Goal: Task Accomplishment & Management: Manage account settings

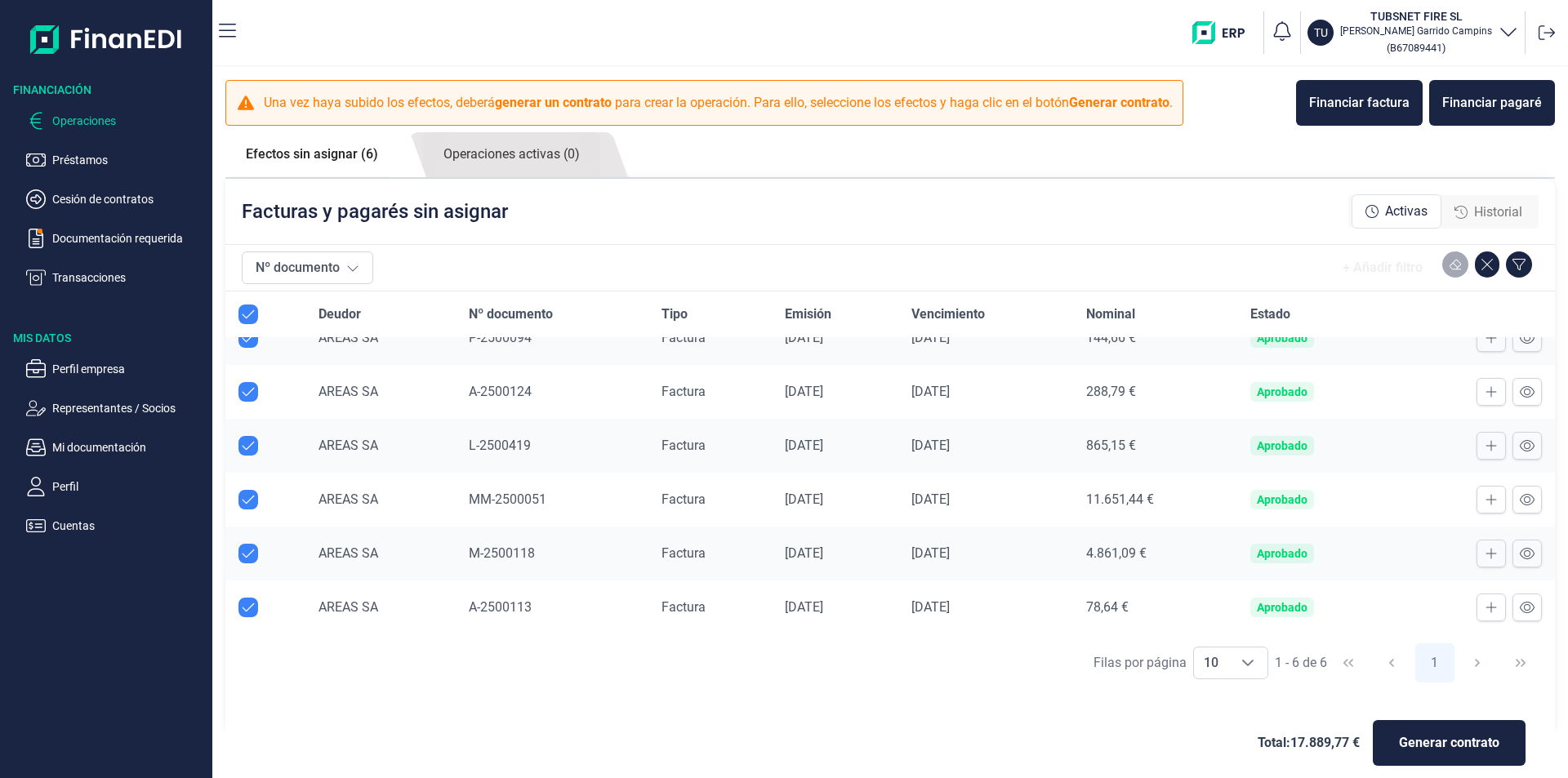
scroll to position [17, 0]
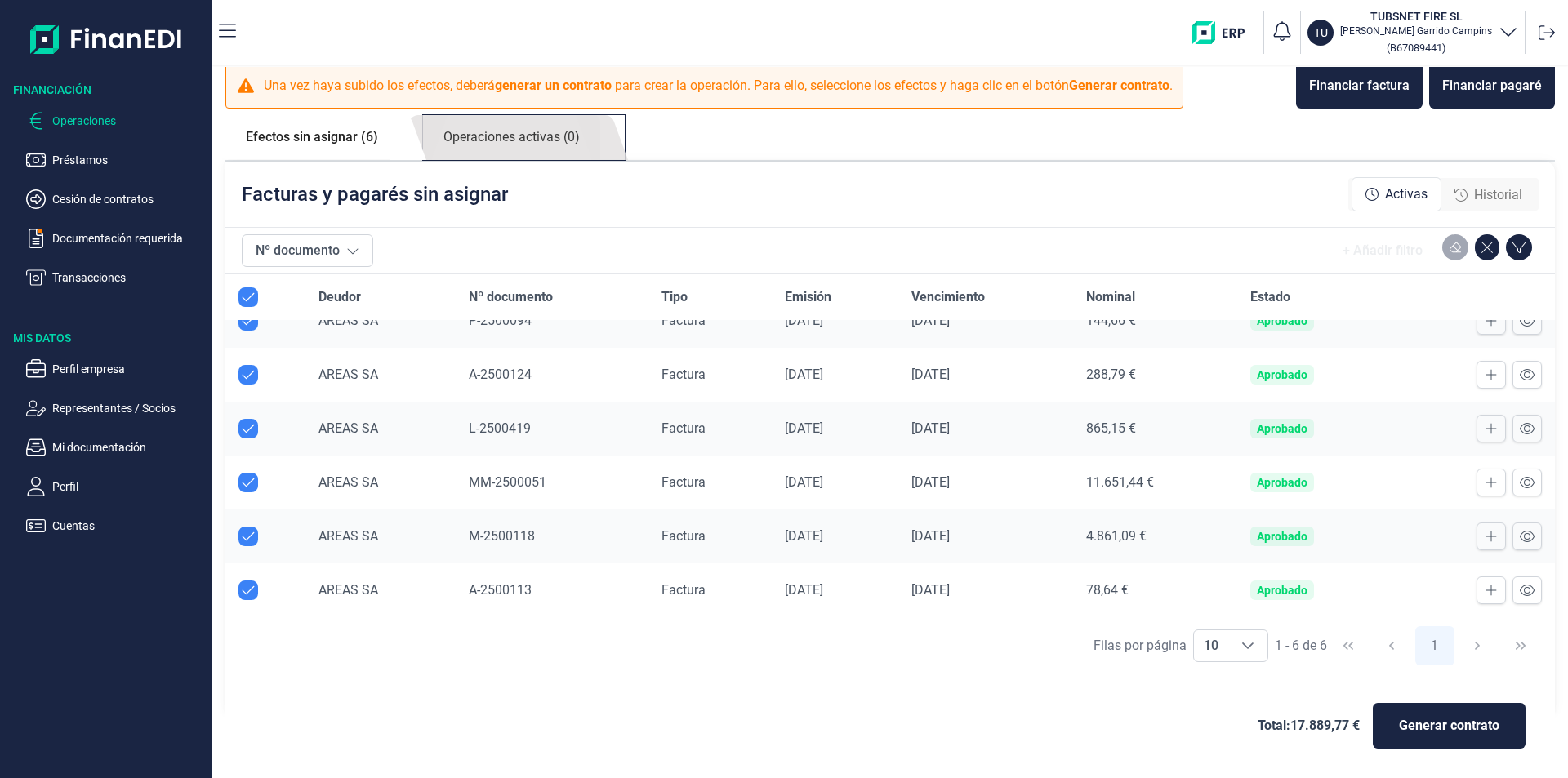
click at [490, 136] on link "Operaciones activas (0)" at bounding box center [511, 137] width 177 height 45
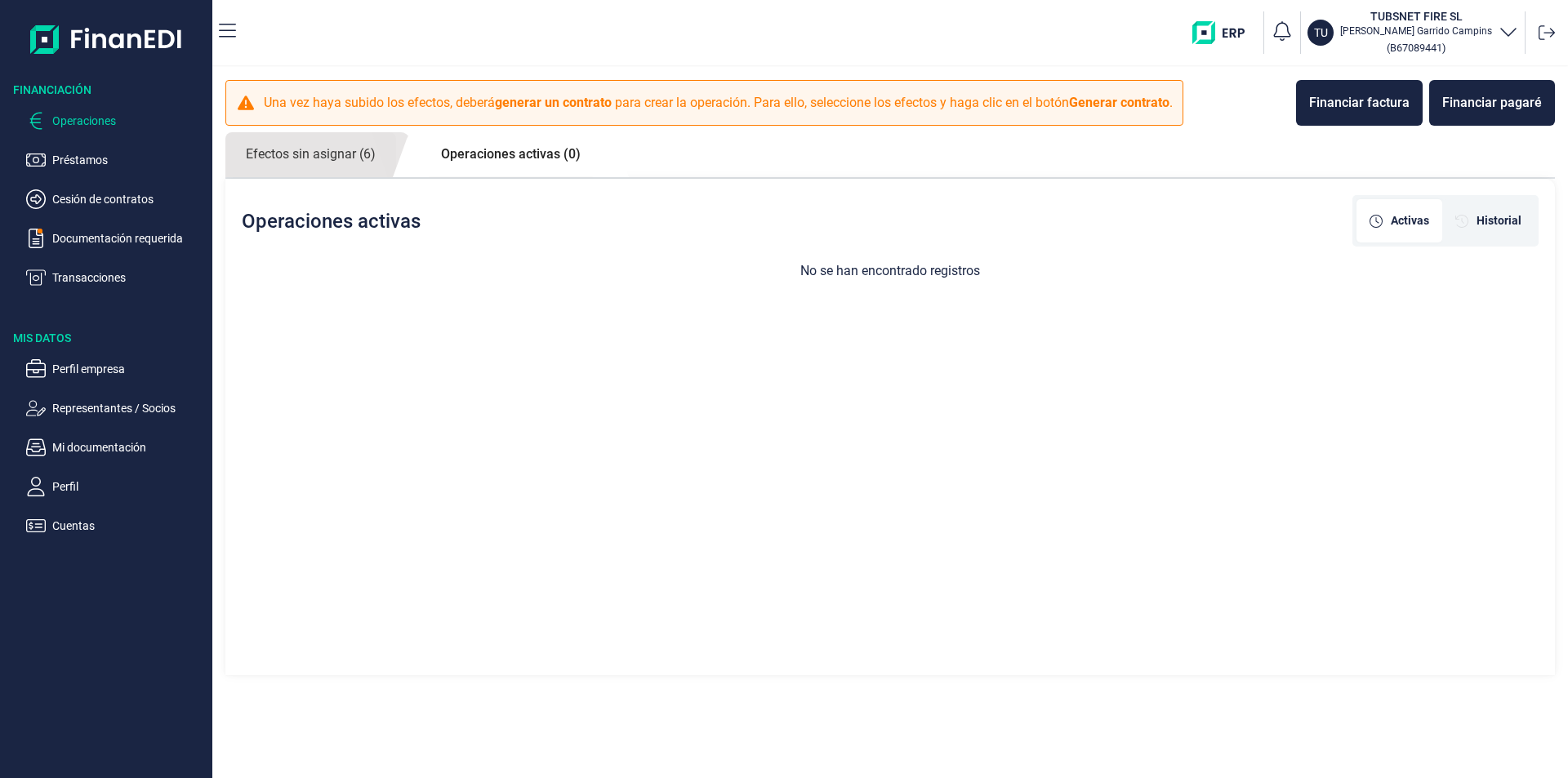
scroll to position [0, 0]
click at [332, 162] on link "Efectos sin asignar (6)" at bounding box center [310, 155] width 170 height 45
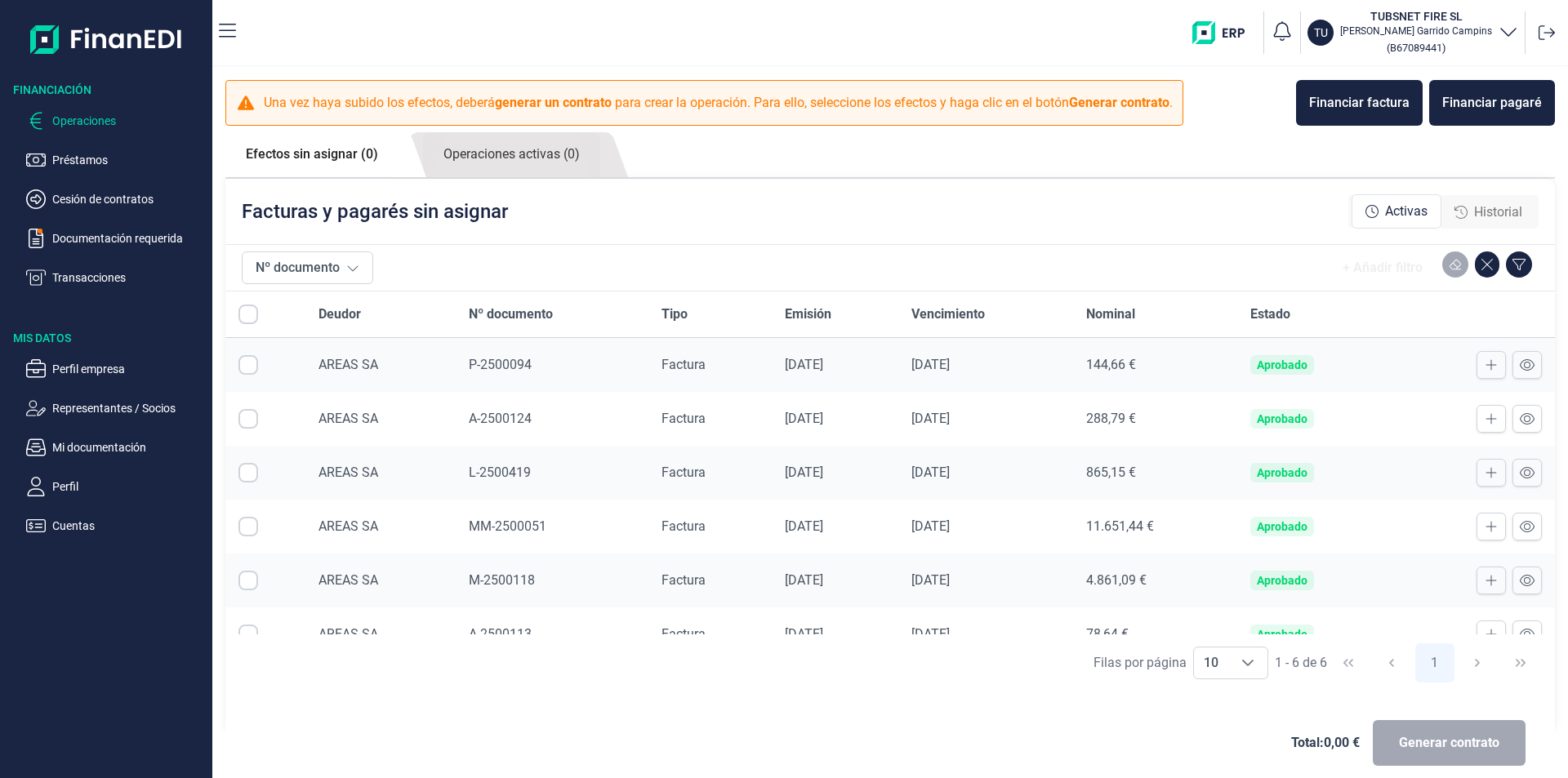
checkbox input "true"
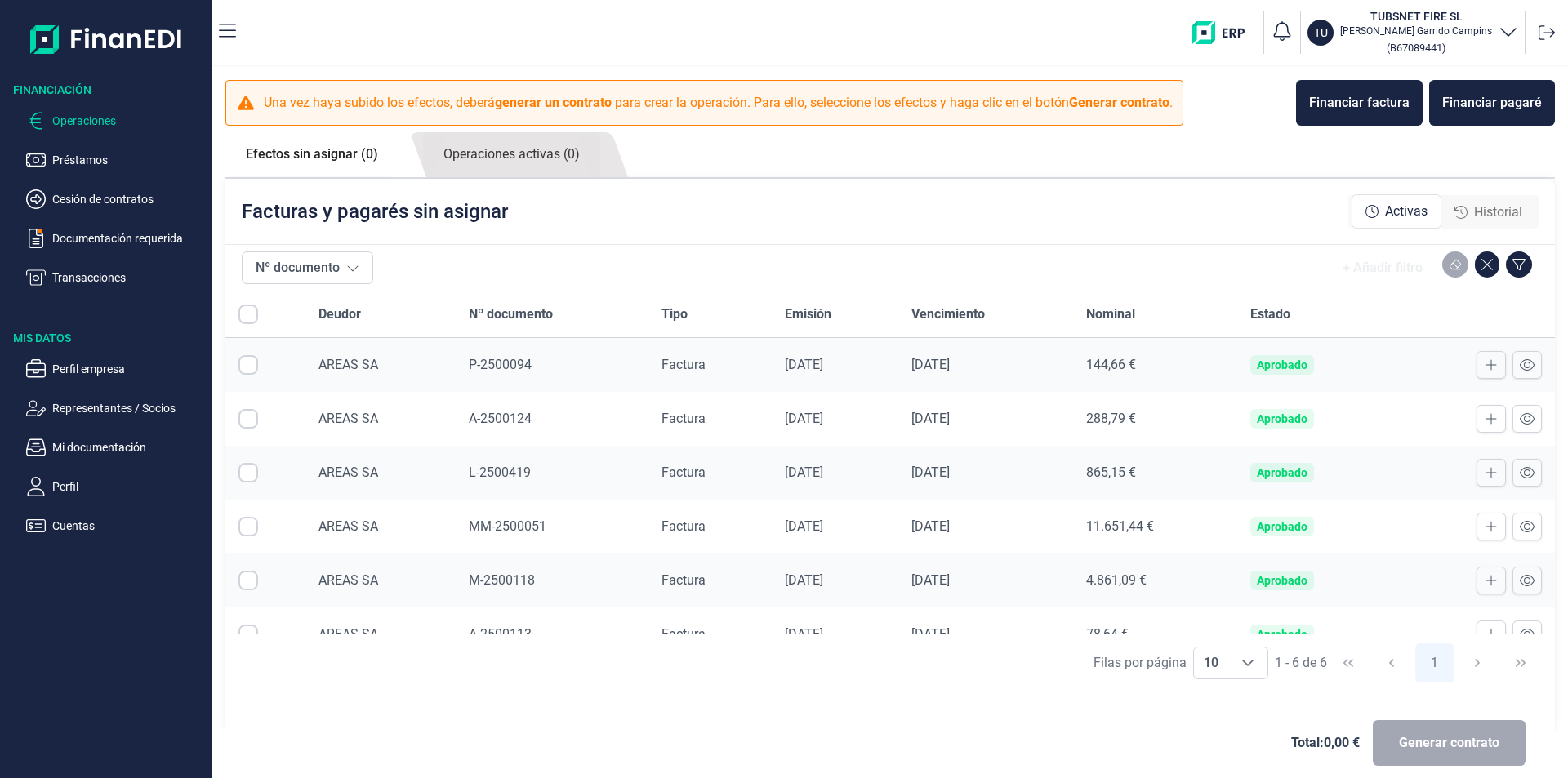
checkbox input "true"
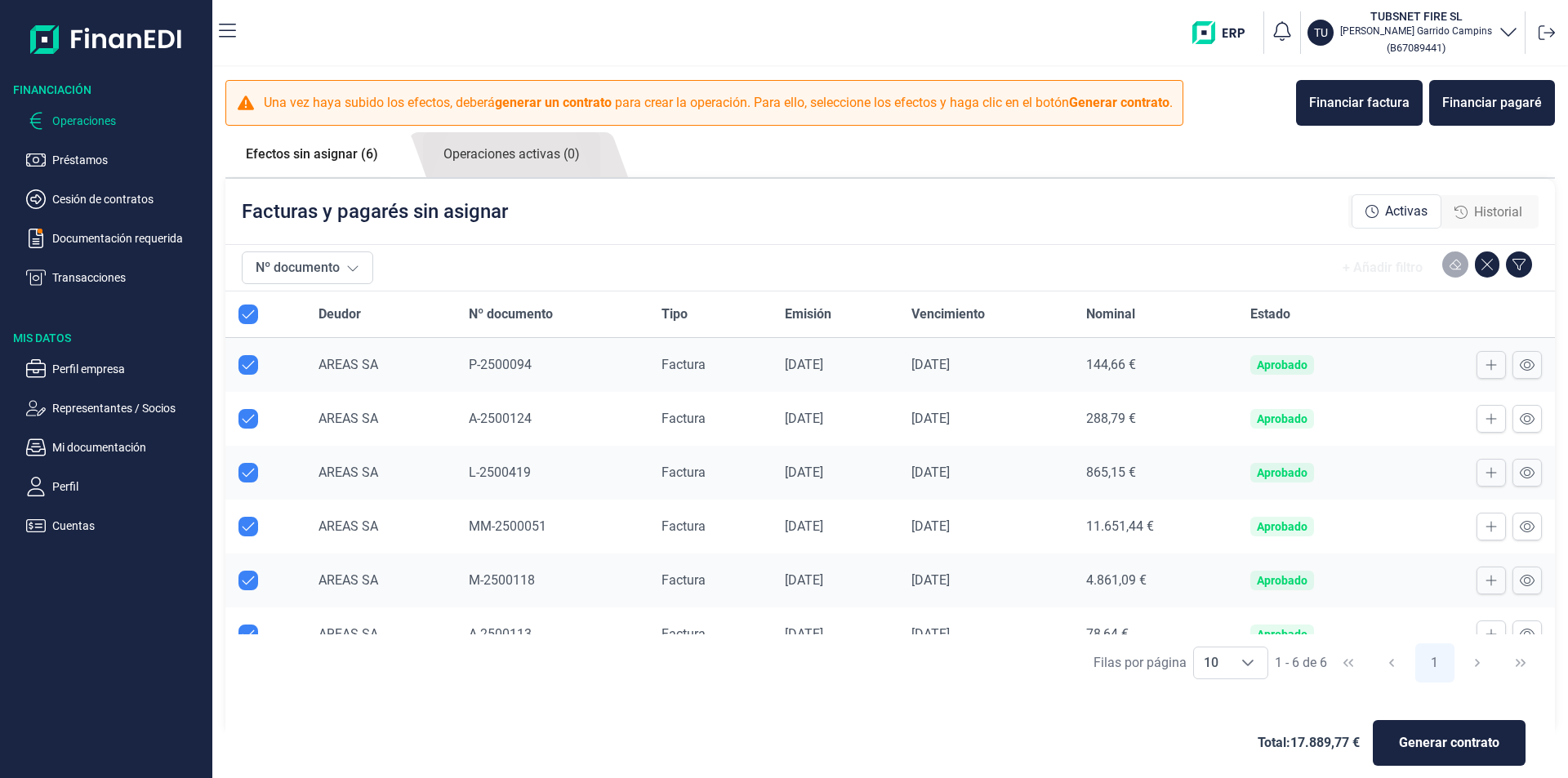
drag, startPoint x: 87, startPoint y: 449, endPoint x: 103, endPoint y: 590, distance: 141.9
click at [104, 608] on div "Financiación Operaciones Préstamos Cesión de contratos Documentación requerida …" at bounding box center [106, 422] width 213 height 713
drag, startPoint x: 531, startPoint y: 99, endPoint x: 53, endPoint y: 190, distance: 486.6
click at [530, 99] on b "generar un contrato" at bounding box center [553, 102] width 117 height 16
click at [298, 156] on link "Efectos sin asignar (6)" at bounding box center [312, 155] width 173 height 44
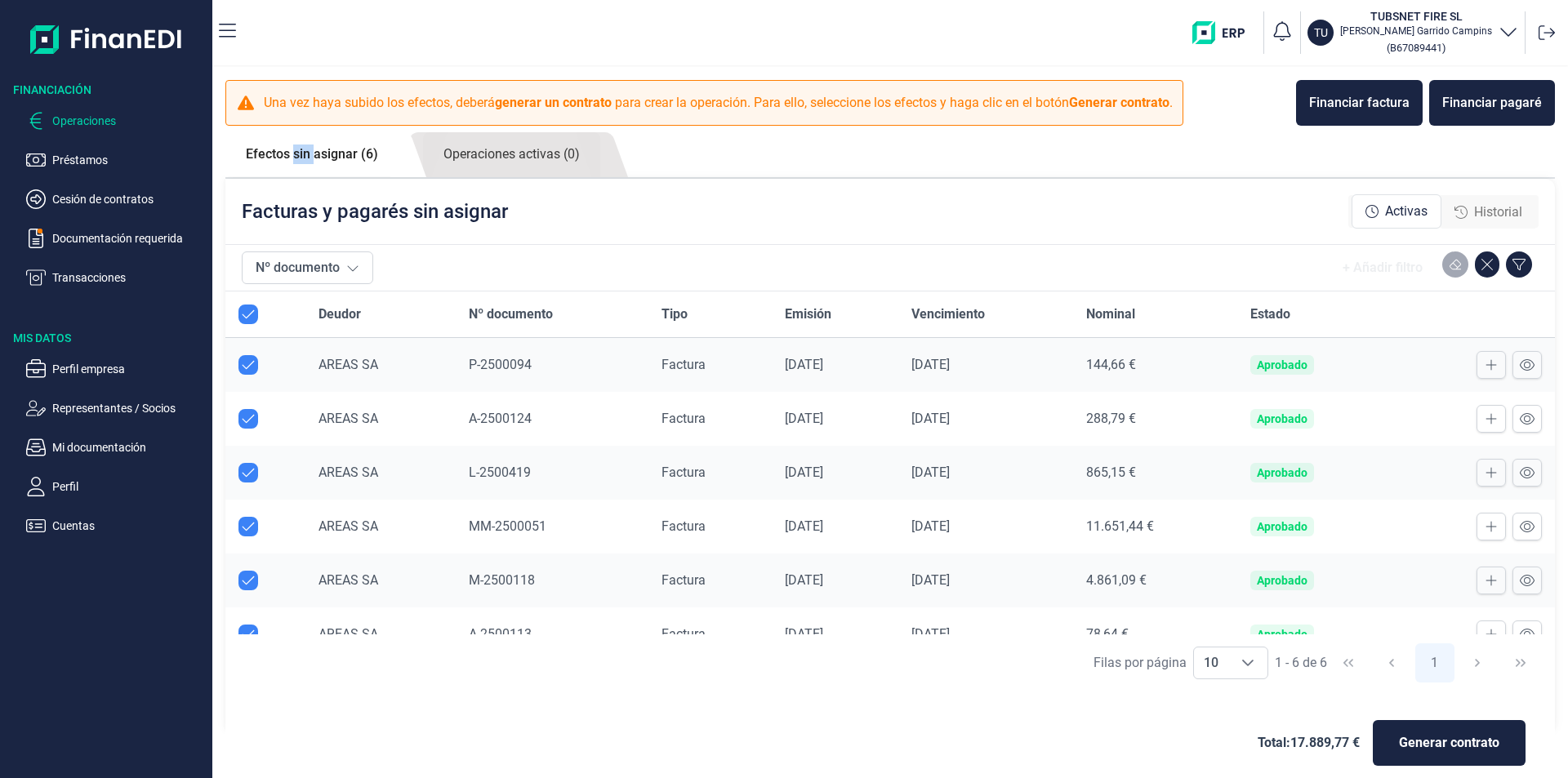
click at [298, 156] on link "Efectos sin asignar (6)" at bounding box center [312, 155] width 173 height 44
click at [309, 259] on button "Nº documento" at bounding box center [307, 267] width 132 height 32
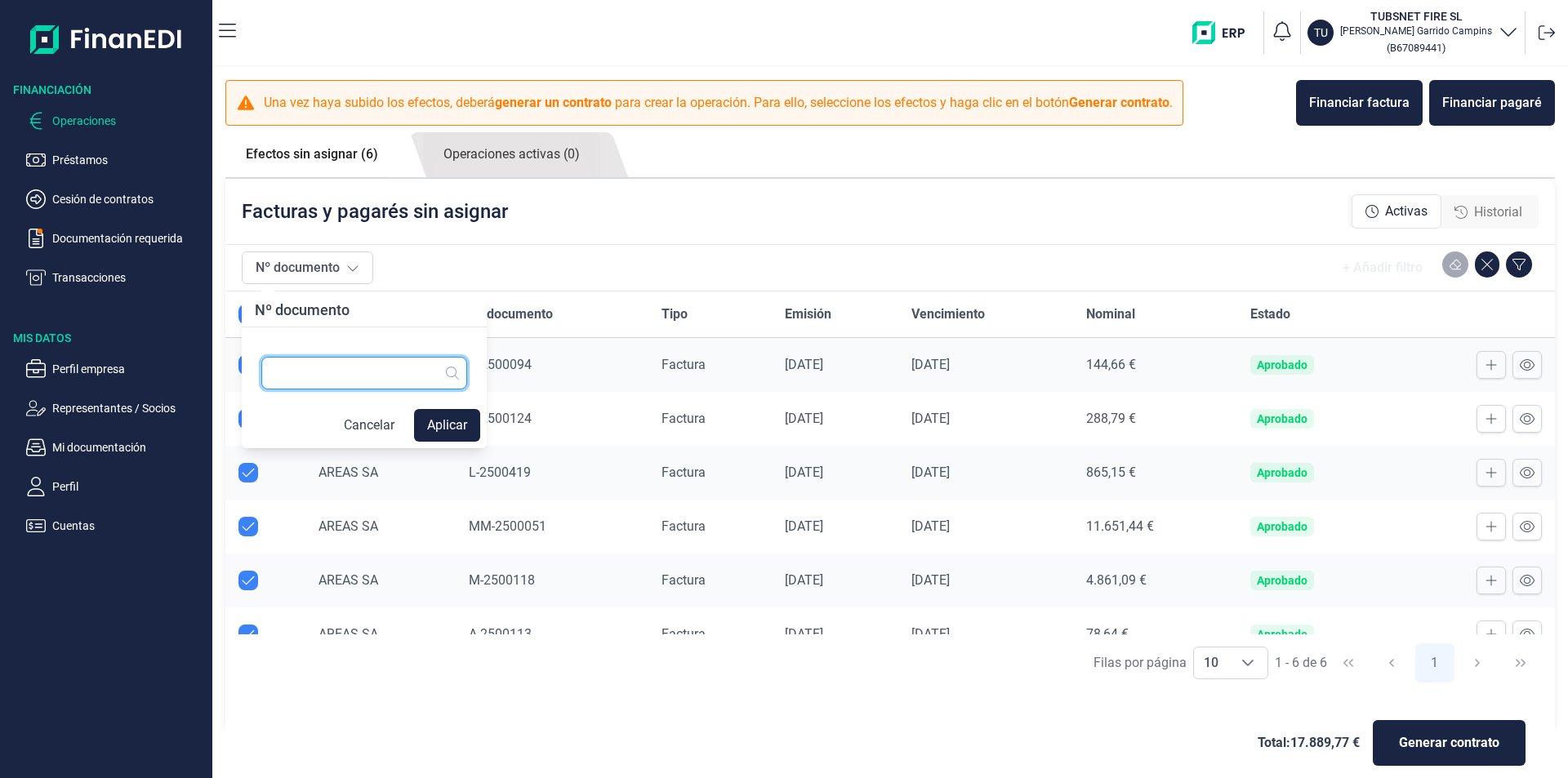
click at [332, 361] on input "text" at bounding box center [364, 372] width 205 height 32
type input "2500124"
checkbox input "false"
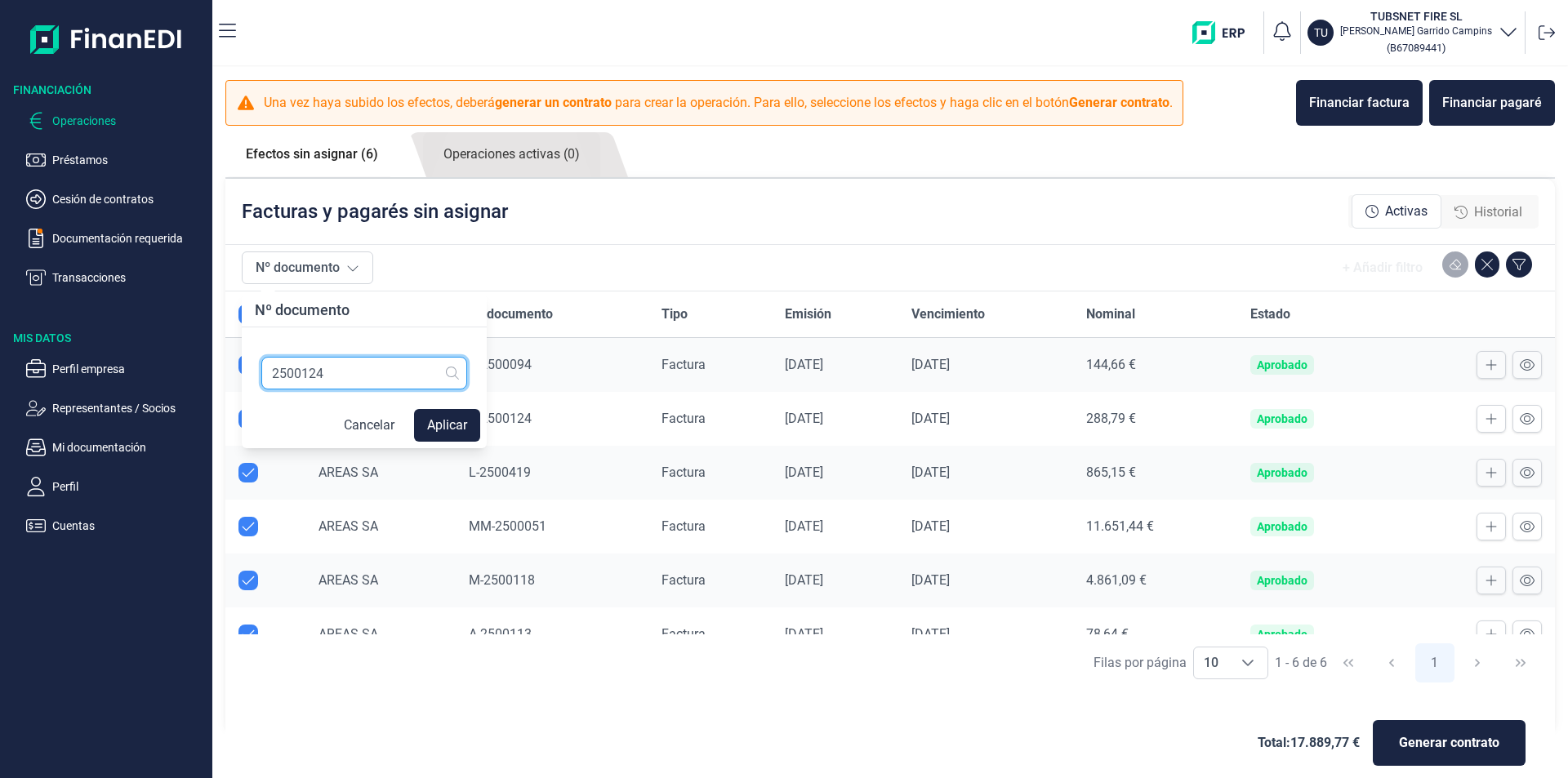
checkbox input "false"
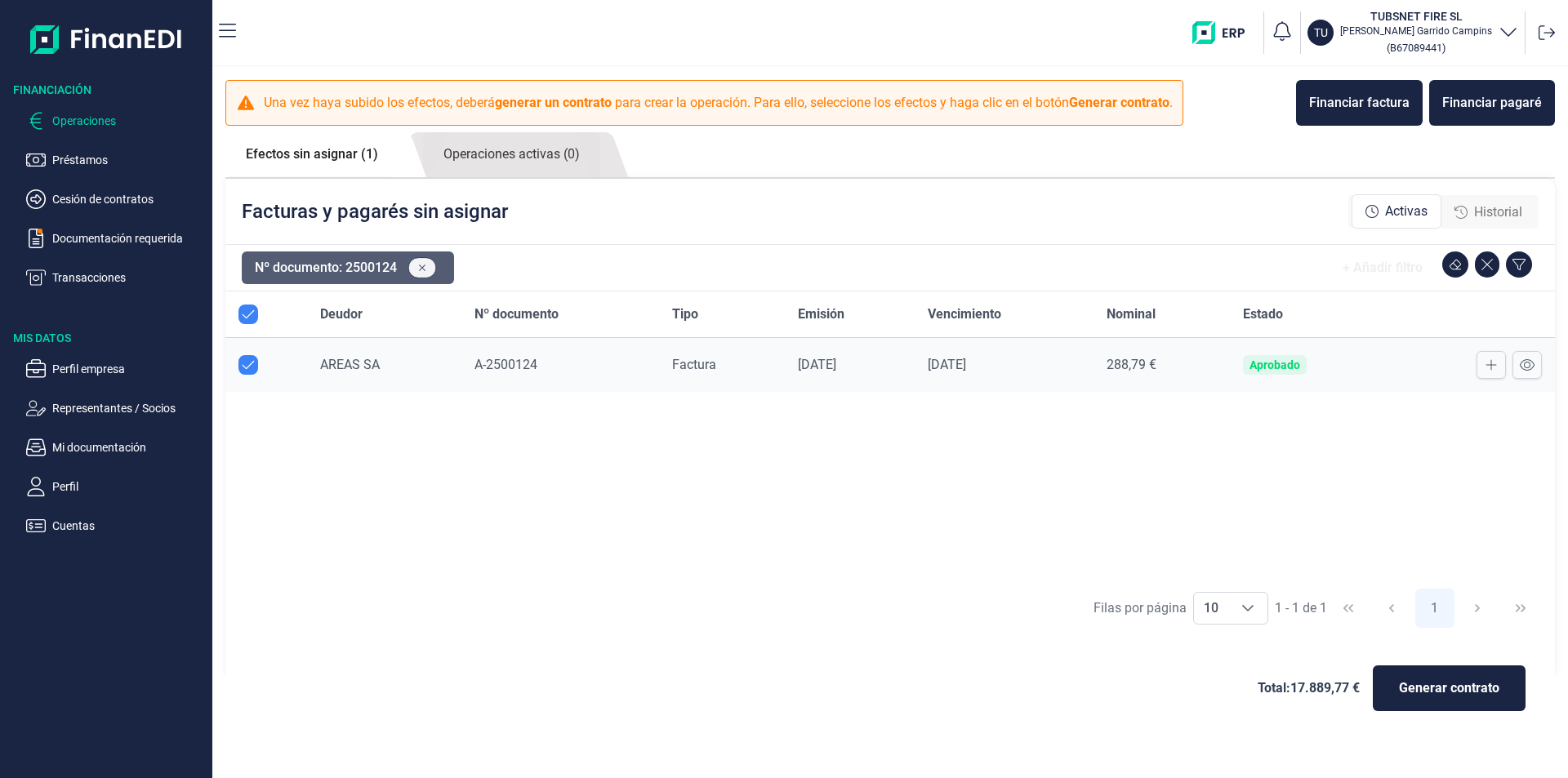
click at [414, 263] on button at bounding box center [422, 267] width 29 height 21
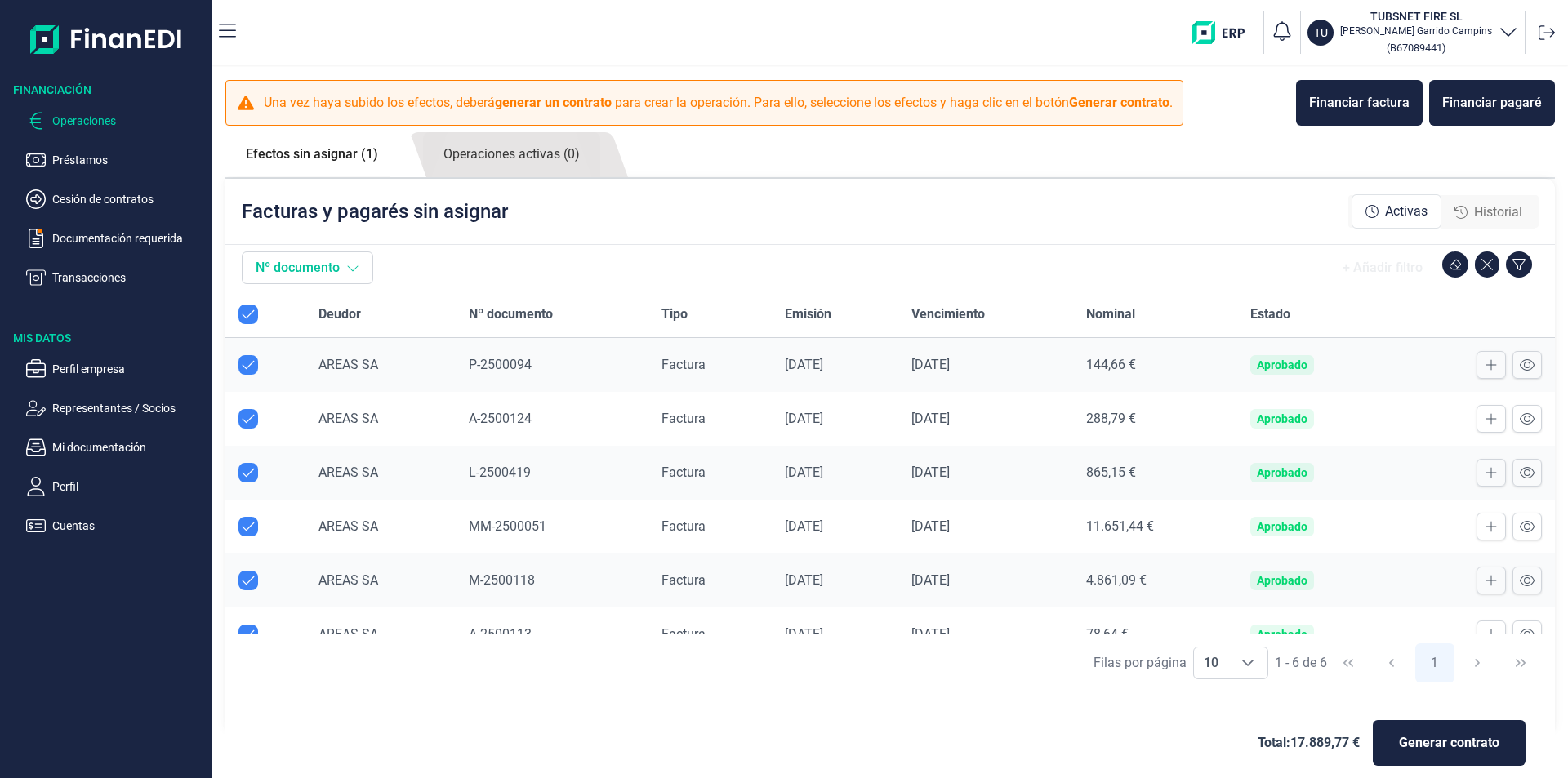
checkbox input "true"
click at [309, 267] on button "Nº documento" at bounding box center [307, 267] width 132 height 32
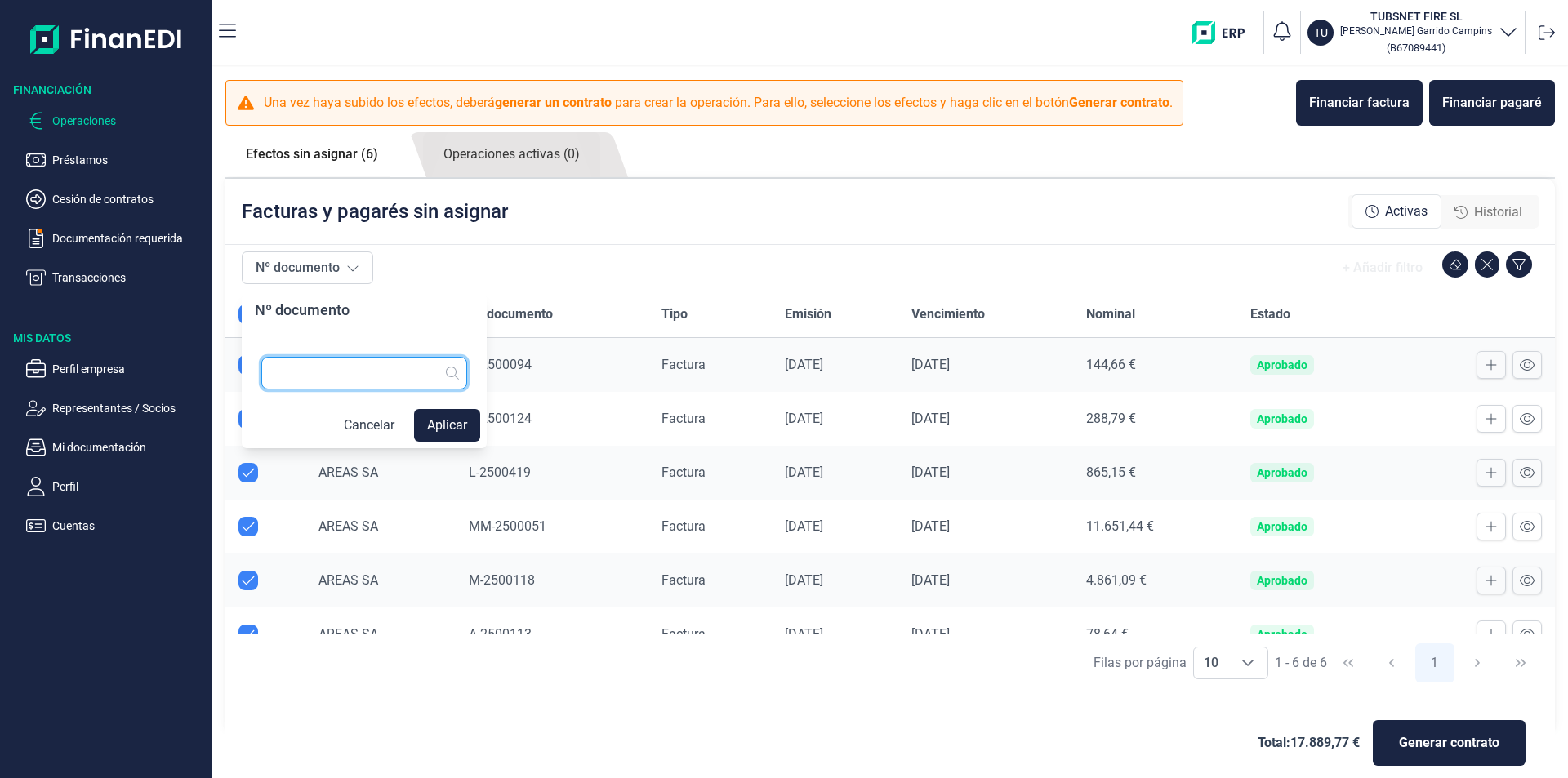
drag, startPoint x: 342, startPoint y: 368, endPoint x: 306, endPoint y: 380, distance: 37.9
click at [338, 368] on input "text" at bounding box center [364, 372] width 205 height 32
type input "2500149"
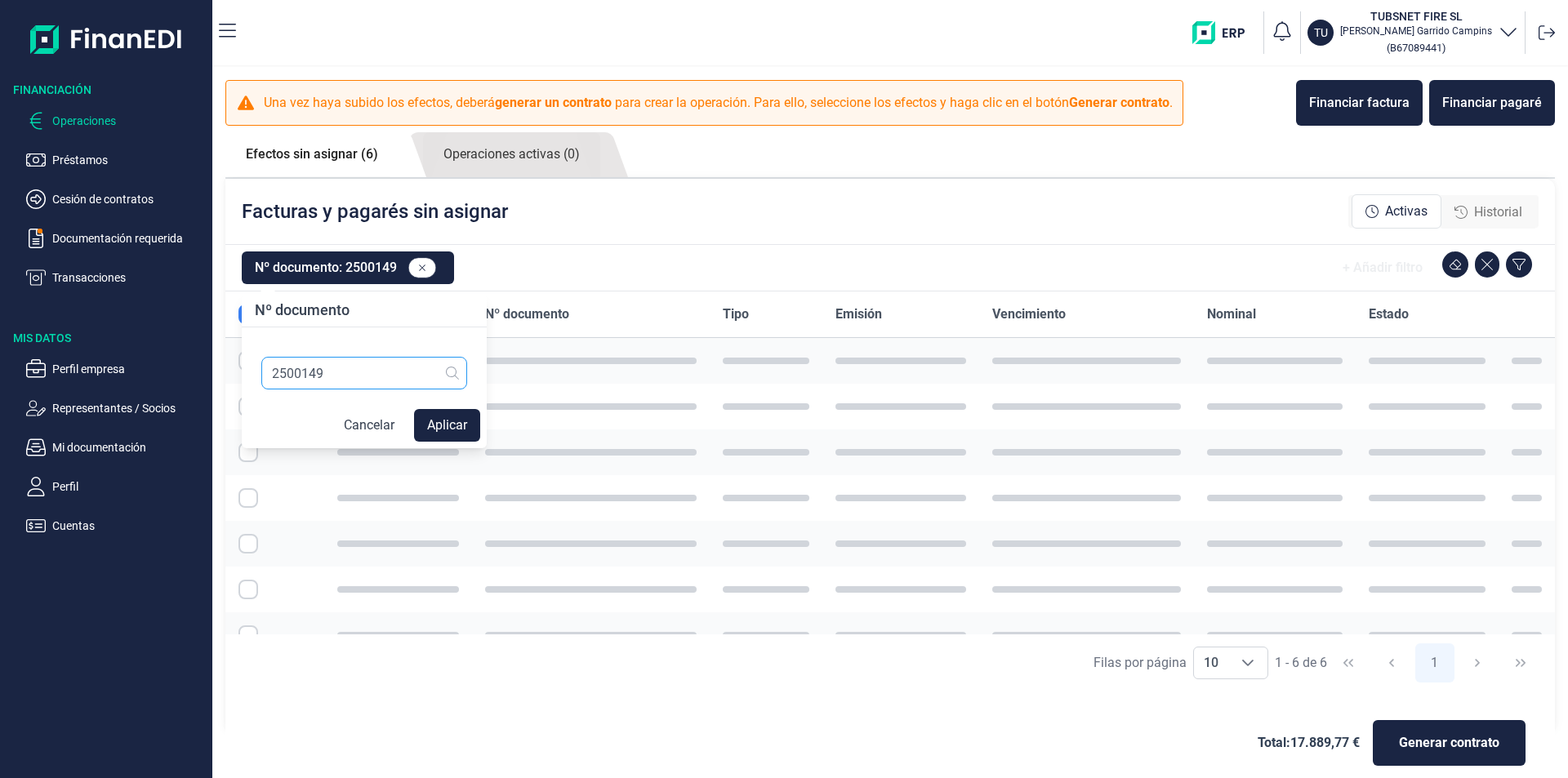
checkbox input "false"
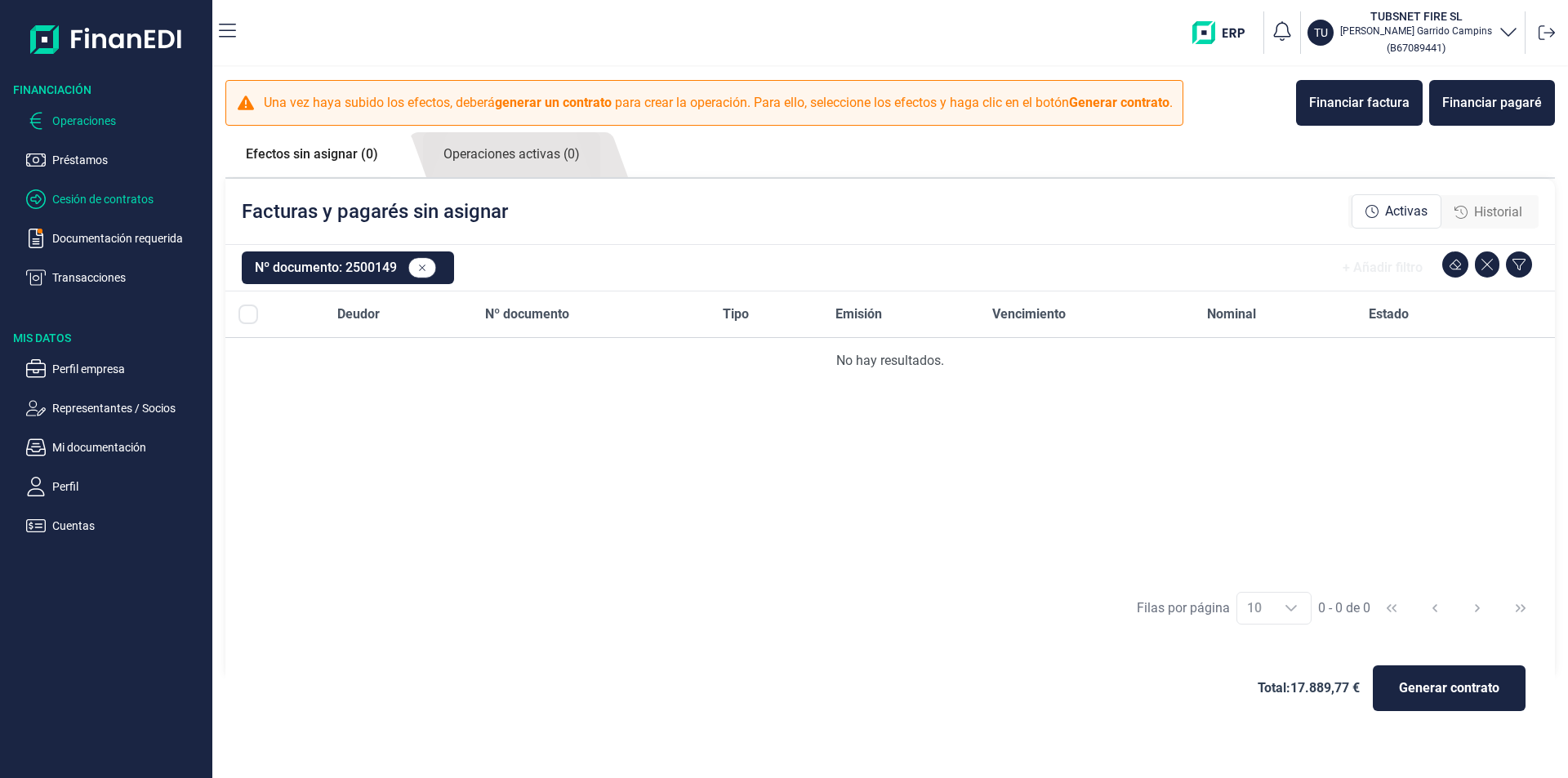
click at [104, 200] on p "Cesión de contratos" at bounding box center [129, 199] width 154 height 19
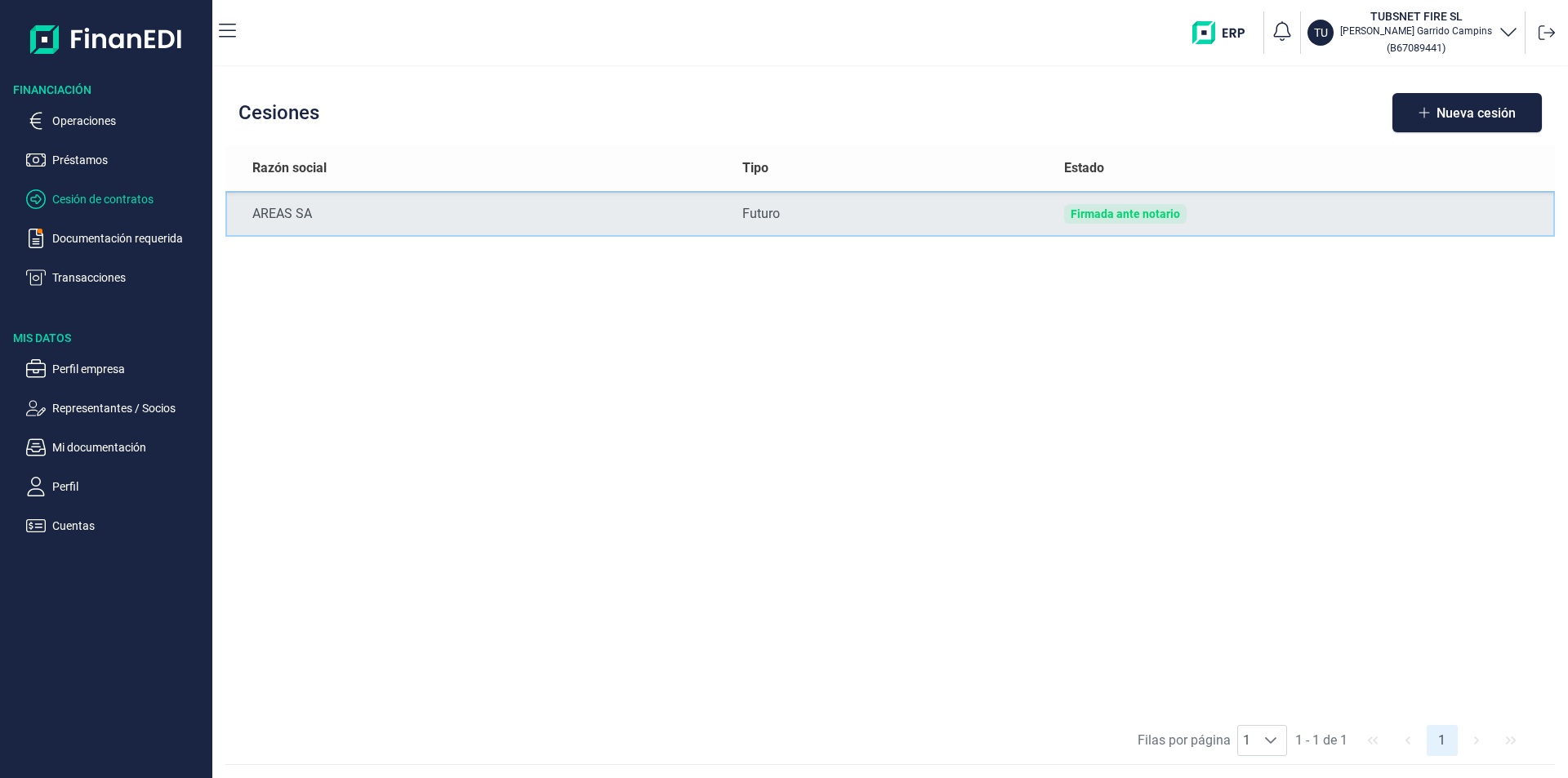
click at [1155, 217] on div "Firmada ante notario" at bounding box center [1125, 214] width 110 height 13
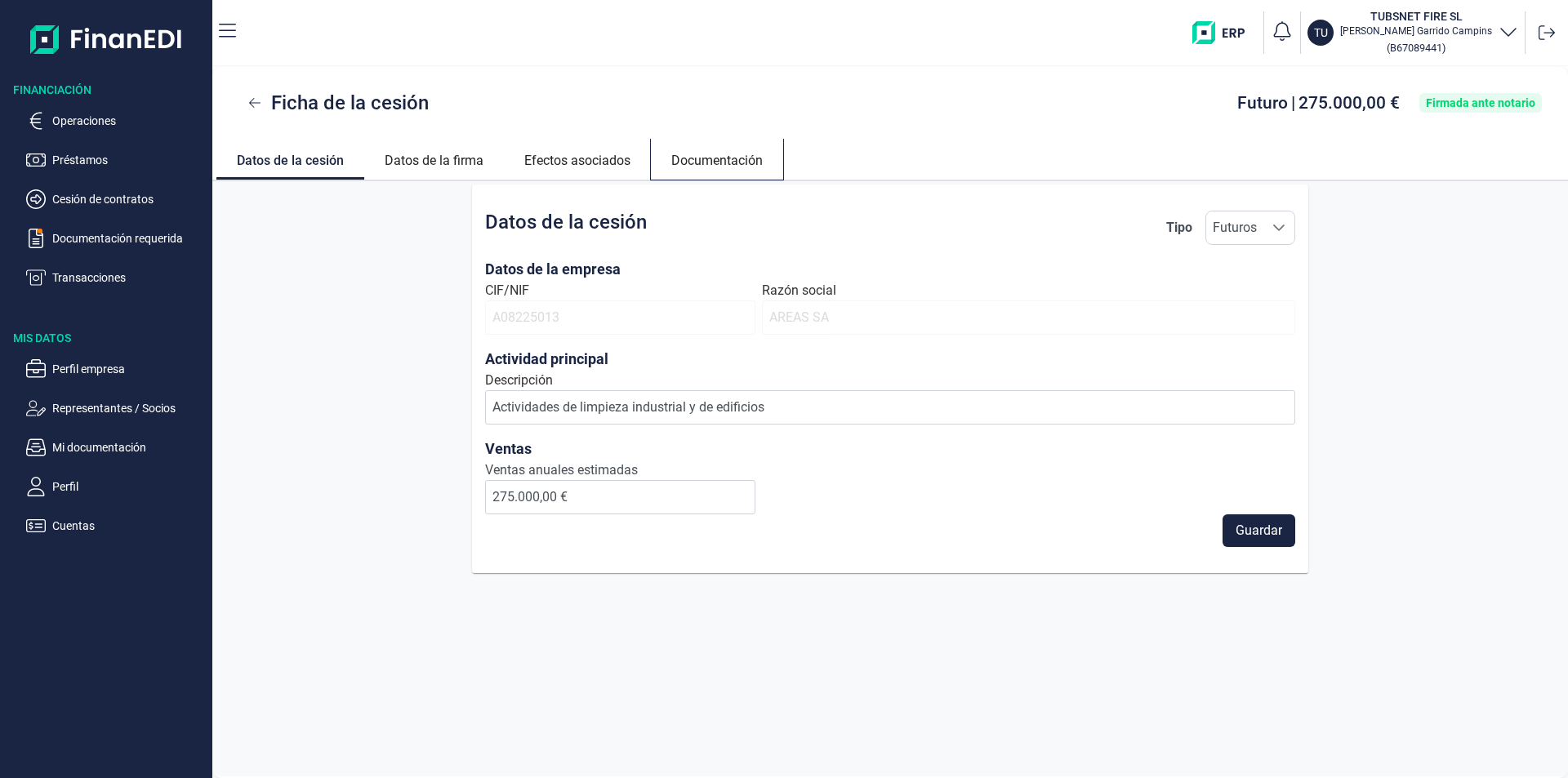
click at [747, 157] on link "Documentación" at bounding box center [718, 158] width 133 height 40
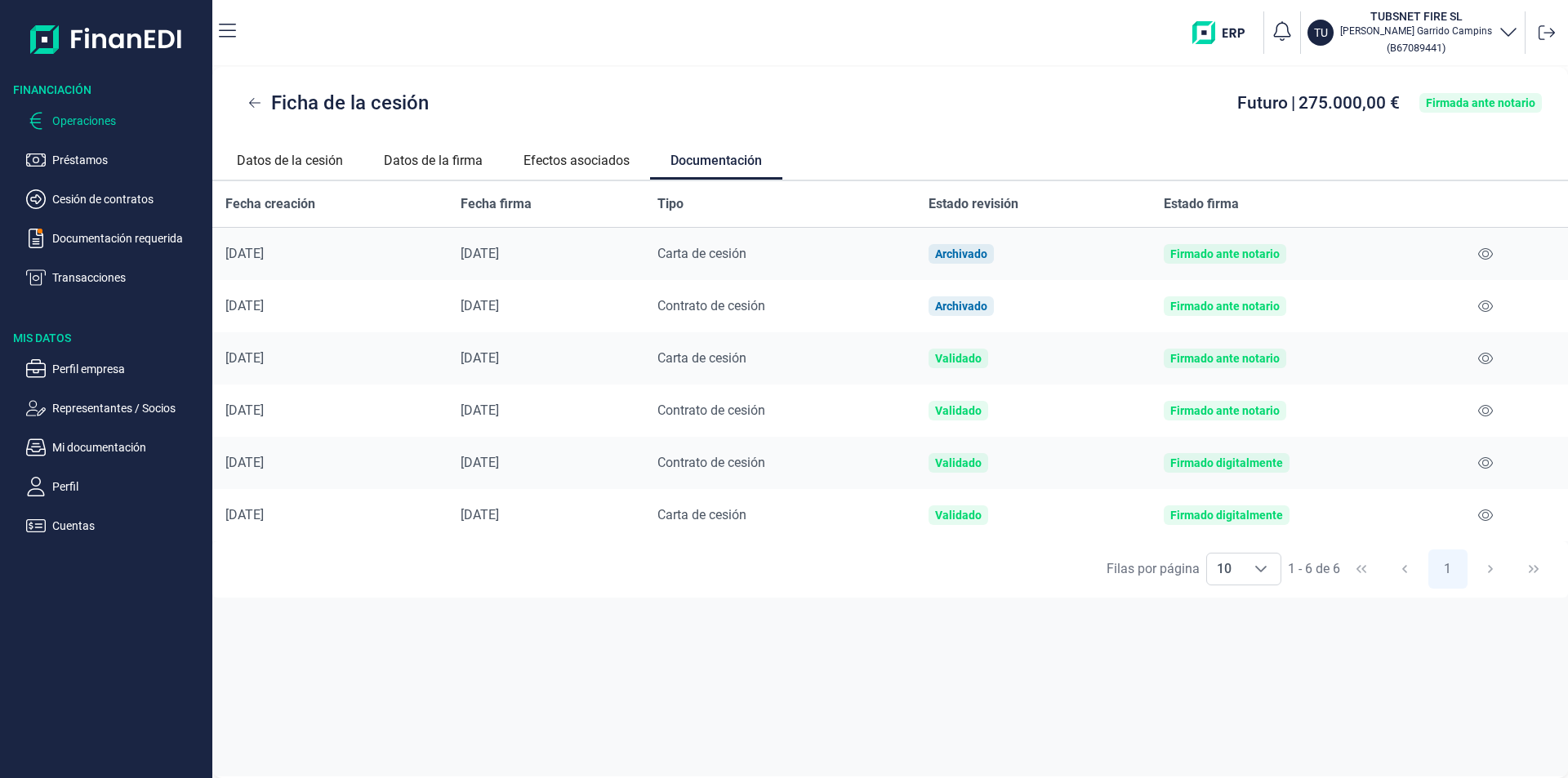
click at [110, 128] on p "Operaciones" at bounding box center [129, 121] width 154 height 19
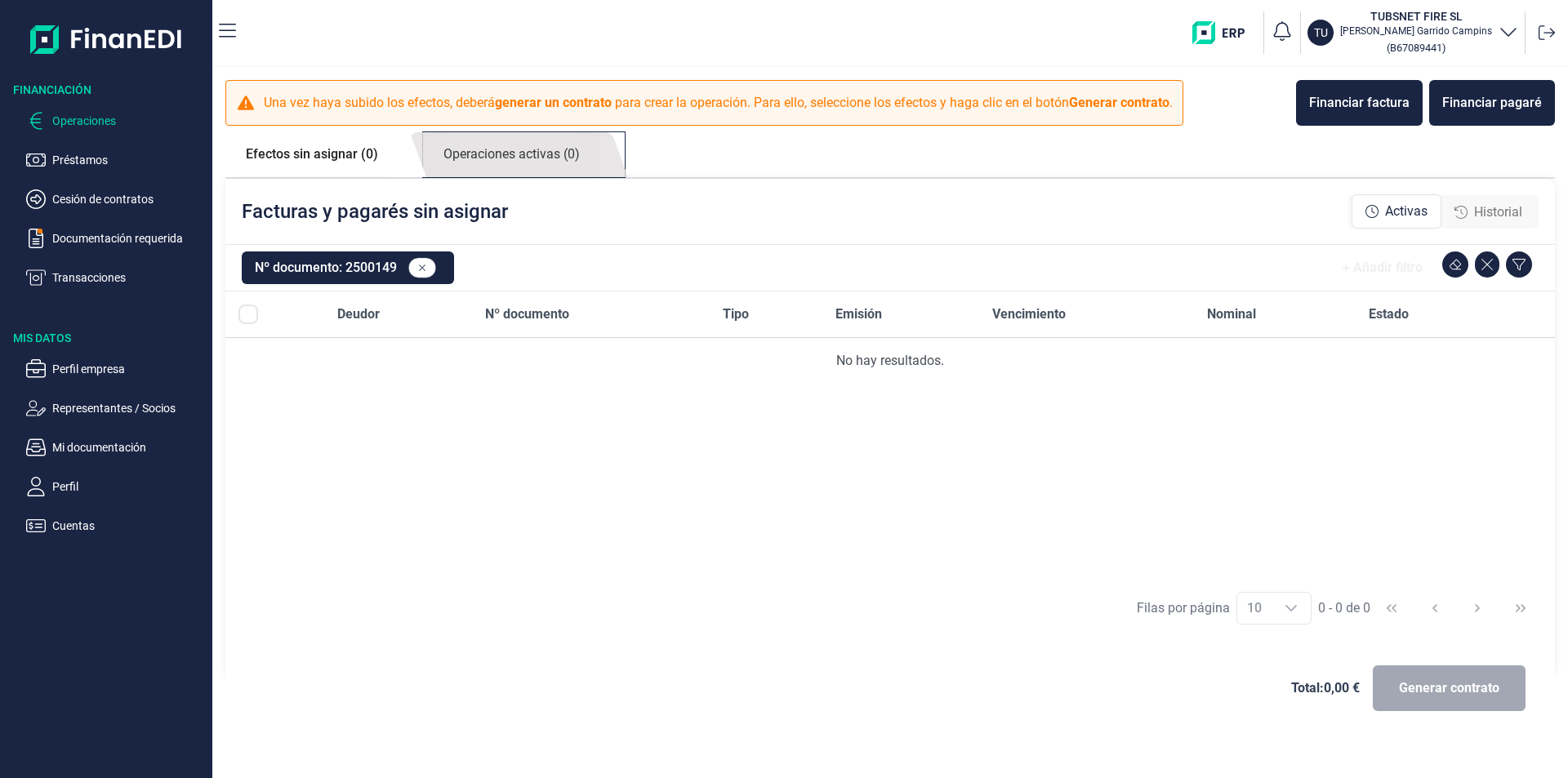
click at [513, 165] on link "Operaciones activas (0)" at bounding box center [511, 155] width 177 height 45
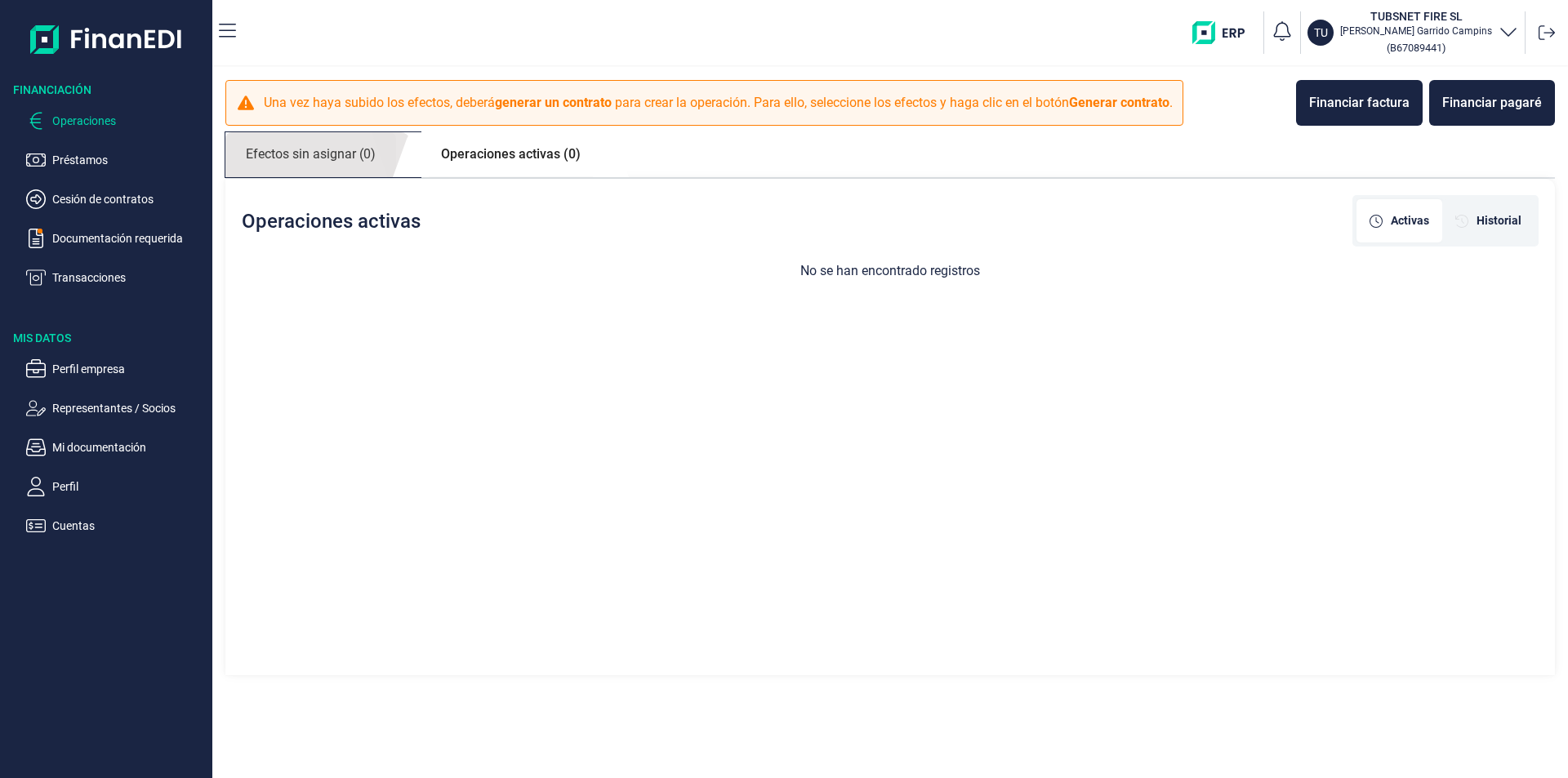
click at [359, 162] on link "Efectos sin asignar (0)" at bounding box center [310, 155] width 170 height 45
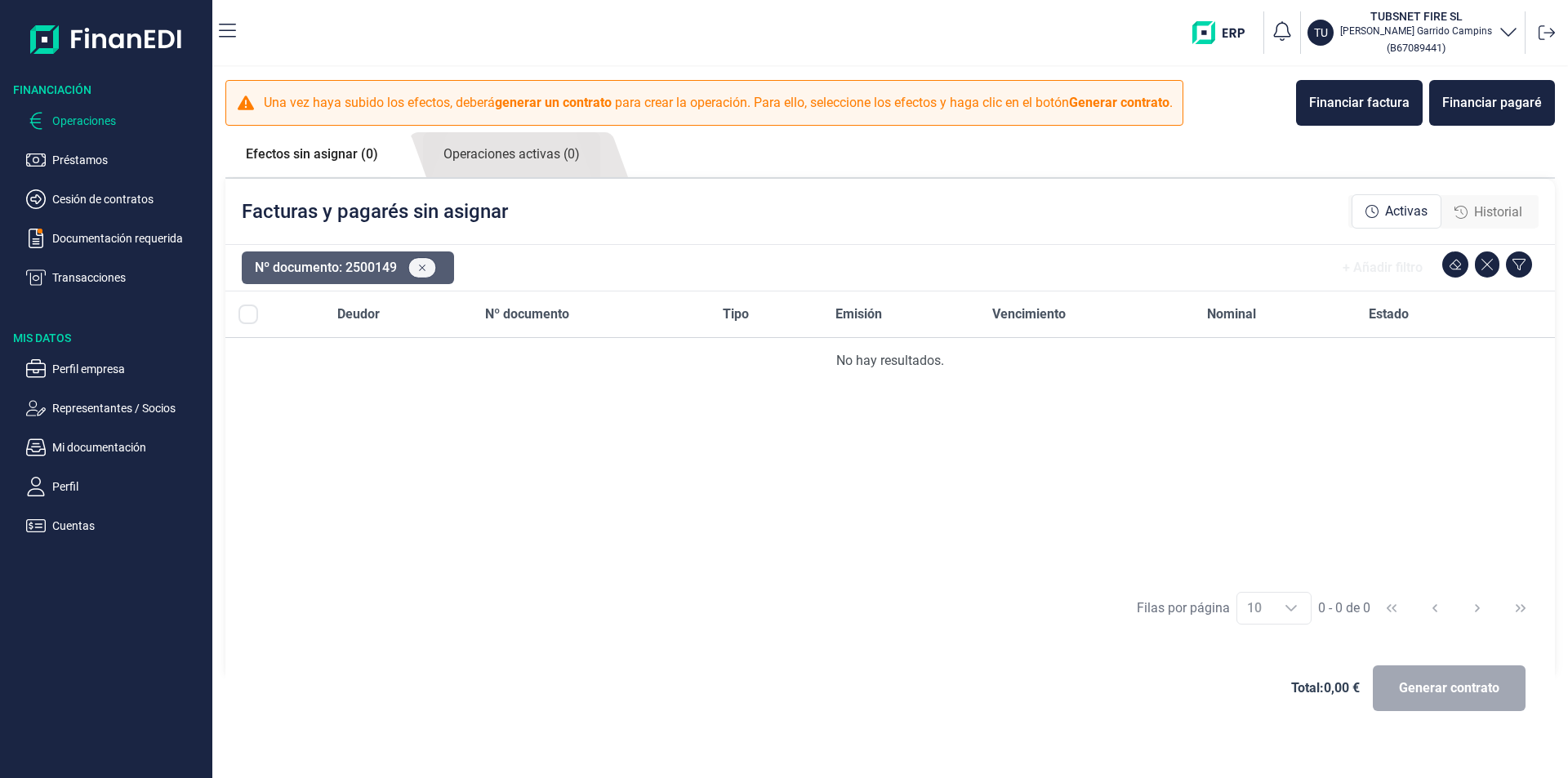
click at [427, 264] on icon at bounding box center [423, 267] width 7 height 10
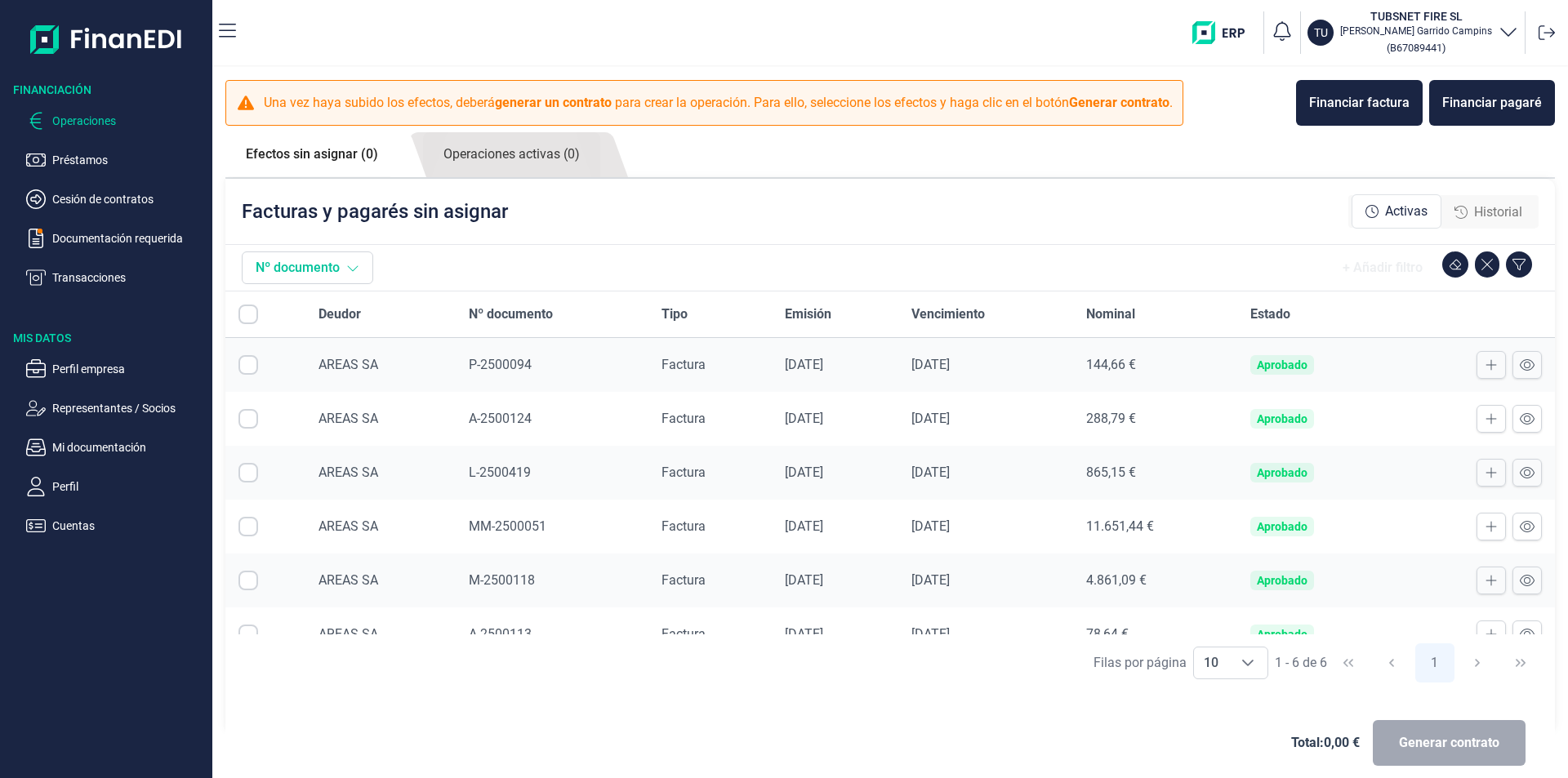
checkbox input "true"
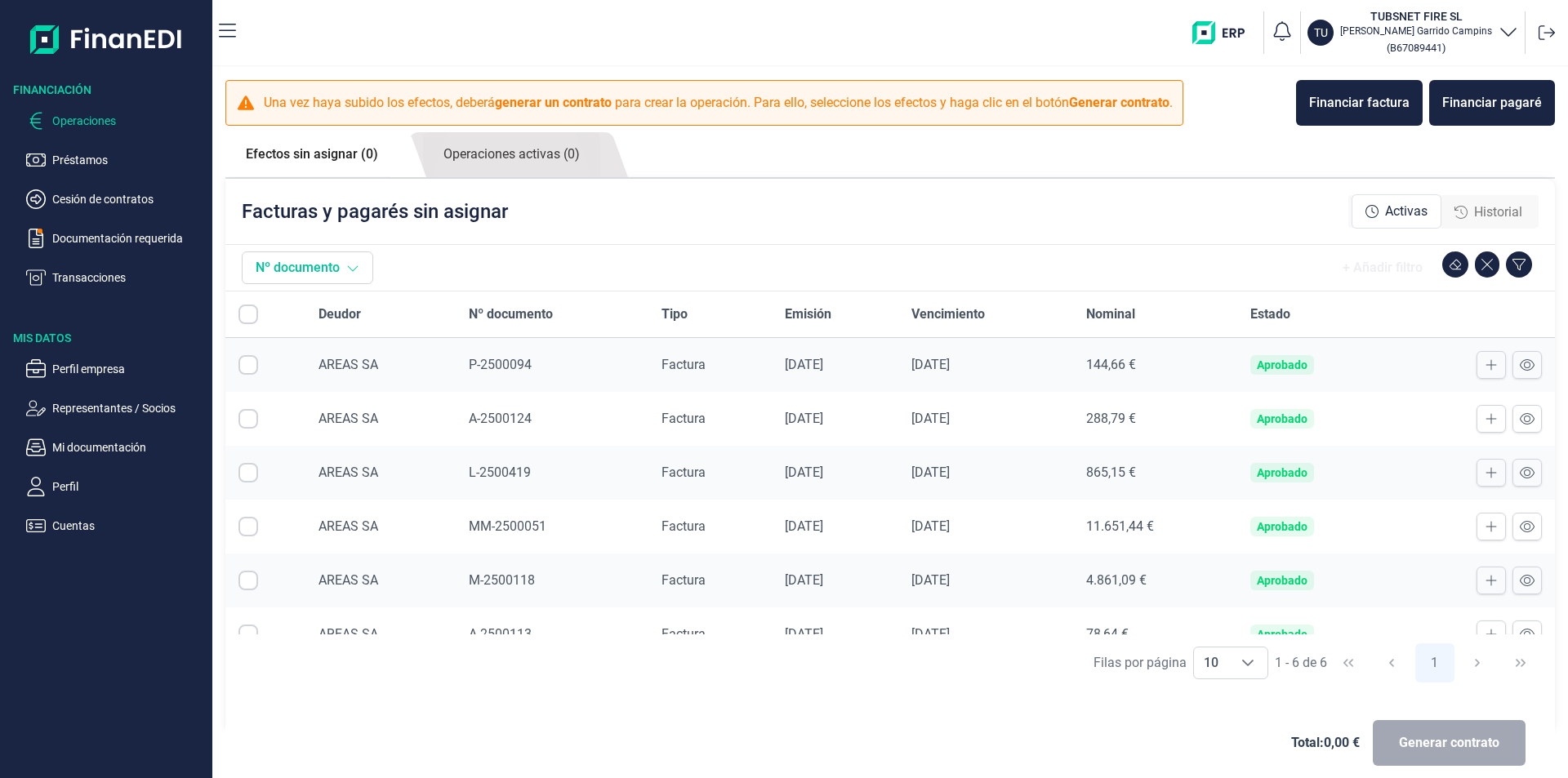
checkbox input "true"
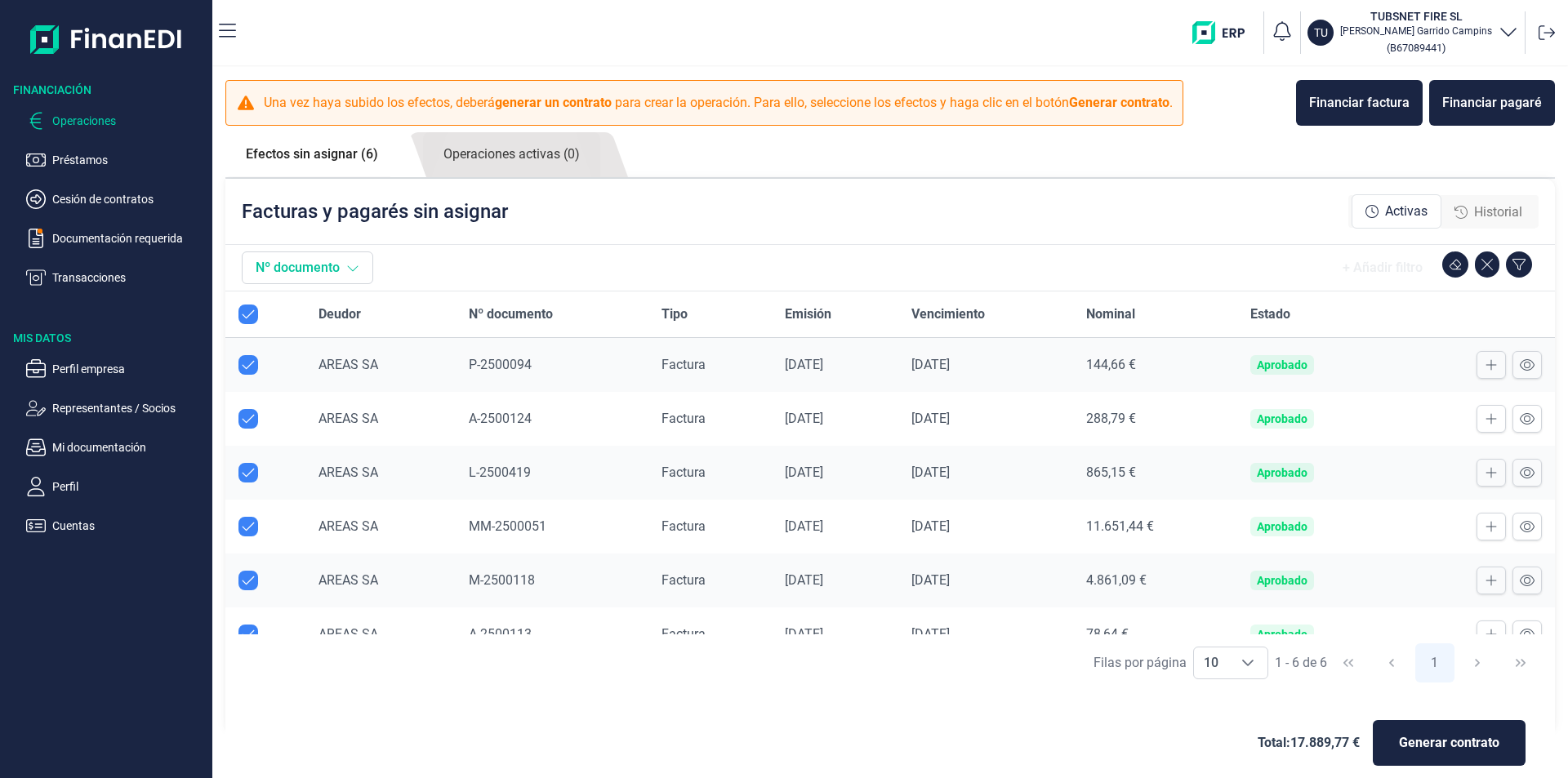
checkbox input "true"
click at [1483, 203] on span "Historial" at bounding box center [1498, 212] width 48 height 19
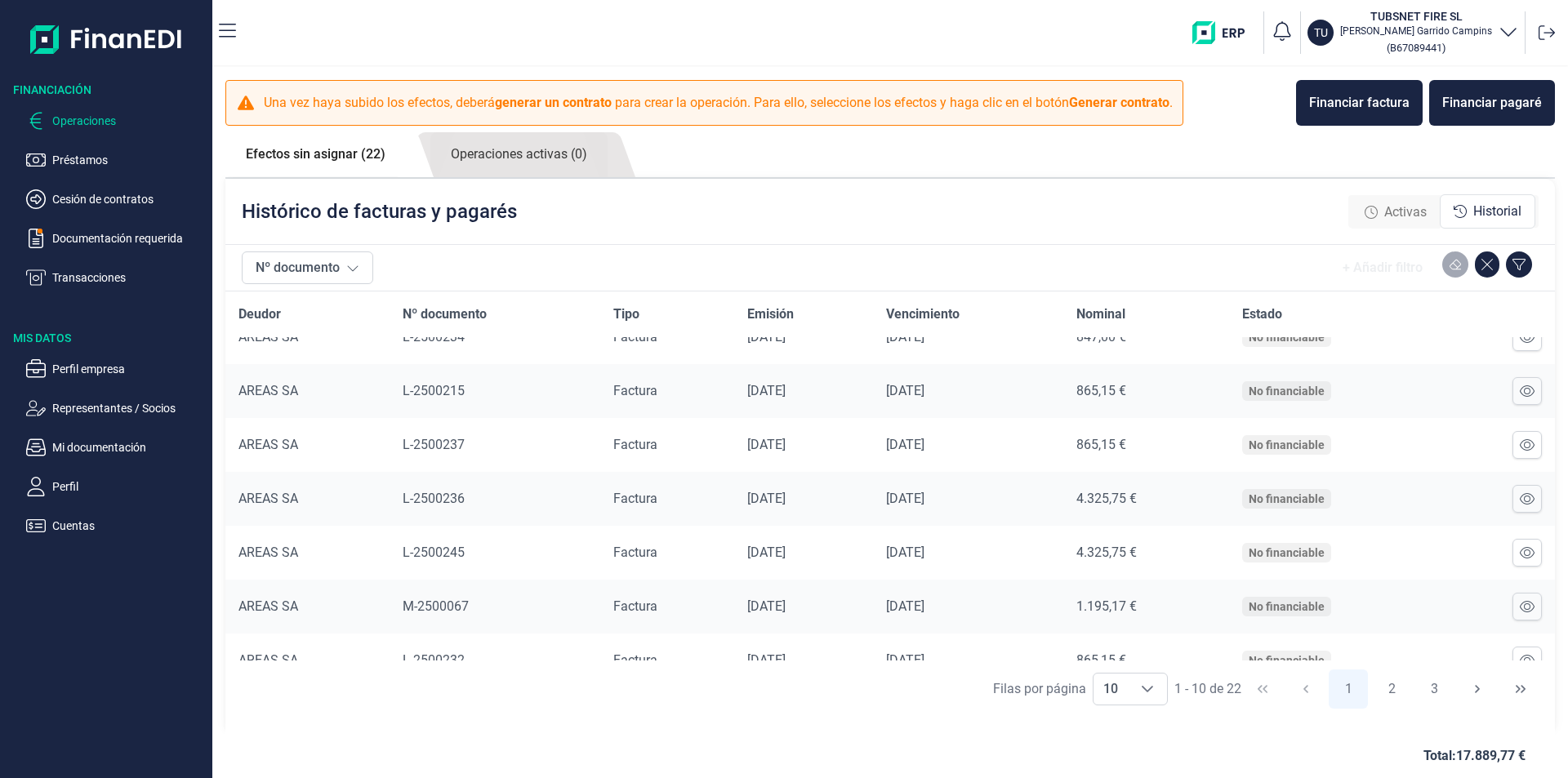
scroll to position [216, 0]
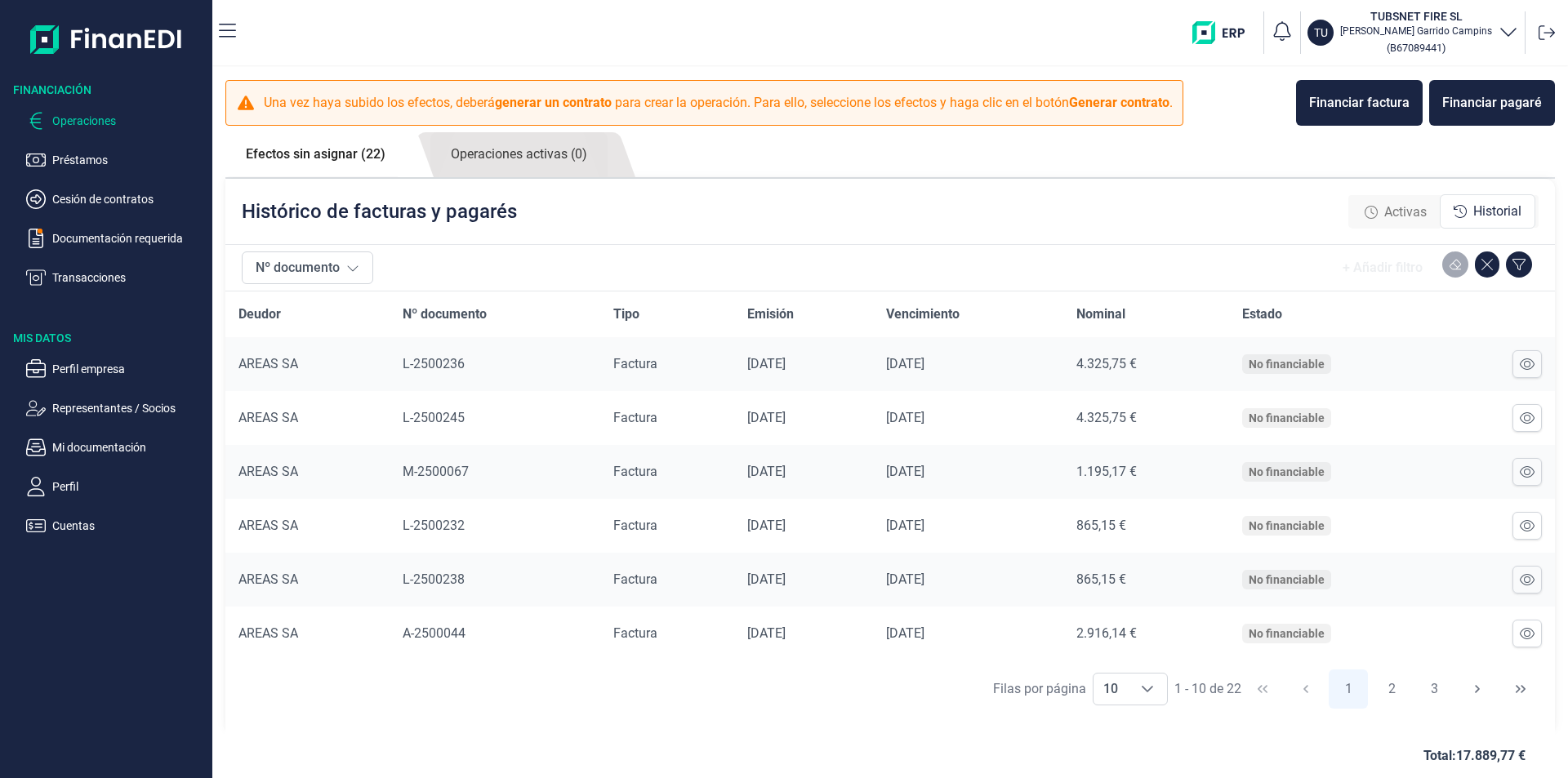
click at [1404, 273] on div "+ Añadir filtro" at bounding box center [1382, 267] width 106 height 32
click at [306, 273] on button "Nº documento" at bounding box center [307, 267] width 132 height 32
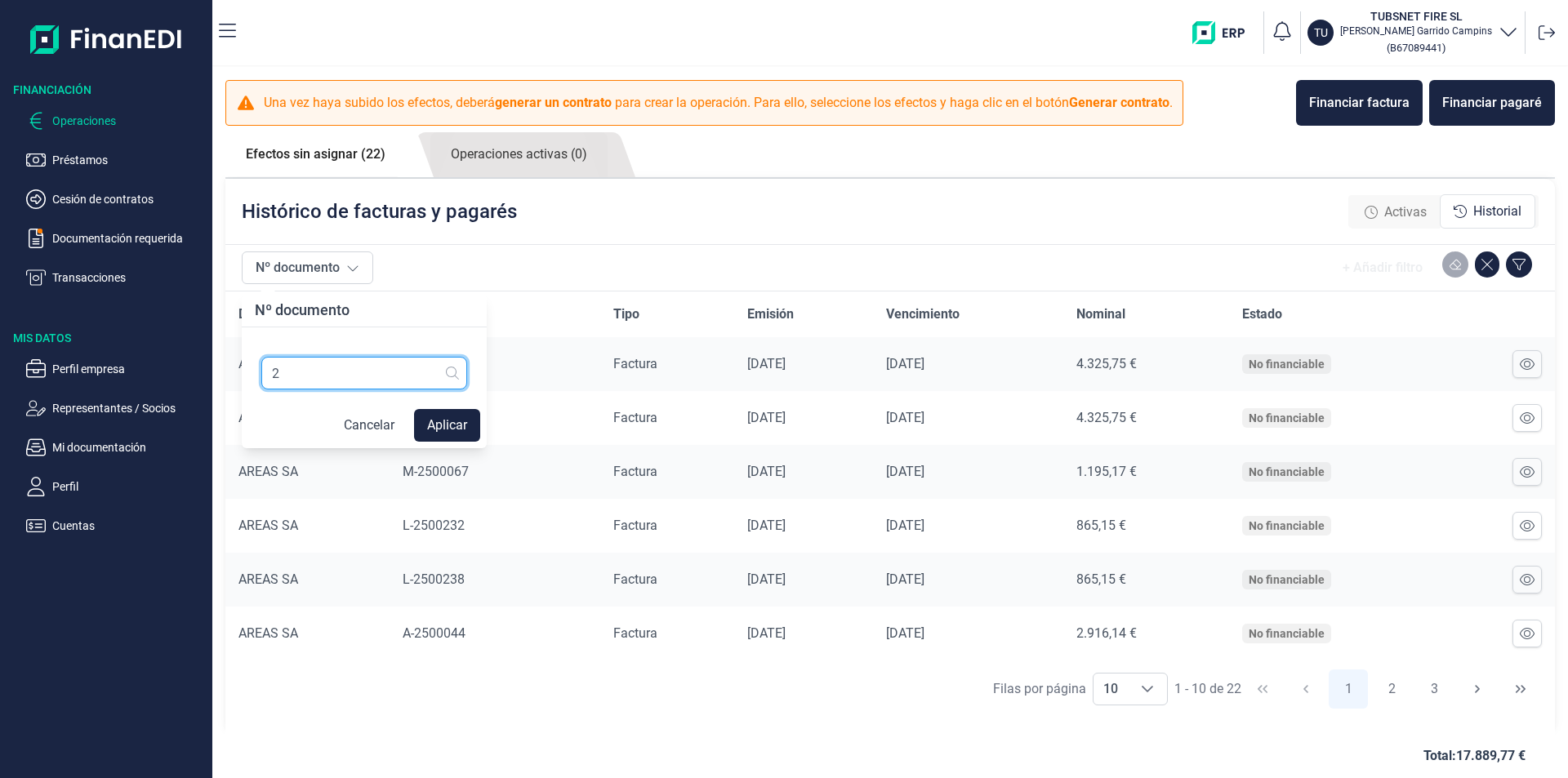
click at [342, 372] on input "2" at bounding box center [364, 372] width 205 height 32
type input "2500114"
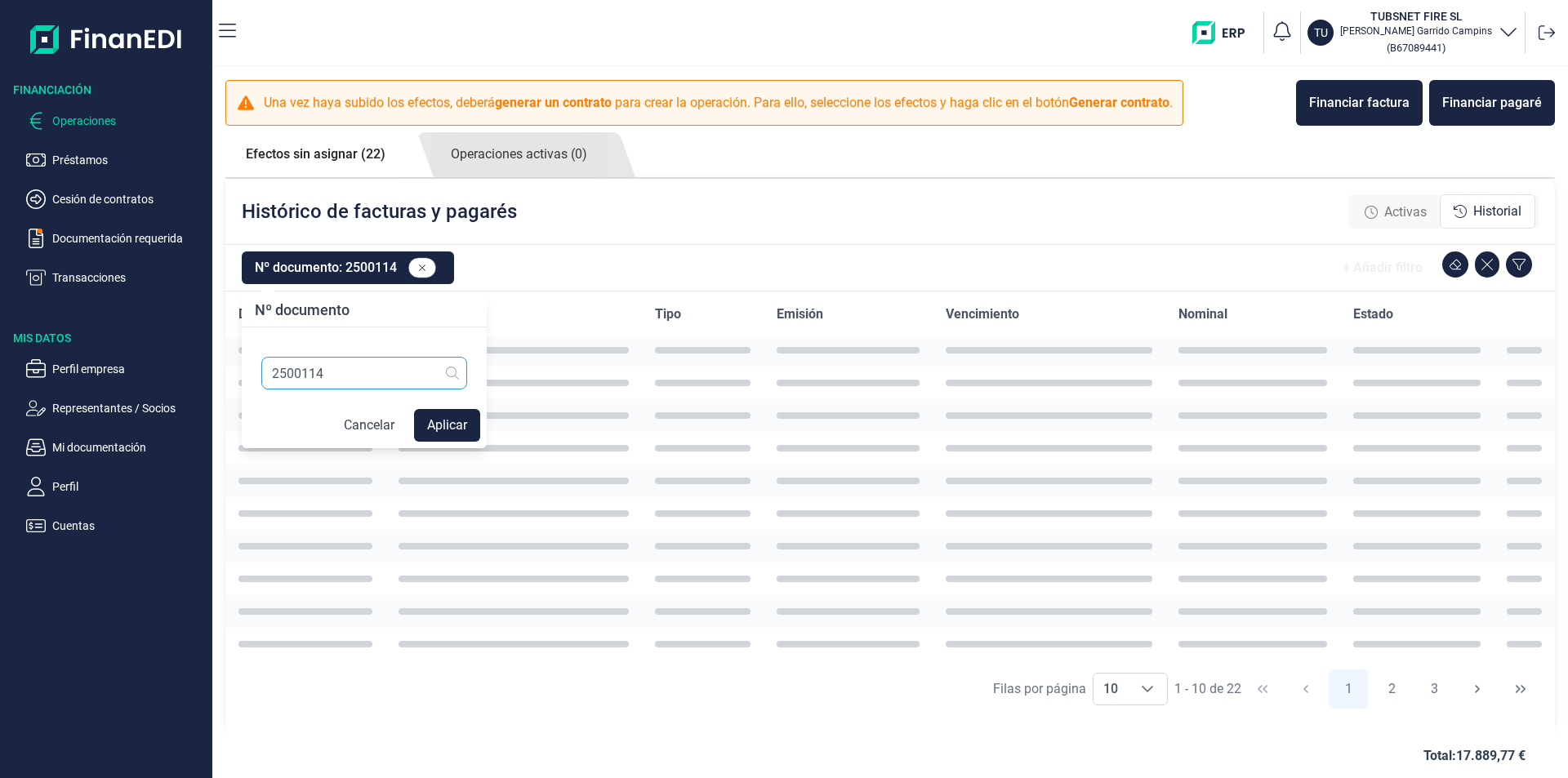
scroll to position [0, 0]
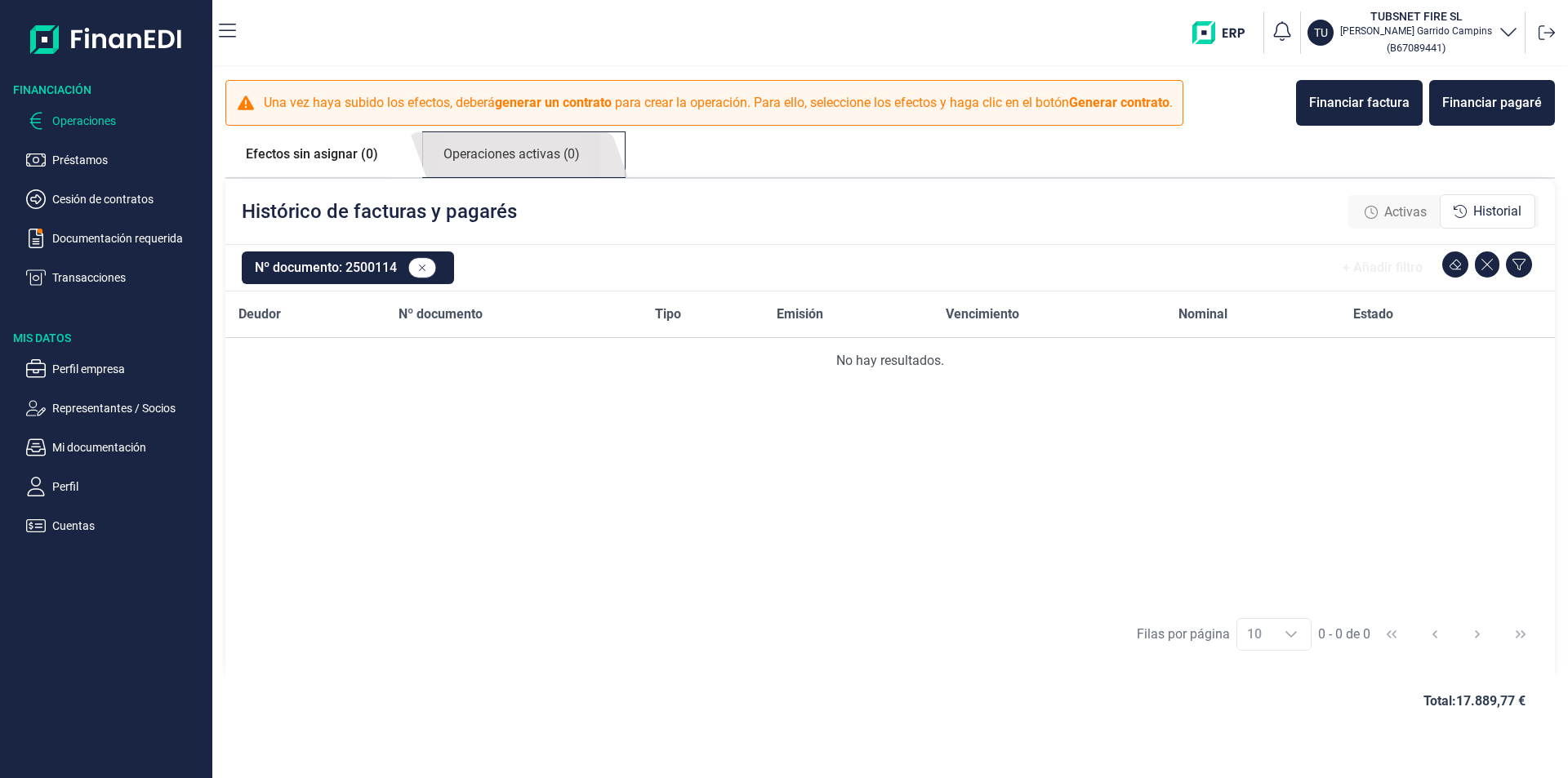
click at [558, 164] on link "Operaciones activas (0)" at bounding box center [511, 155] width 177 height 45
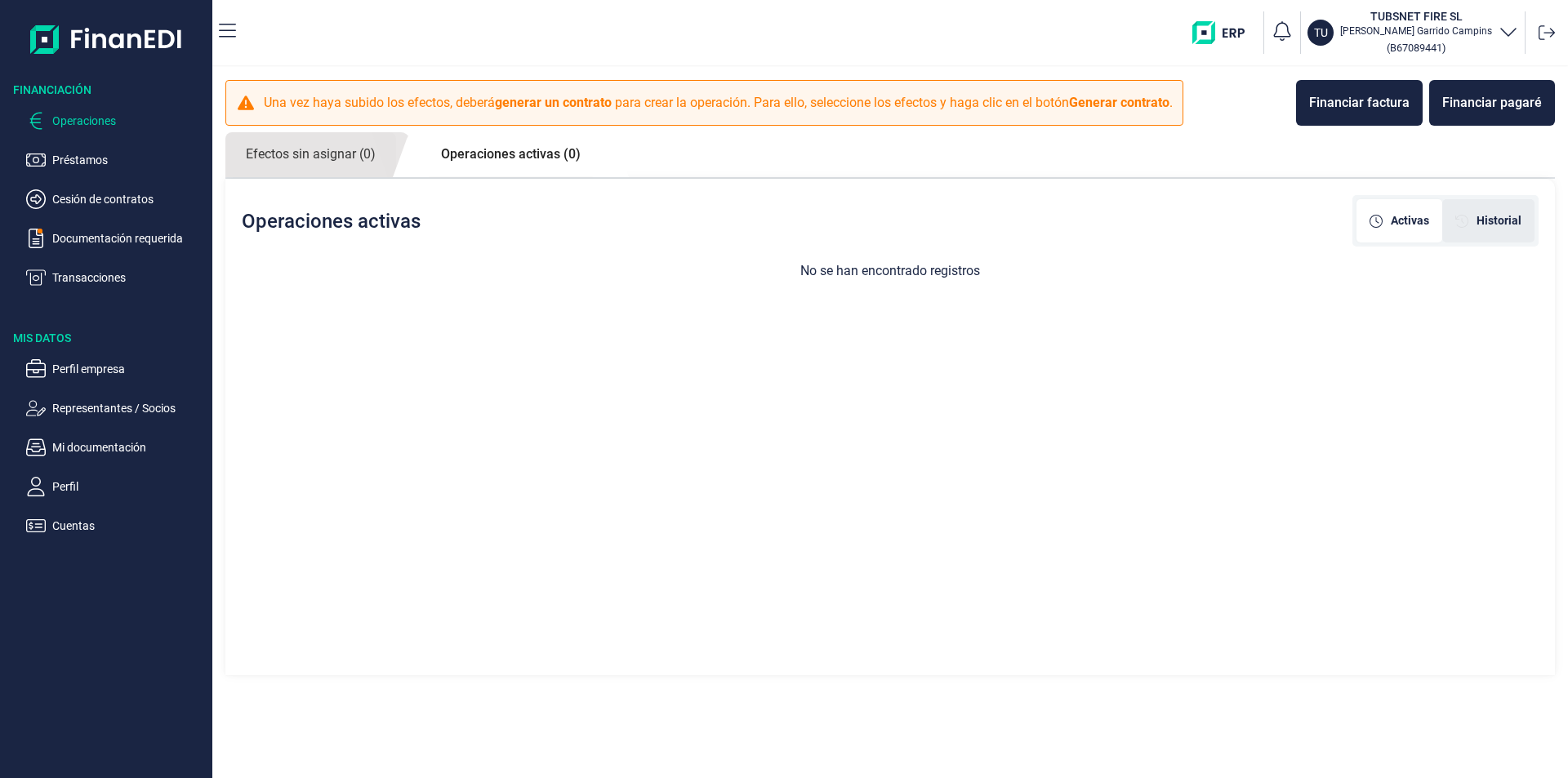
click at [1513, 224] on span "Historial" at bounding box center [1499, 221] width 45 height 17
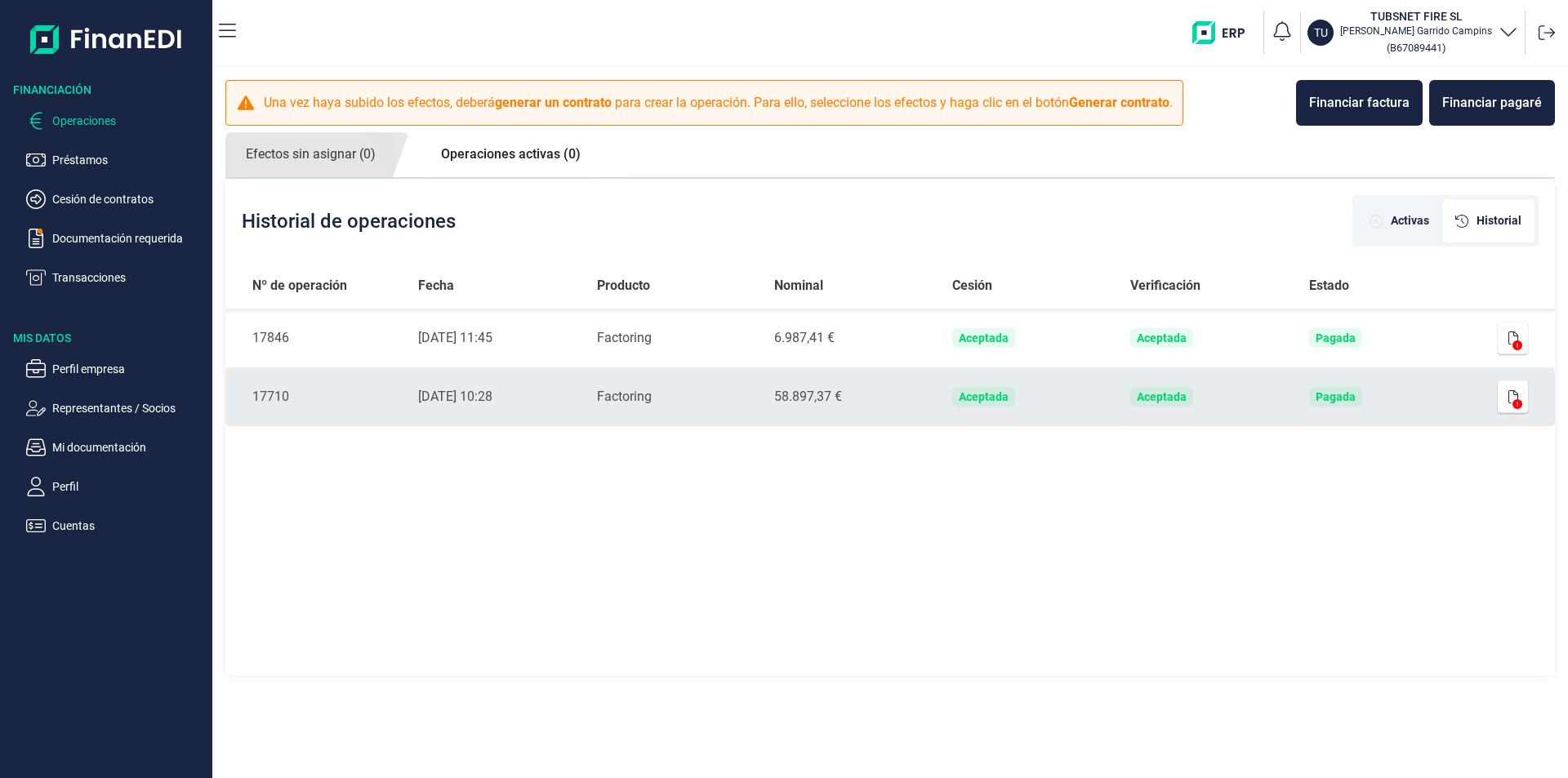
click at [755, 399] on td "Producto Factoring" at bounding box center [673, 397] width 177 height 59
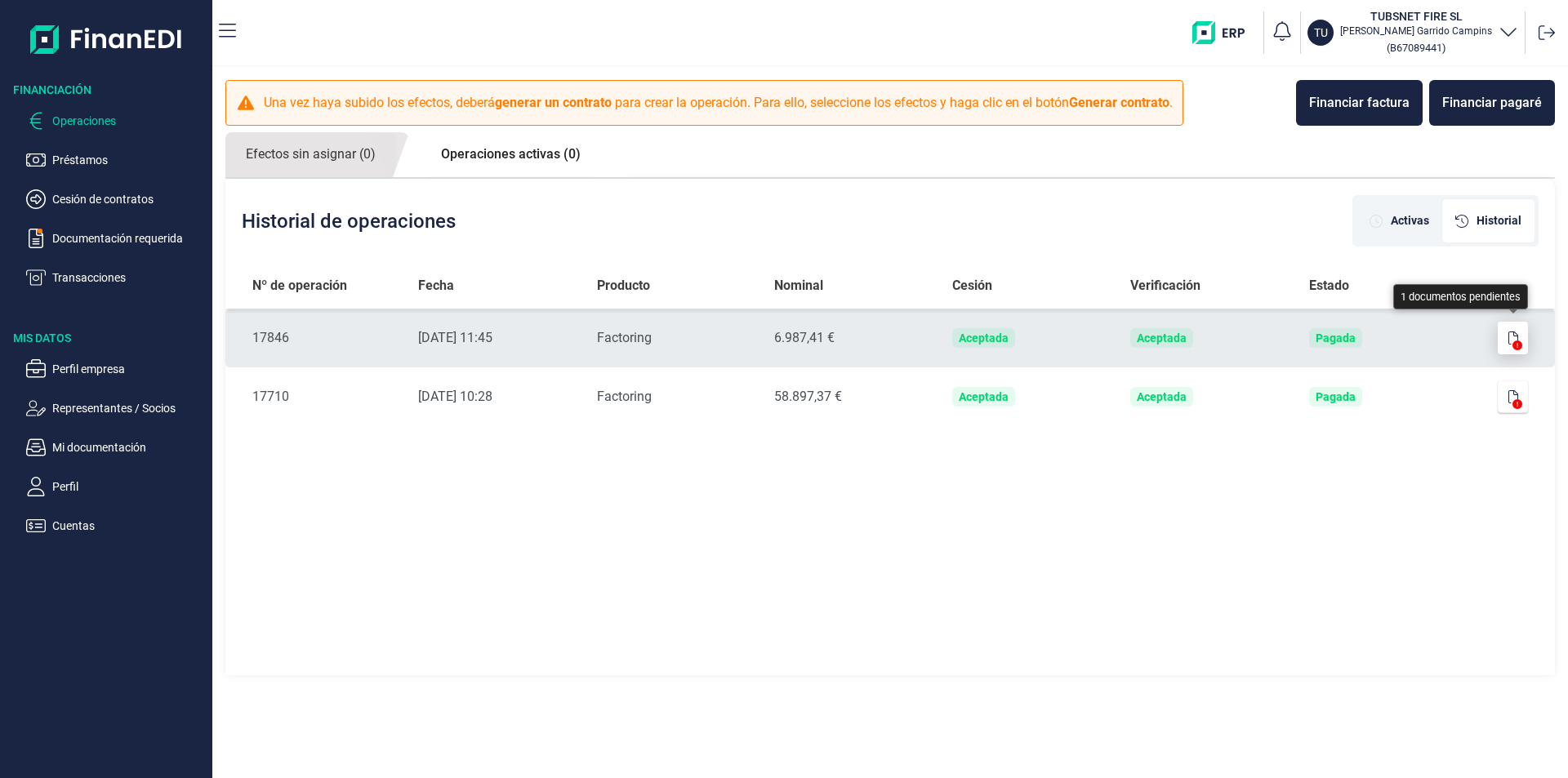
click at [1512, 341] on icon "button" at bounding box center [1513, 338] width 10 height 13
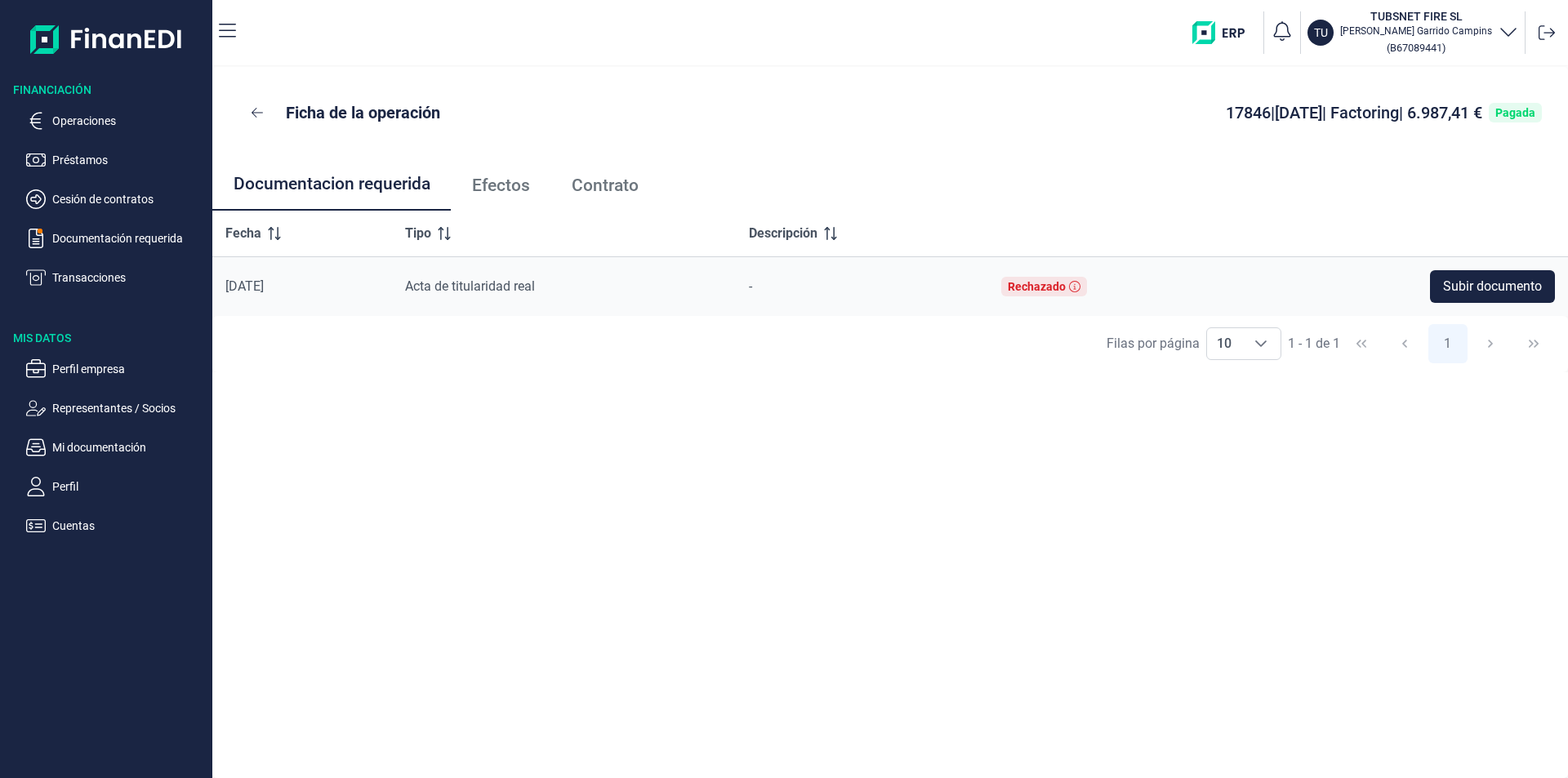
click at [486, 183] on span "Efectos" at bounding box center [500, 185] width 58 height 17
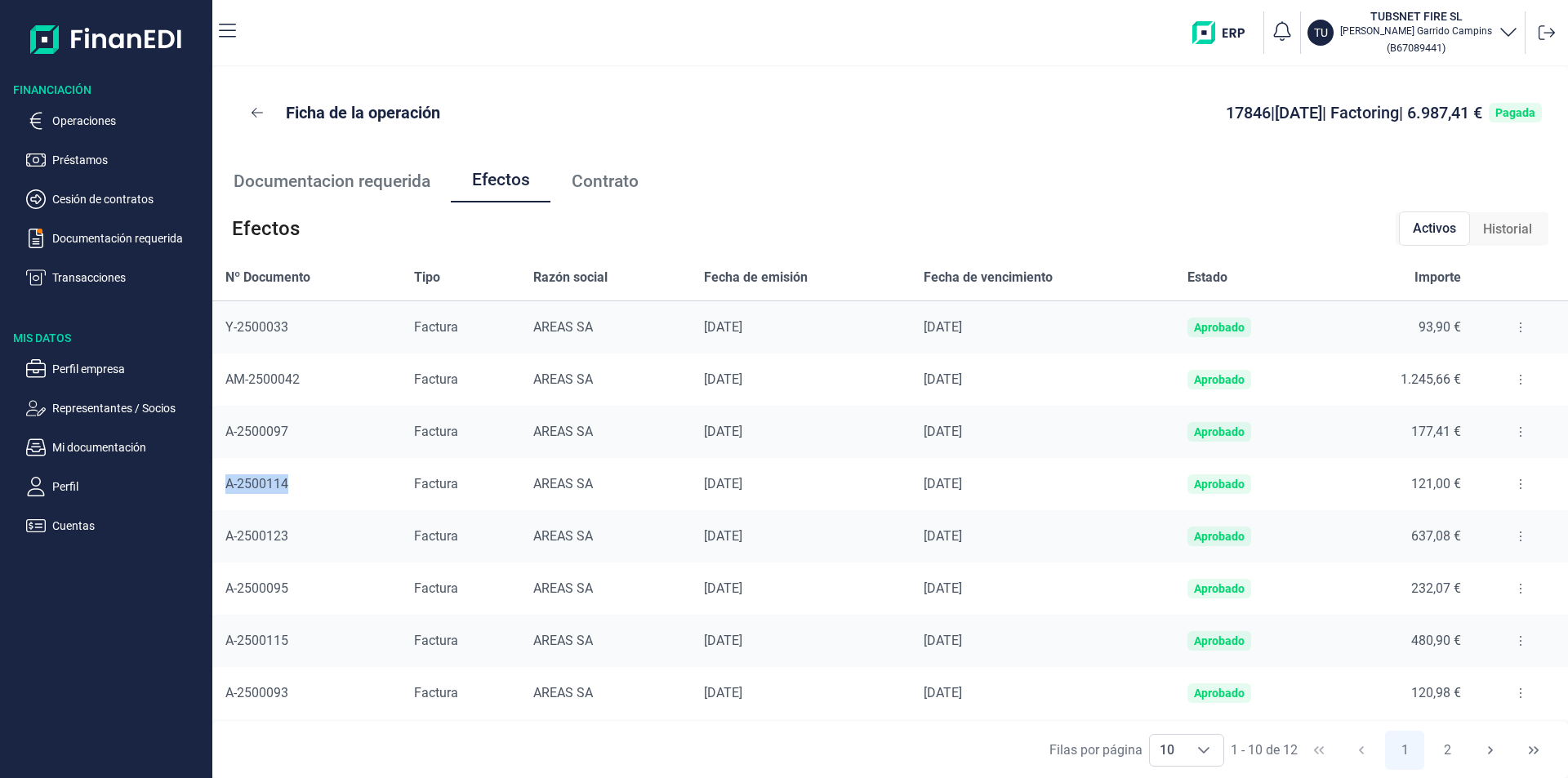
drag, startPoint x: 229, startPoint y: 482, endPoint x: 309, endPoint y: 477, distance: 80.2
click at [309, 477] on div "A-2500114" at bounding box center [307, 483] width 162 height 19
click at [263, 101] on button at bounding box center [257, 112] width 38 height 40
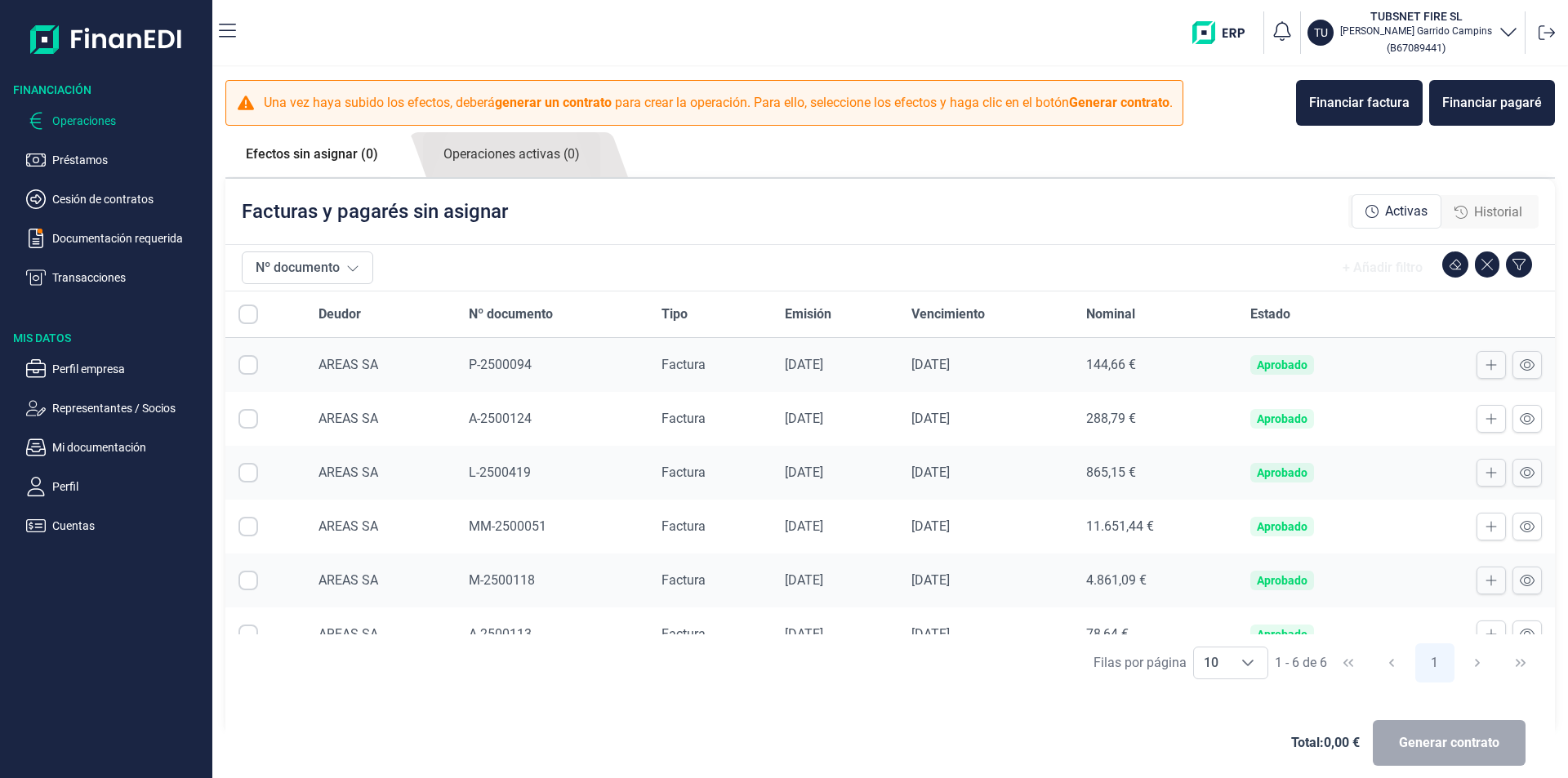
checkbox input "true"
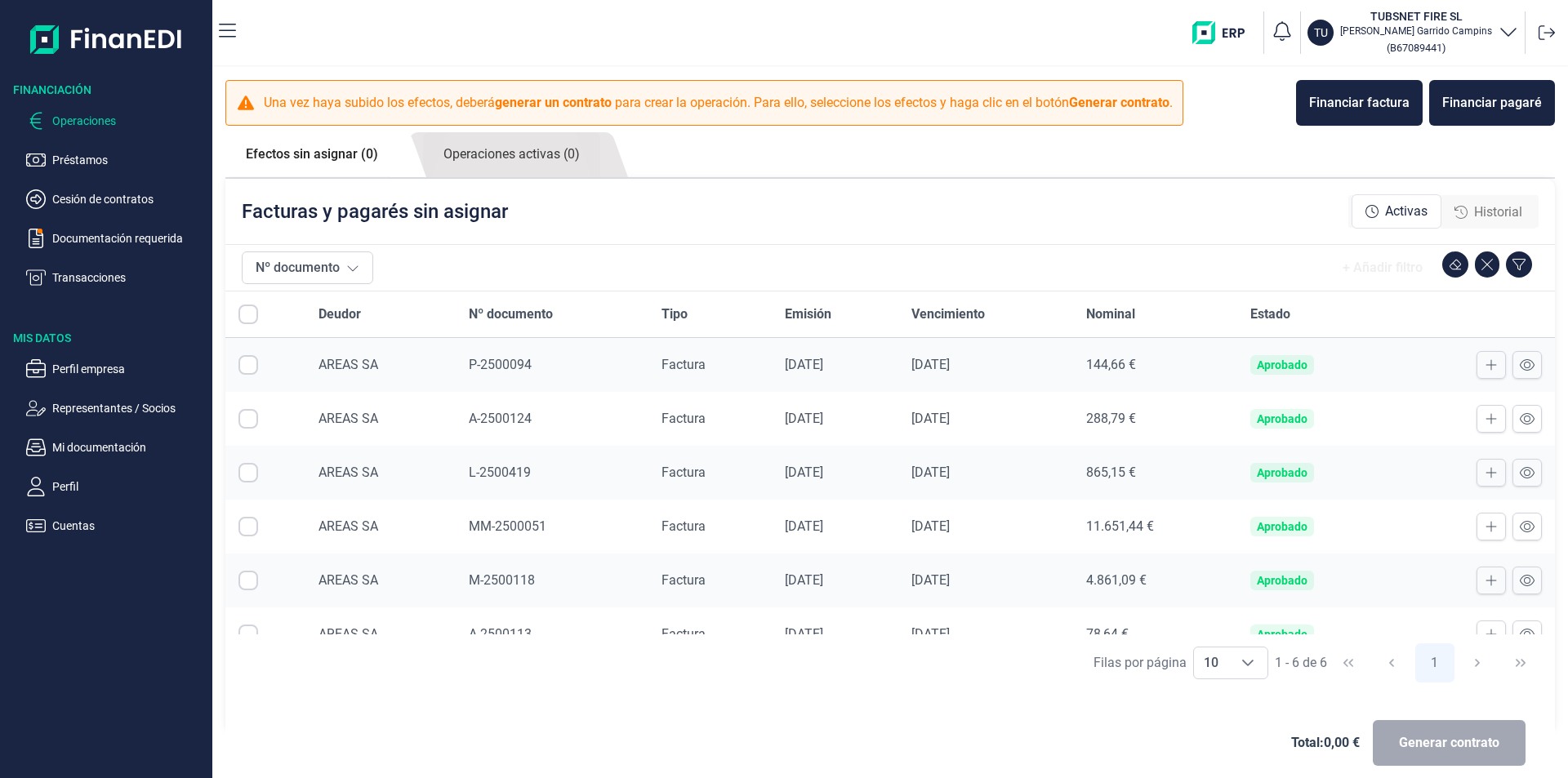
checkbox input "true"
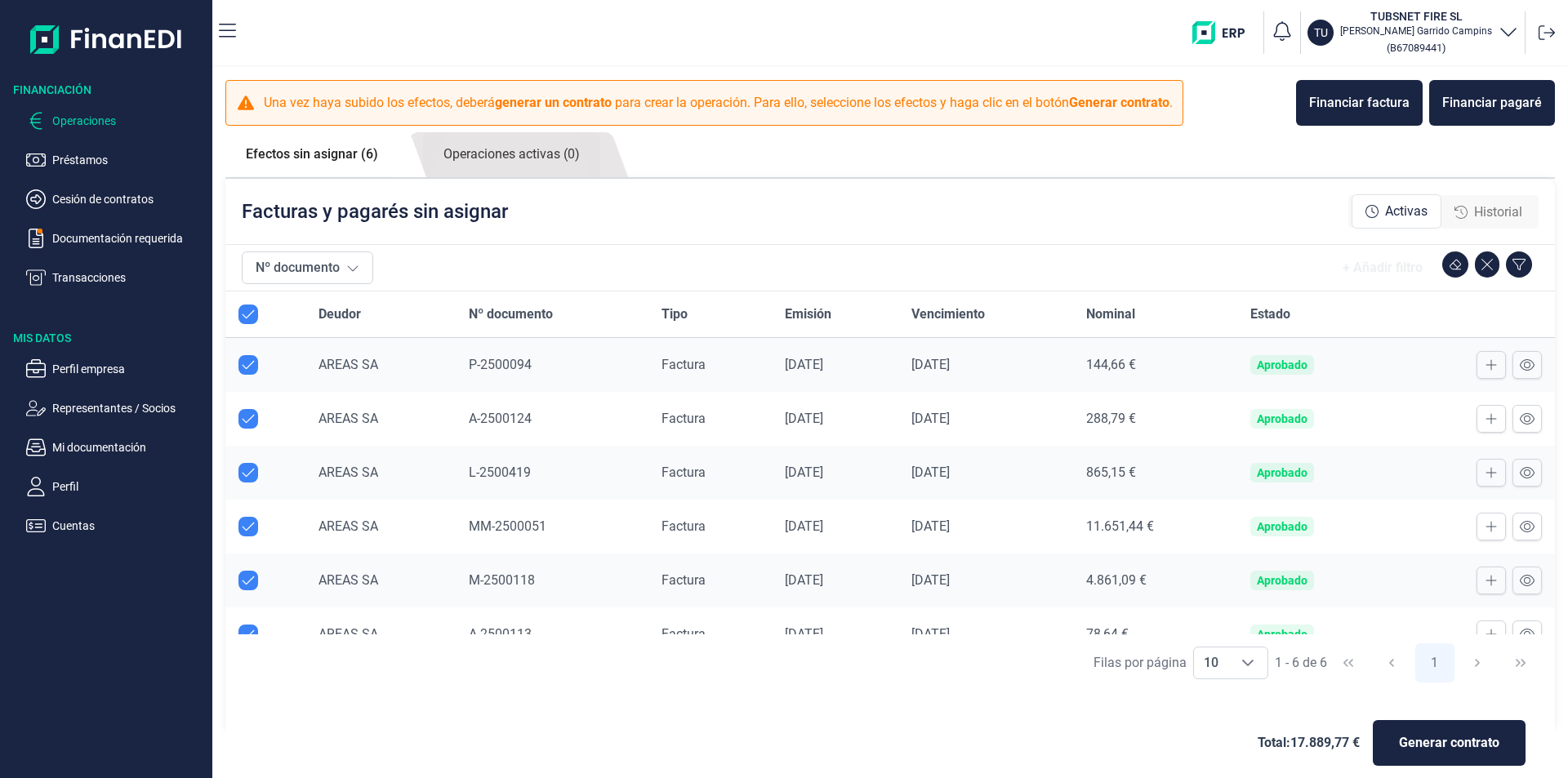
checkbox input "true"
click at [560, 149] on link "Operaciones activas (0)" at bounding box center [511, 155] width 177 height 45
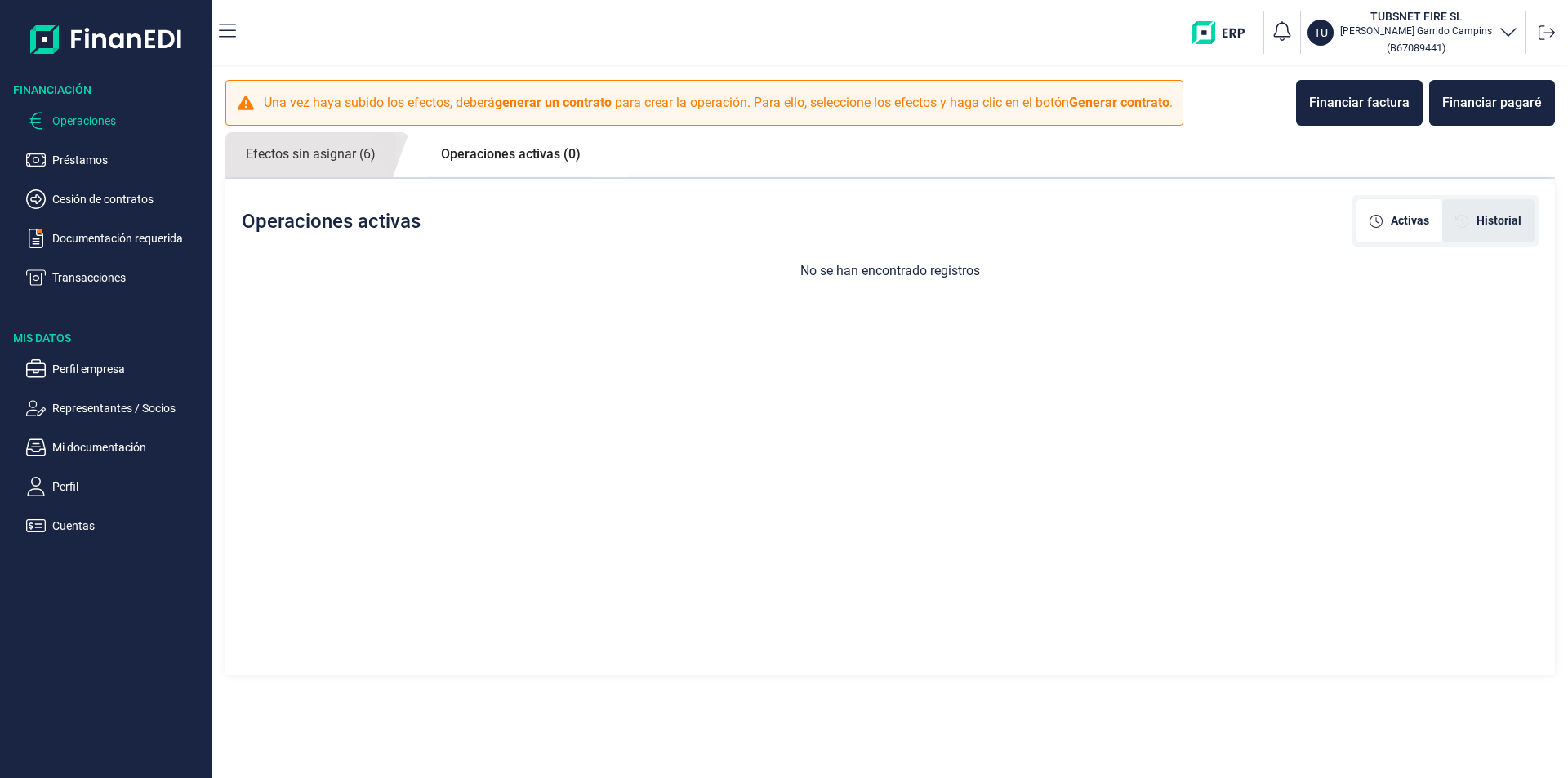
click at [1465, 226] on icon "[object Object]" at bounding box center [1462, 221] width 13 height 13
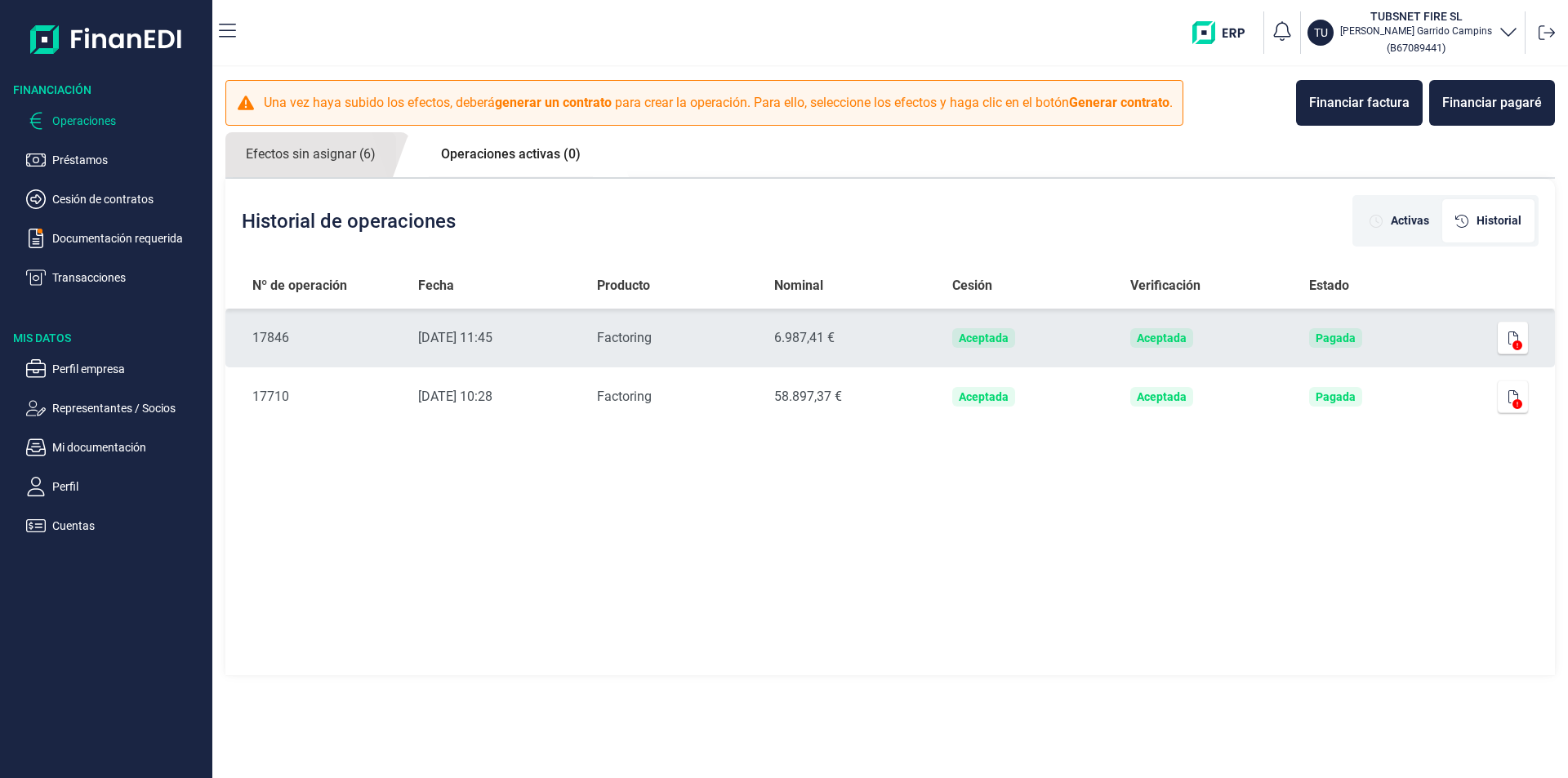
click at [1204, 338] on td "Aceptada" at bounding box center [1207, 338] width 179 height 59
drag, startPoint x: 552, startPoint y: 334, endPoint x: 369, endPoint y: 341, distance: 183.1
click at [547, 336] on td "Fecha [DATE] 11:45" at bounding box center [495, 338] width 179 height 59
click at [367, 341] on div "17846" at bounding box center [322, 337] width 140 height 19
click at [1498, 342] on button "button" at bounding box center [1514, 337] width 31 height 32
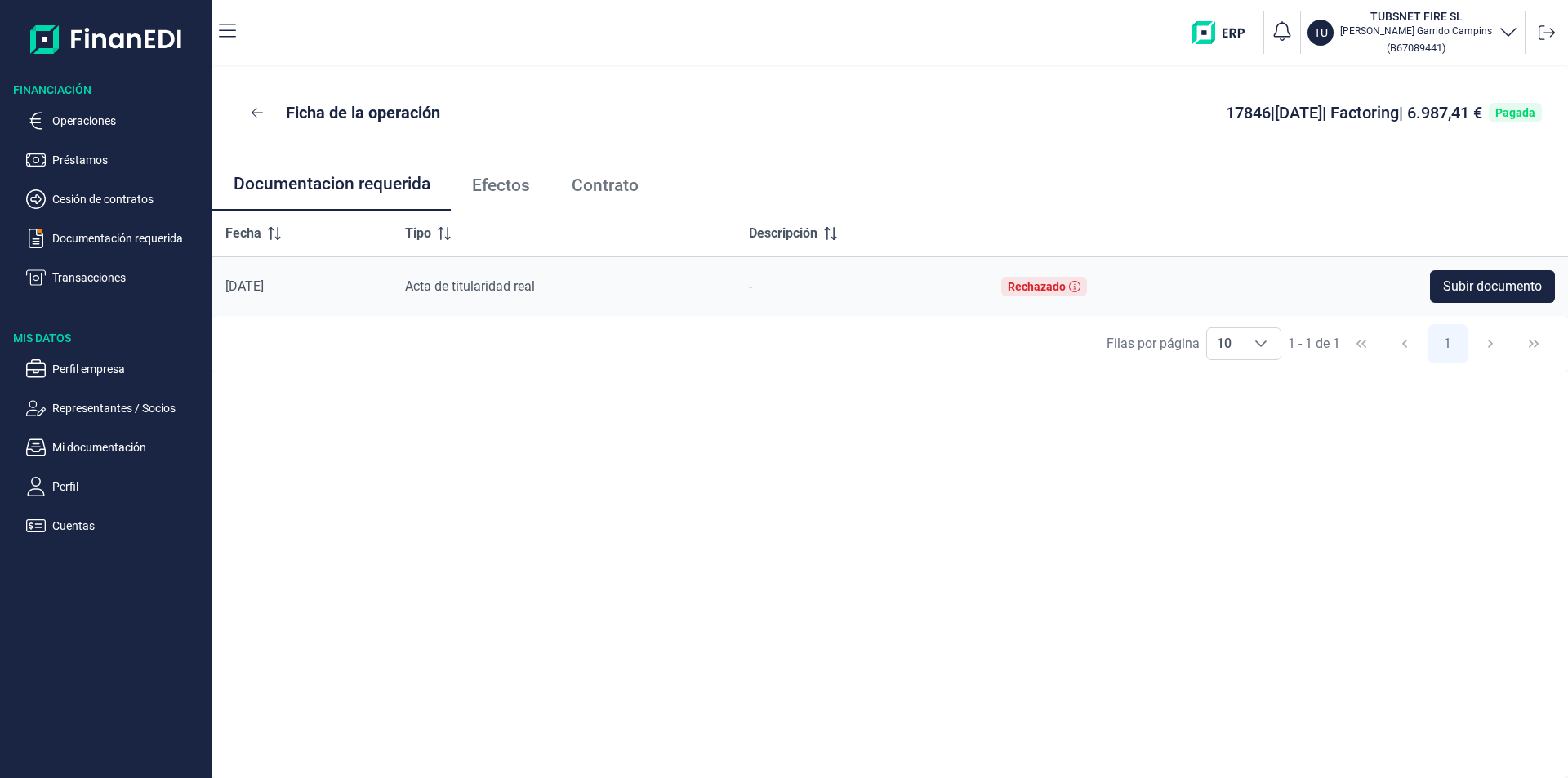
click at [501, 188] on span "Efectos" at bounding box center [500, 185] width 58 height 17
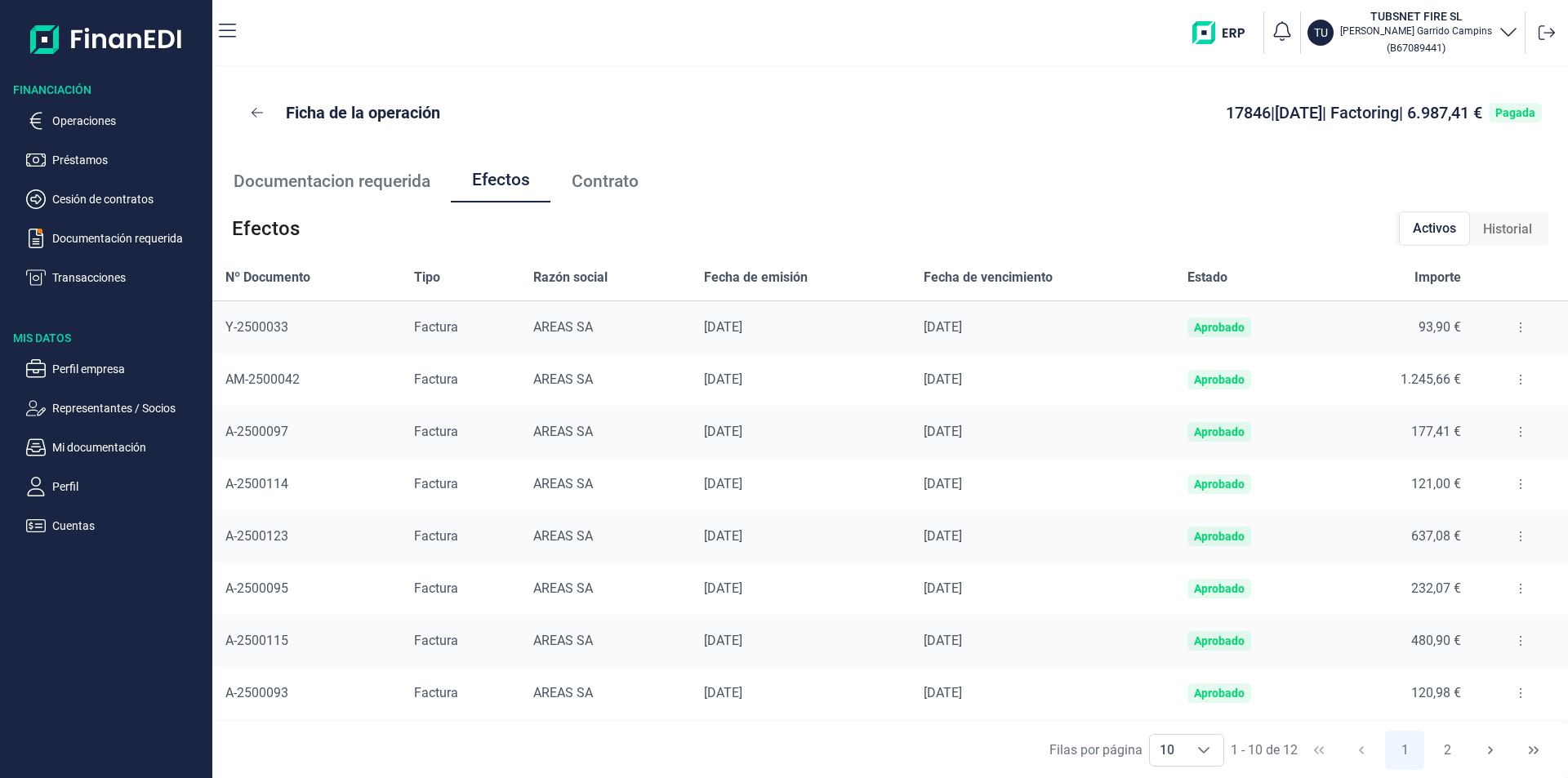
click at [590, 190] on span "Contrato" at bounding box center [605, 181] width 67 height 17
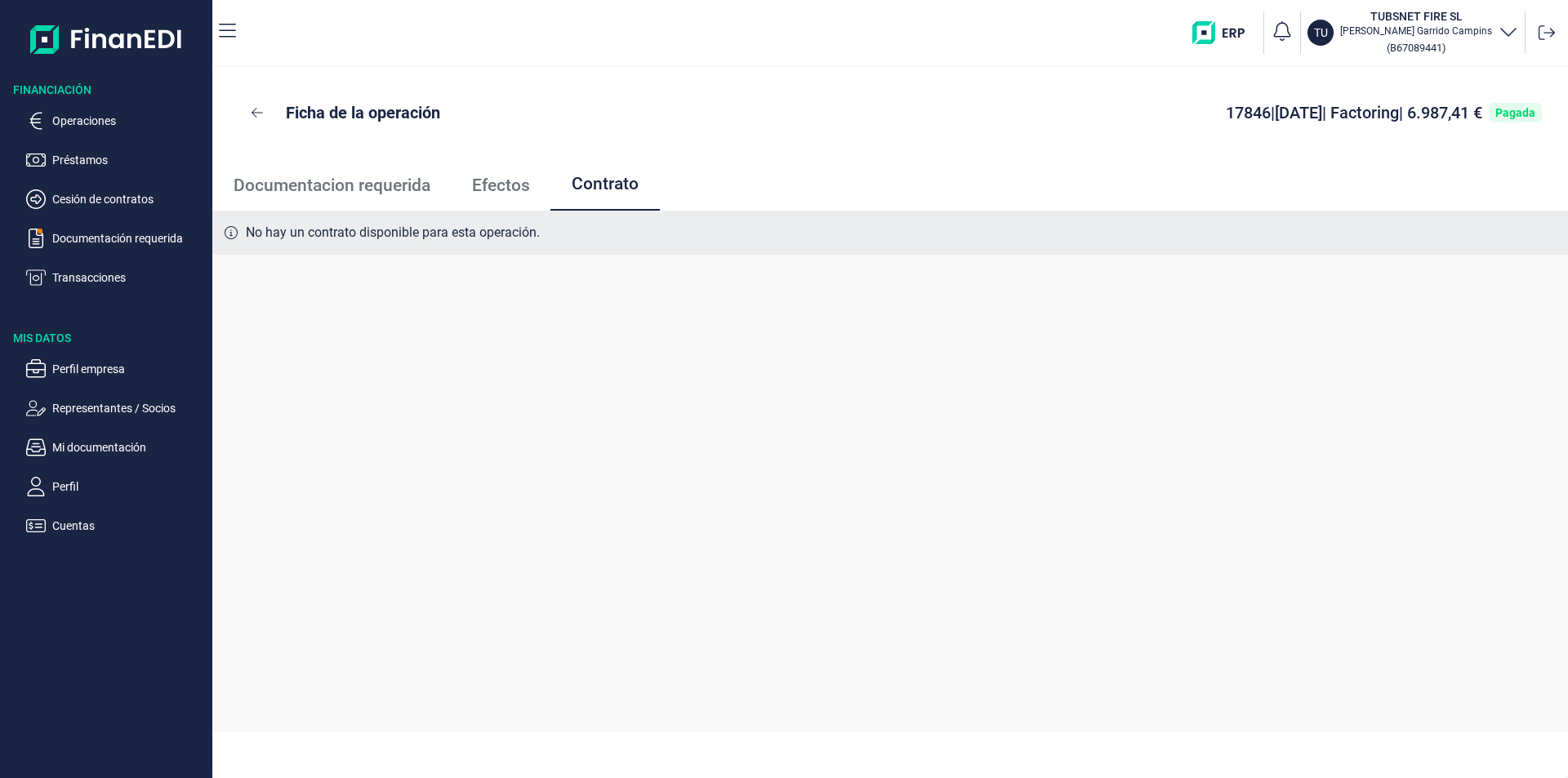
click at [532, 191] on link "Efectos" at bounding box center [500, 185] width 99 height 54
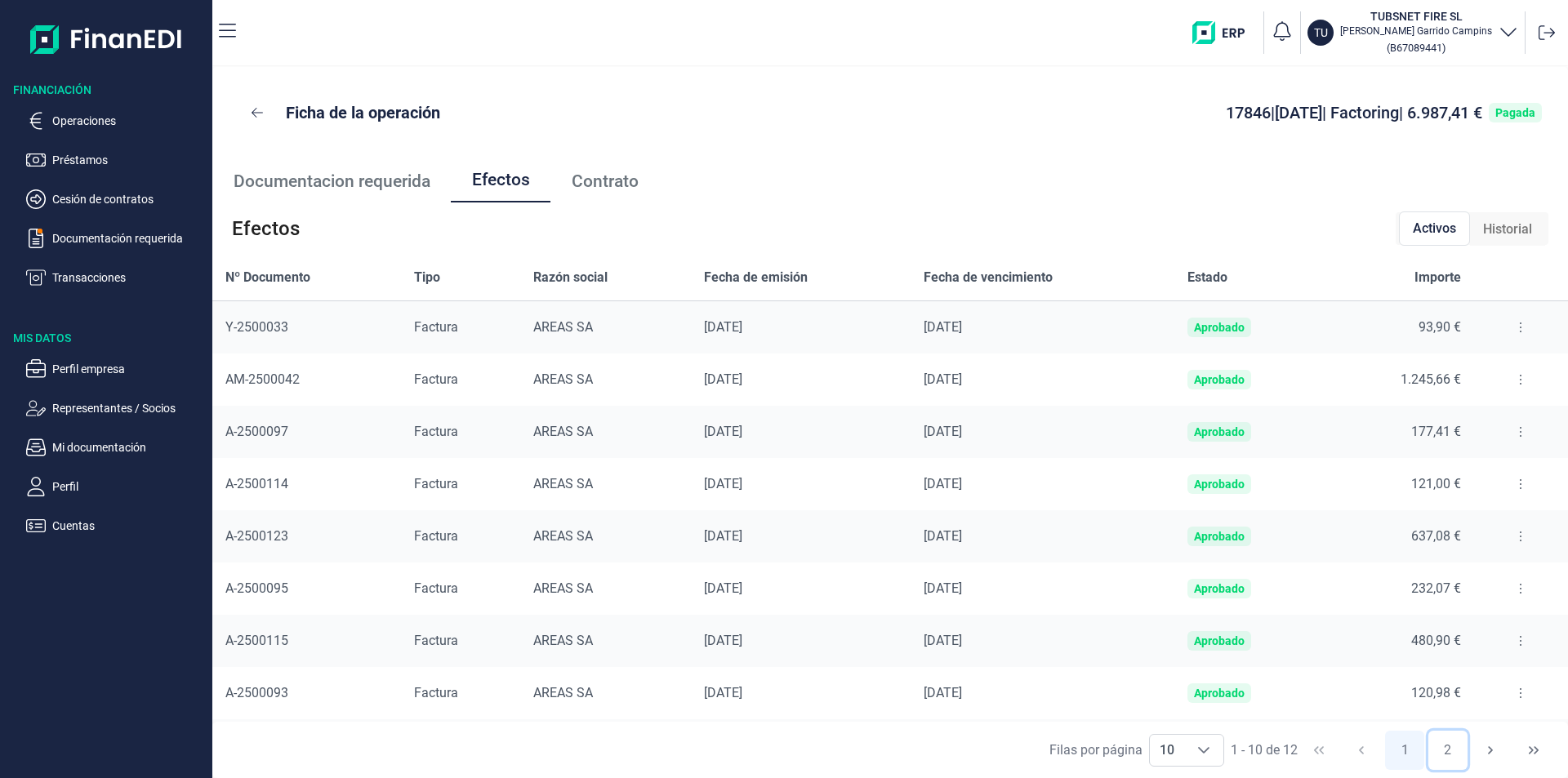
click at [1448, 741] on button "2" at bounding box center [1448, 749] width 40 height 40
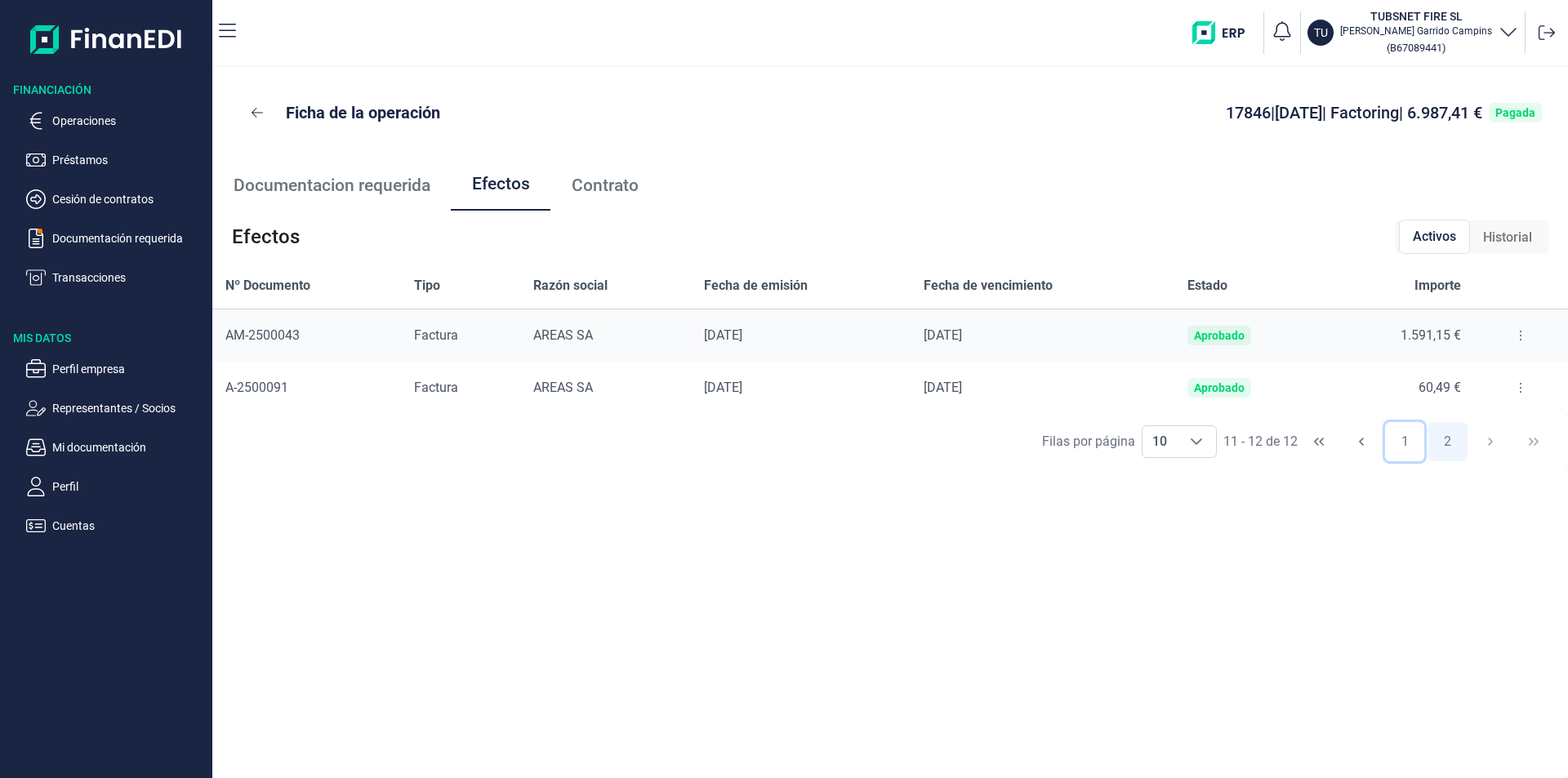
click at [1400, 438] on button "1" at bounding box center [1405, 441] width 40 height 40
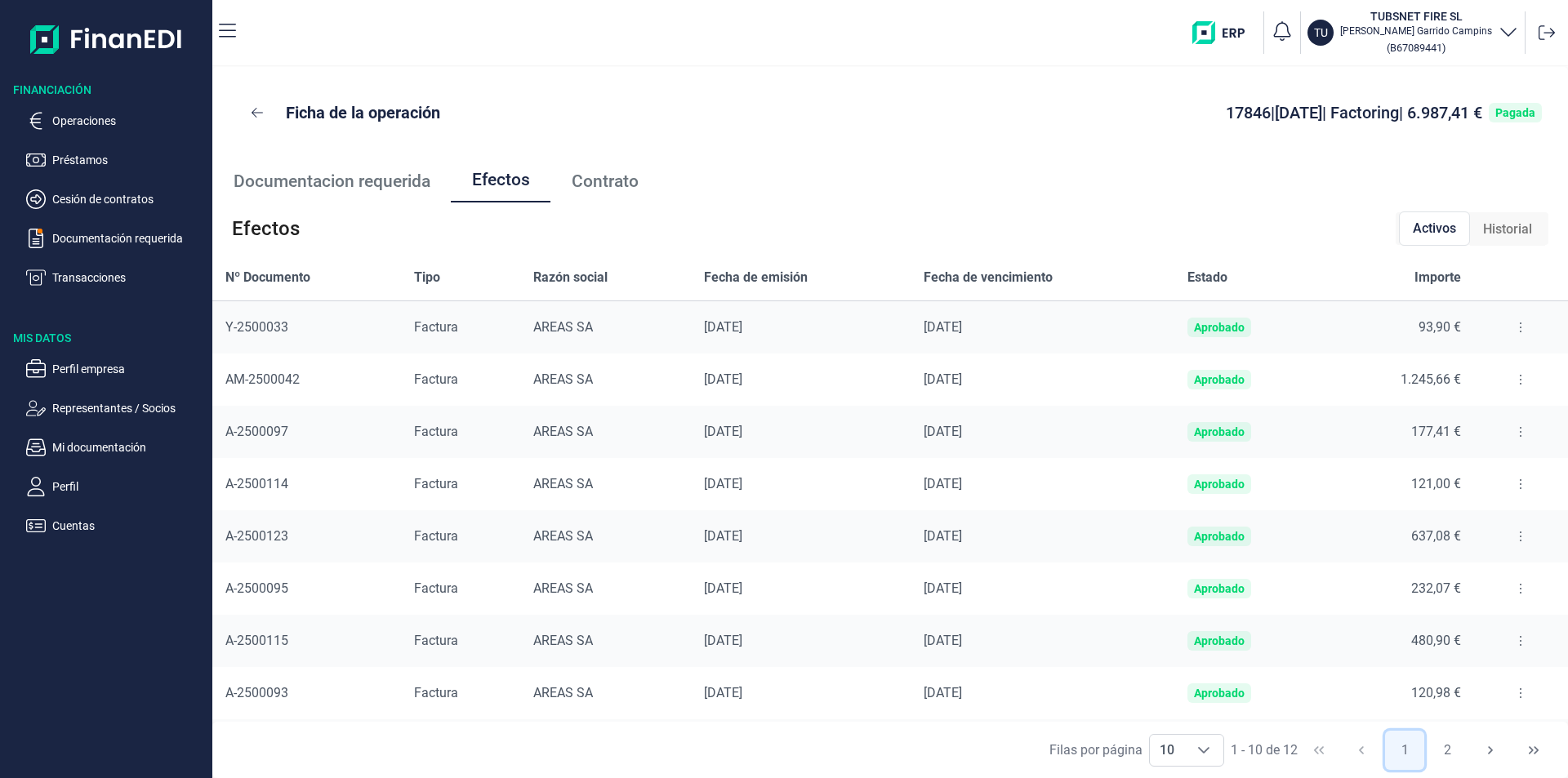
scroll to position [108, 0]
click at [1442, 745] on button "2" at bounding box center [1448, 749] width 40 height 40
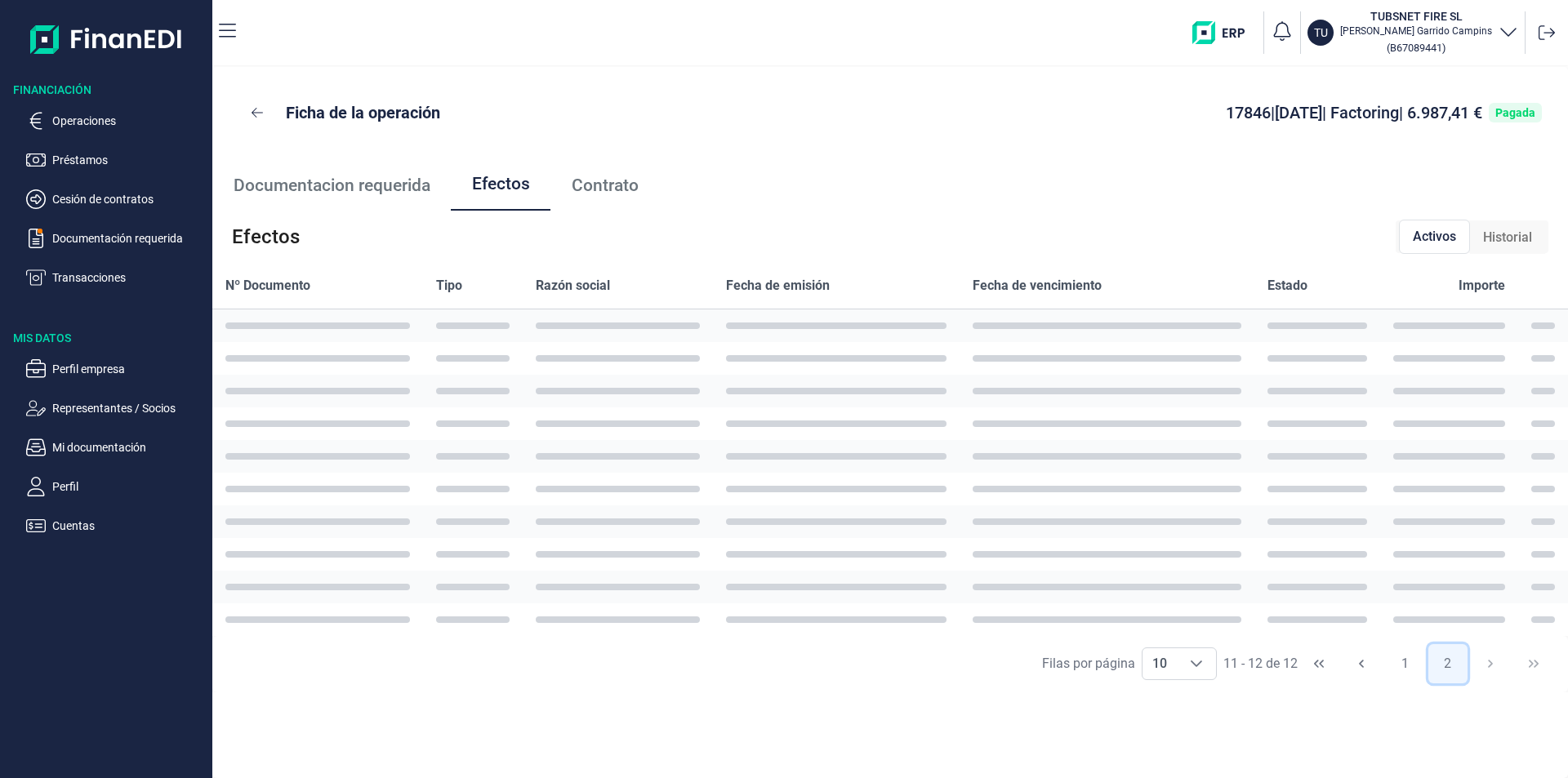
scroll to position [0, 0]
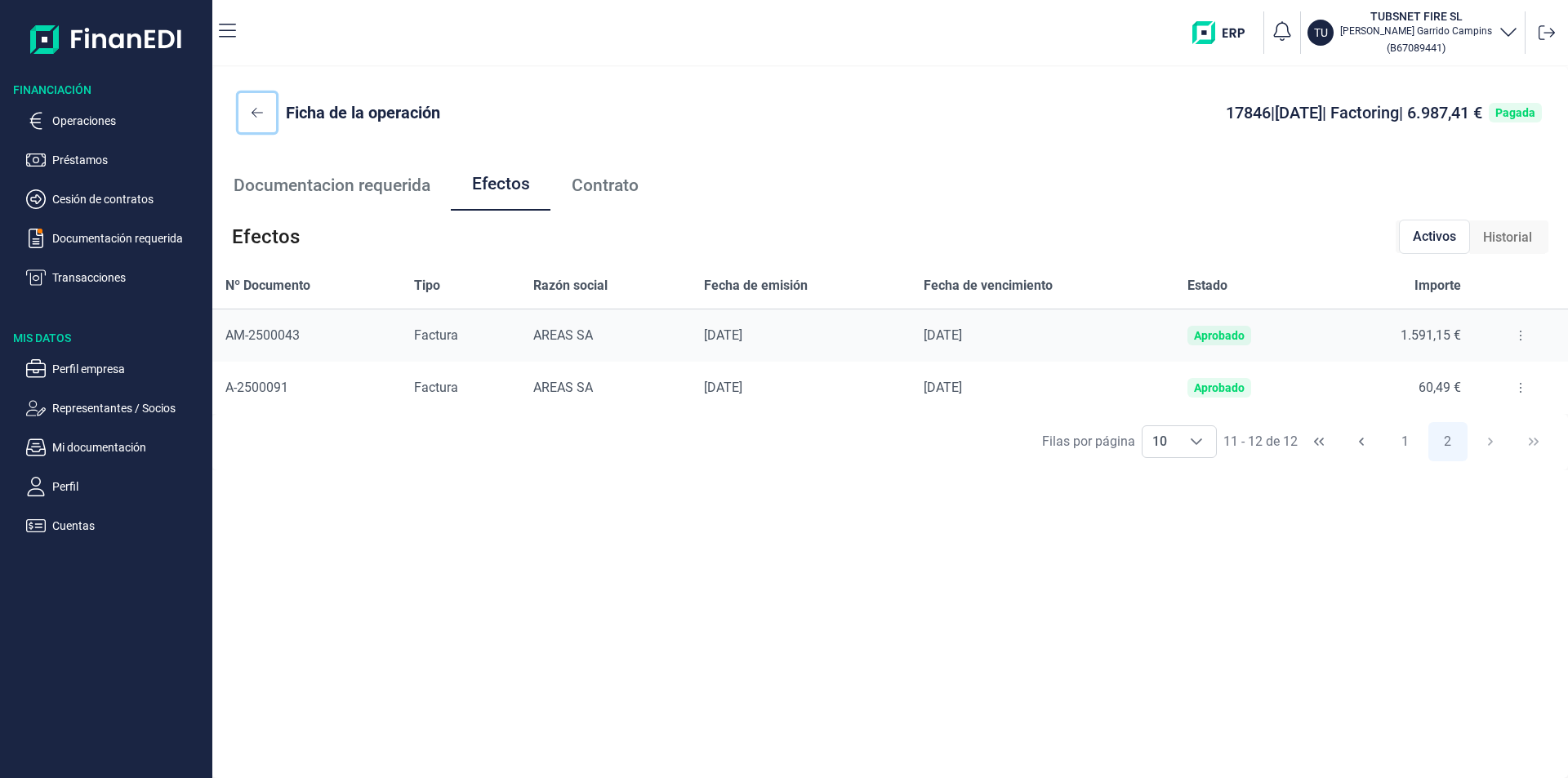
click at [259, 116] on icon at bounding box center [257, 112] width 11 height 13
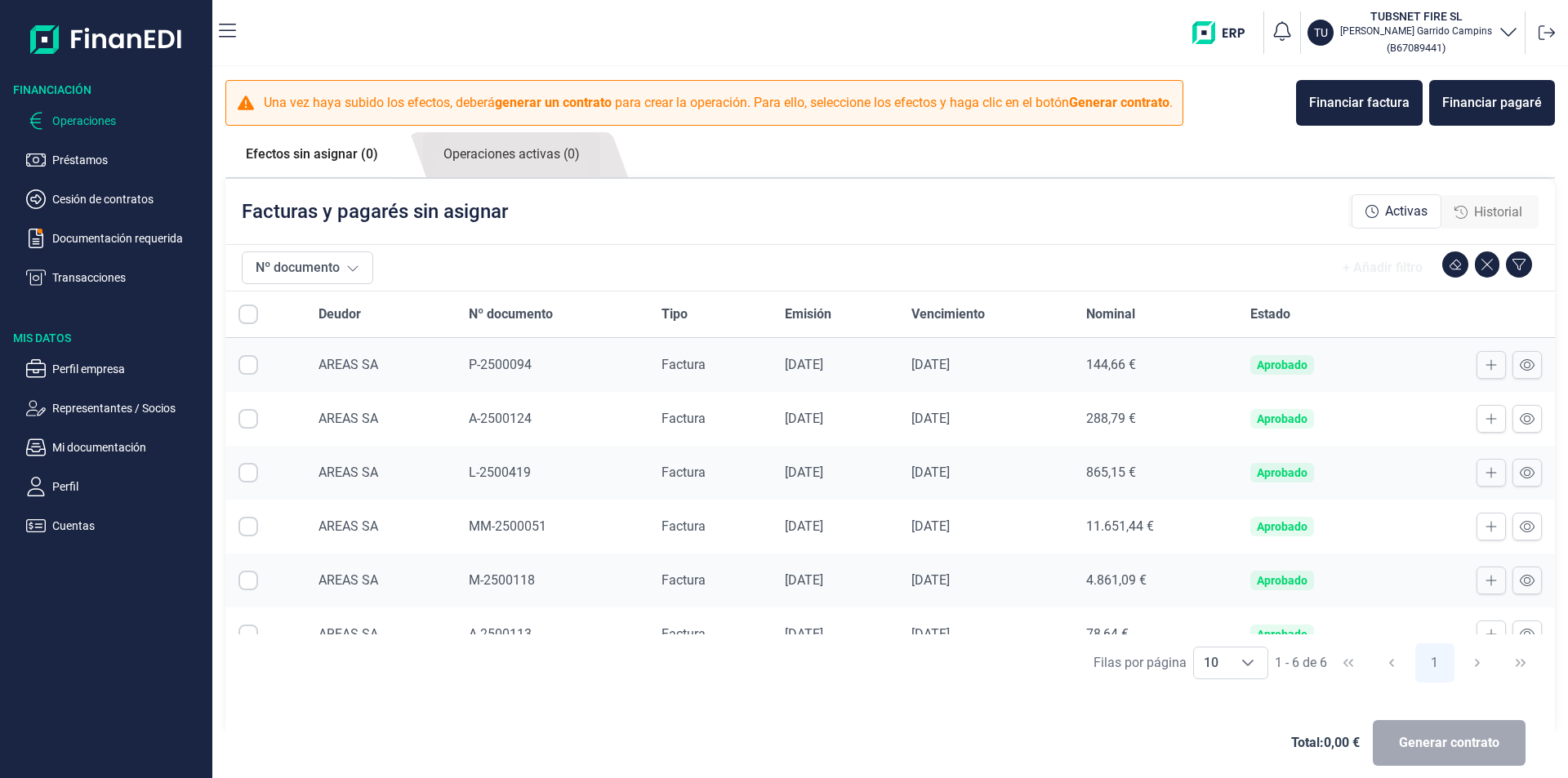
checkbox input "true"
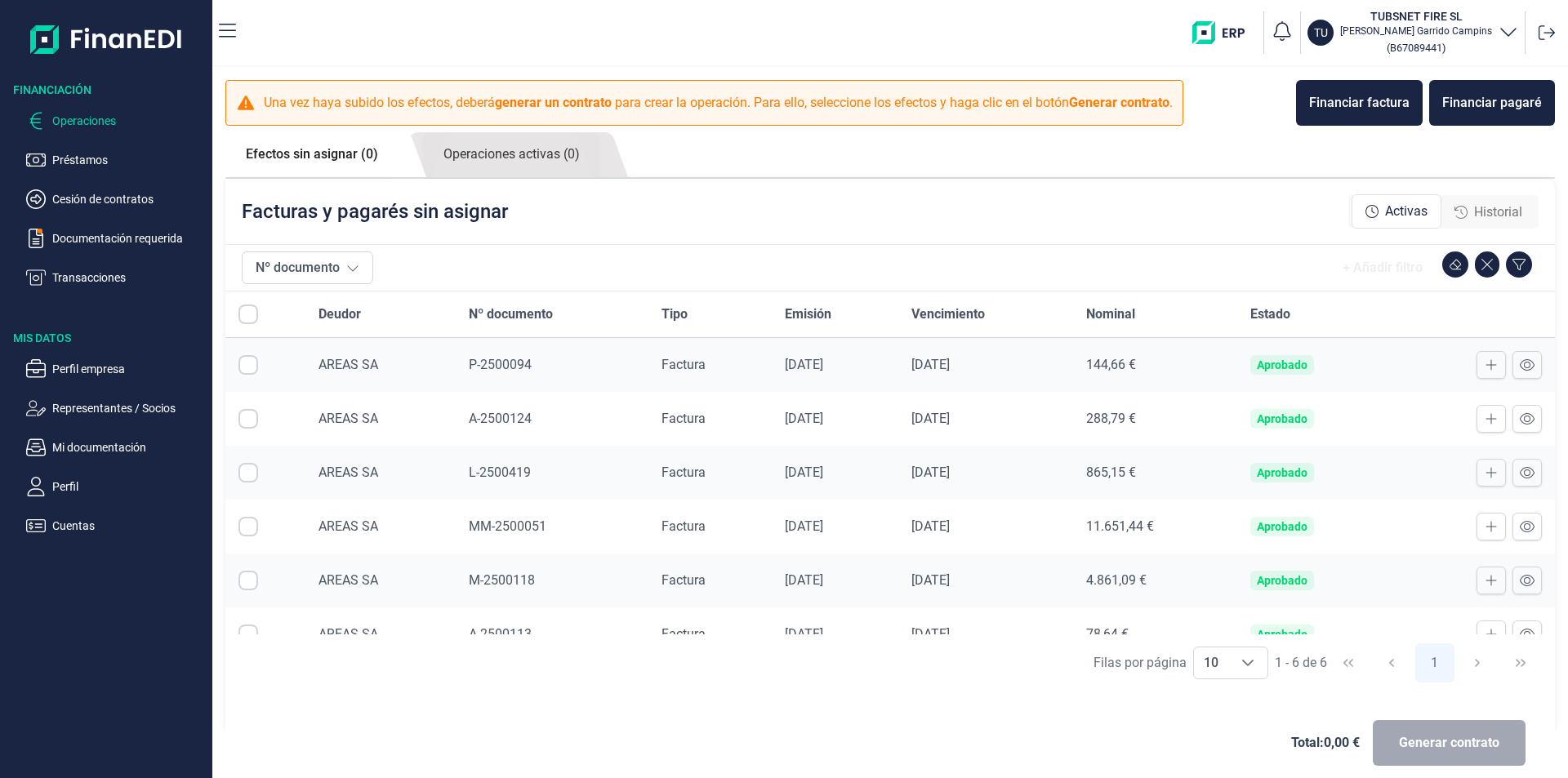
checkbox input "true"
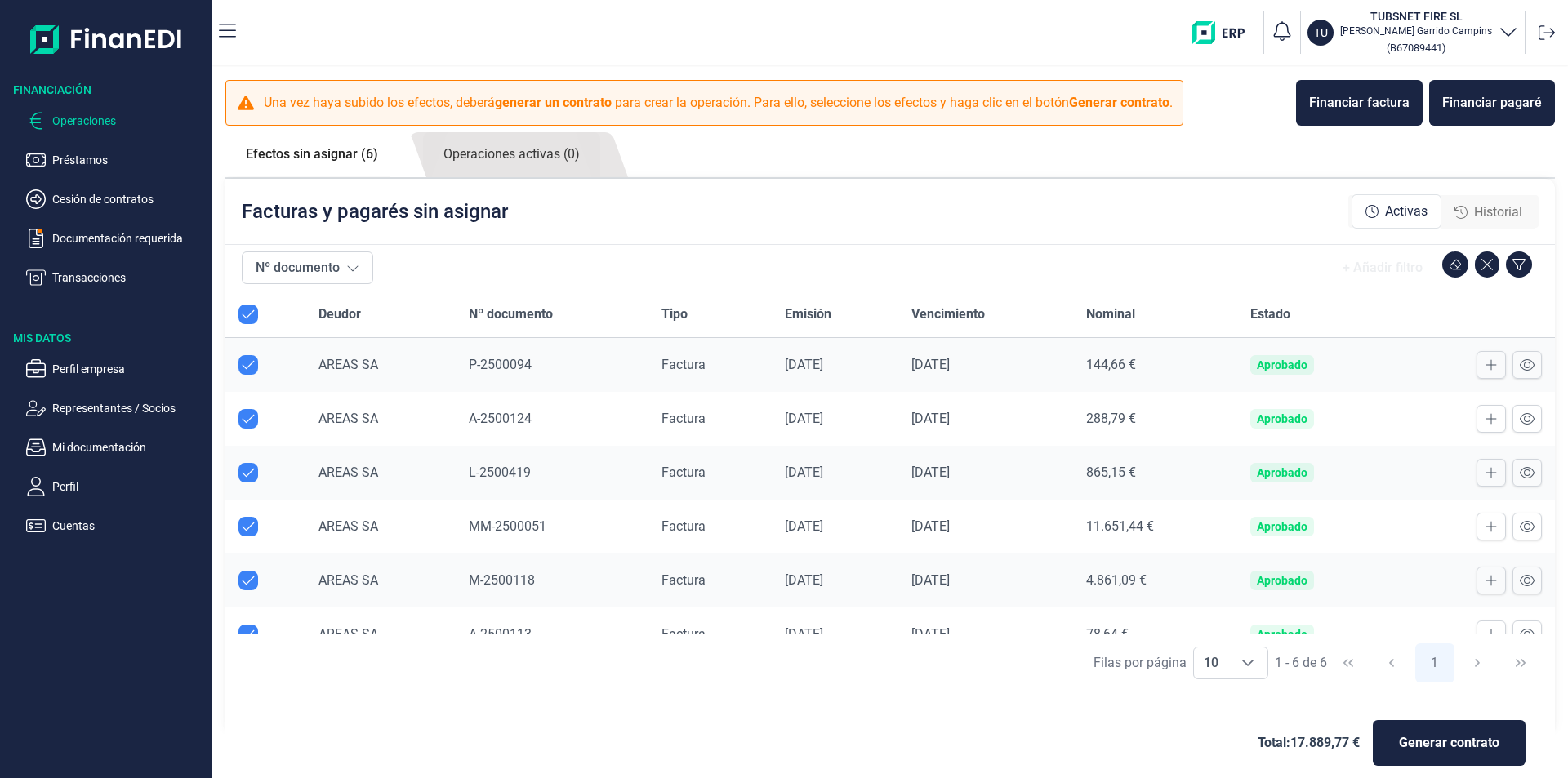
checkbox input "true"
click at [507, 146] on link "Operaciones activas (0)" at bounding box center [511, 155] width 177 height 45
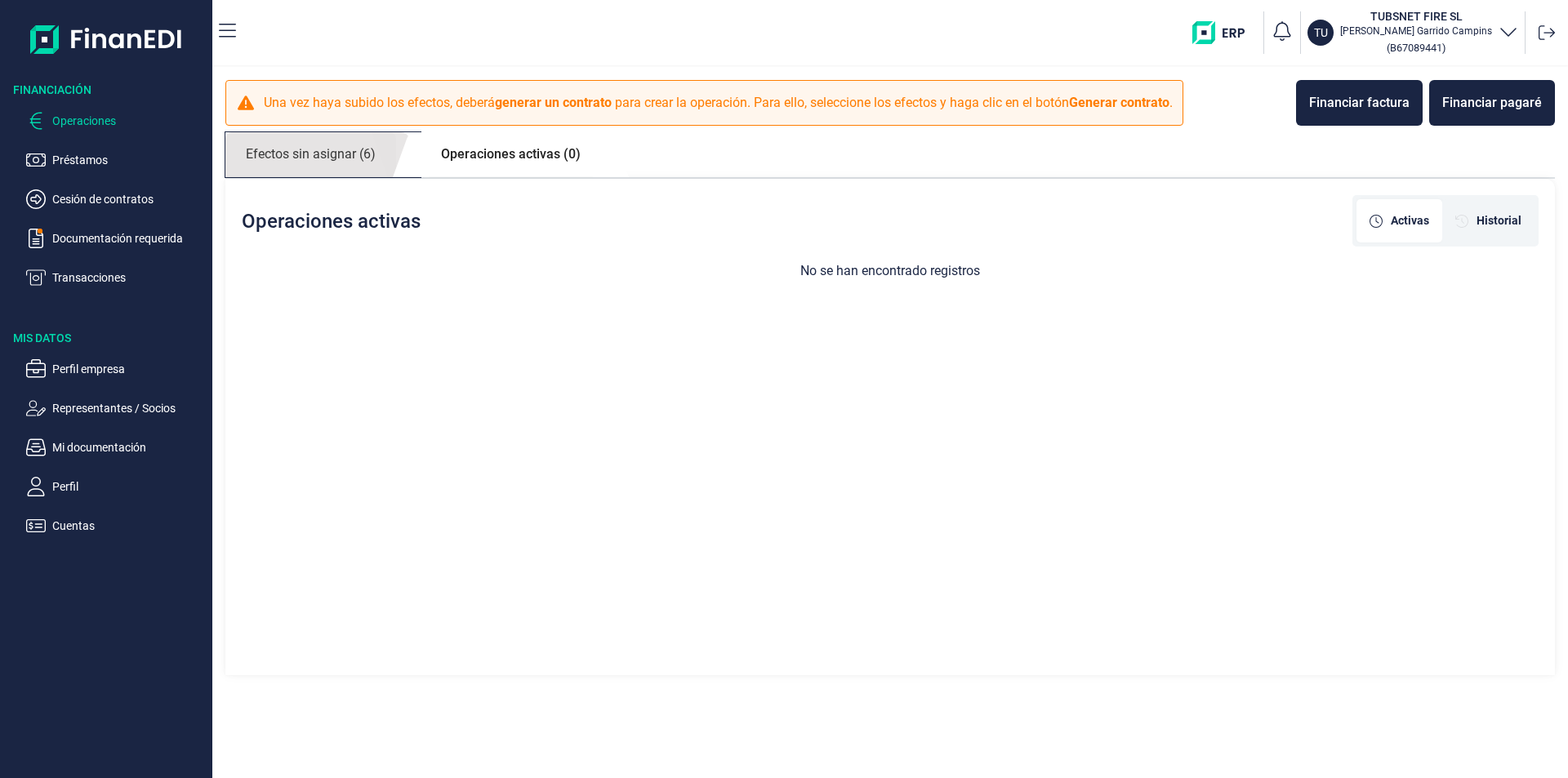
click at [357, 162] on link "Efectos sin asignar (6)" at bounding box center [310, 155] width 170 height 45
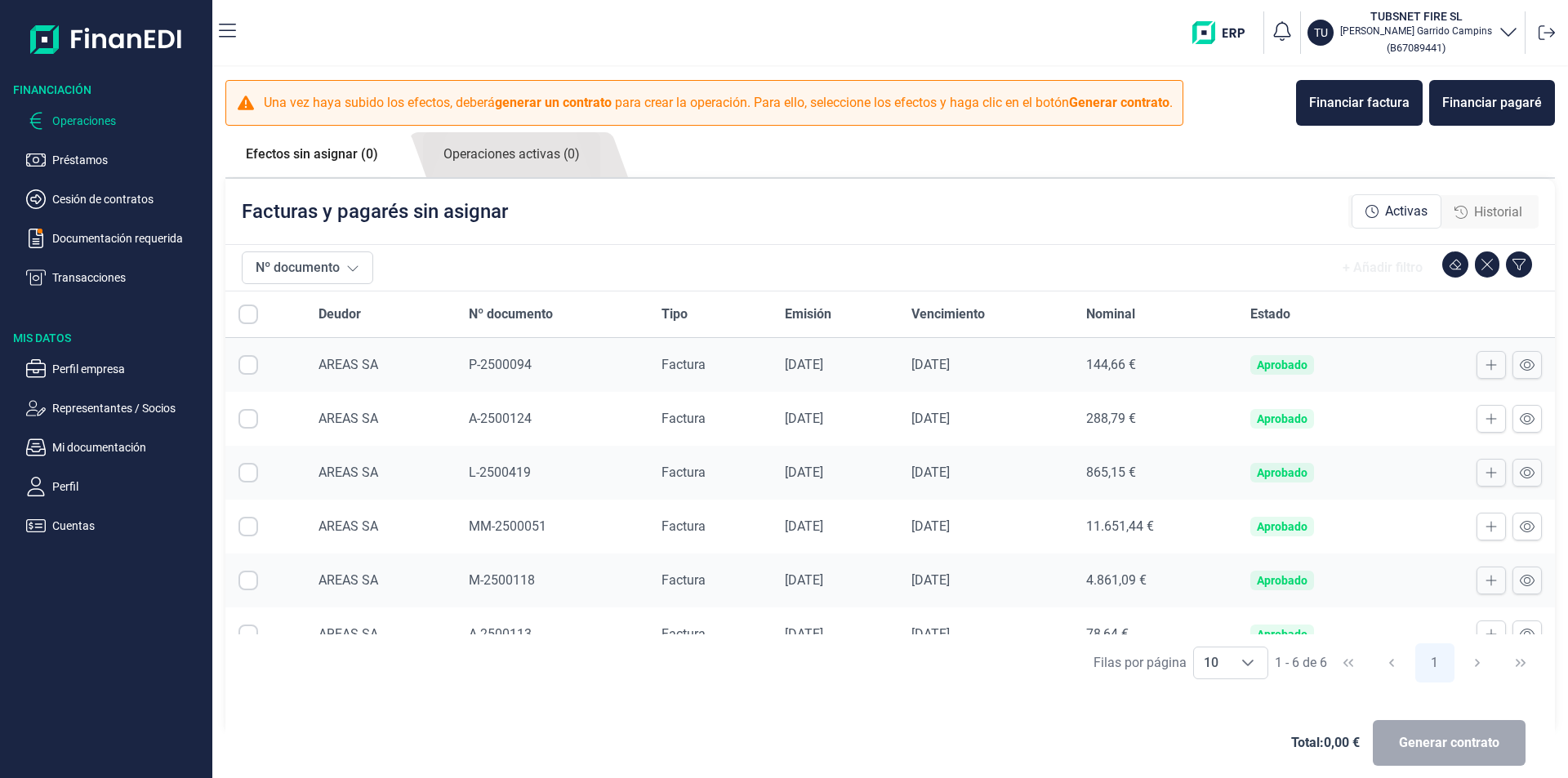
checkbox input "true"
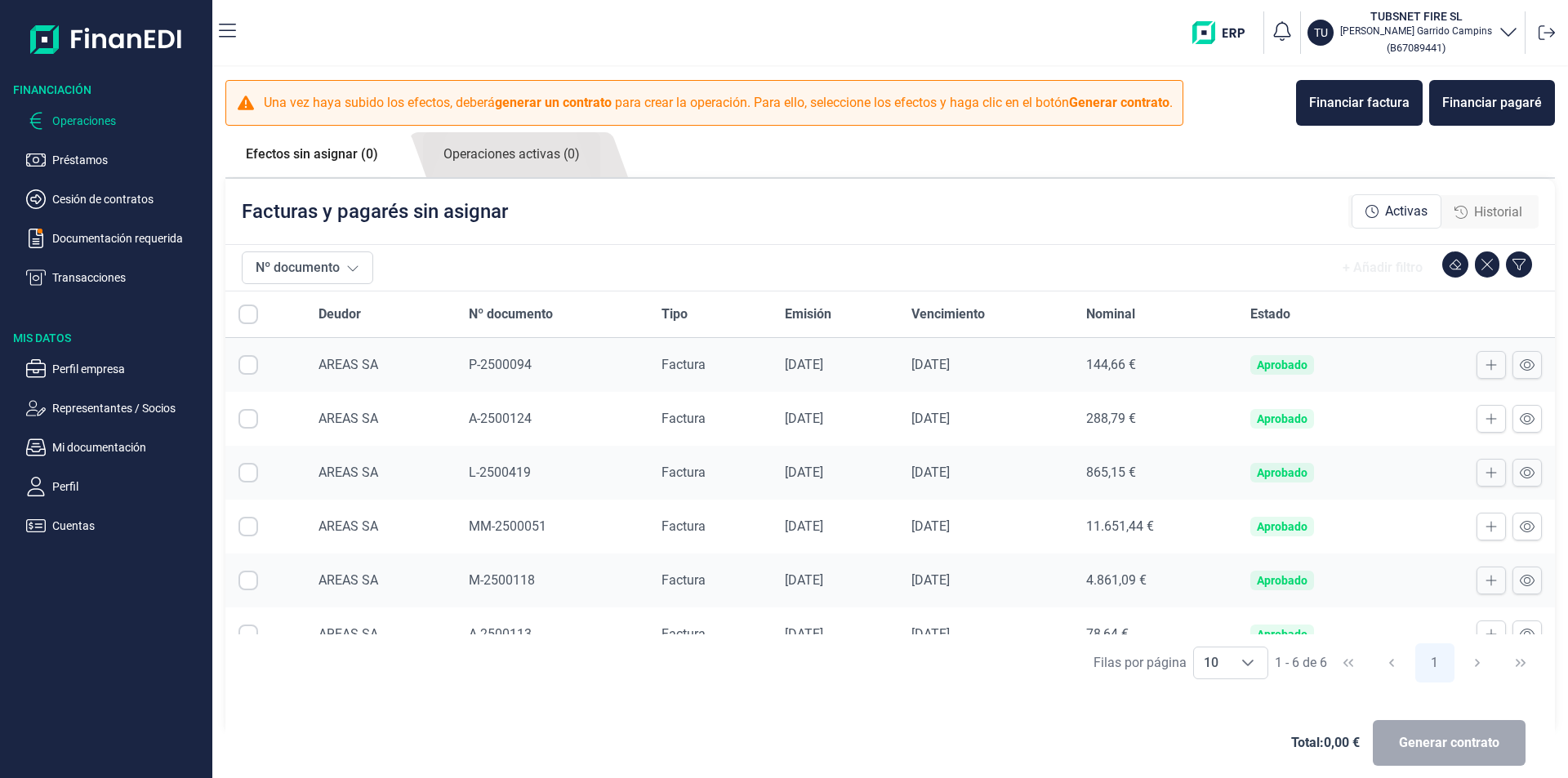
checkbox input "true"
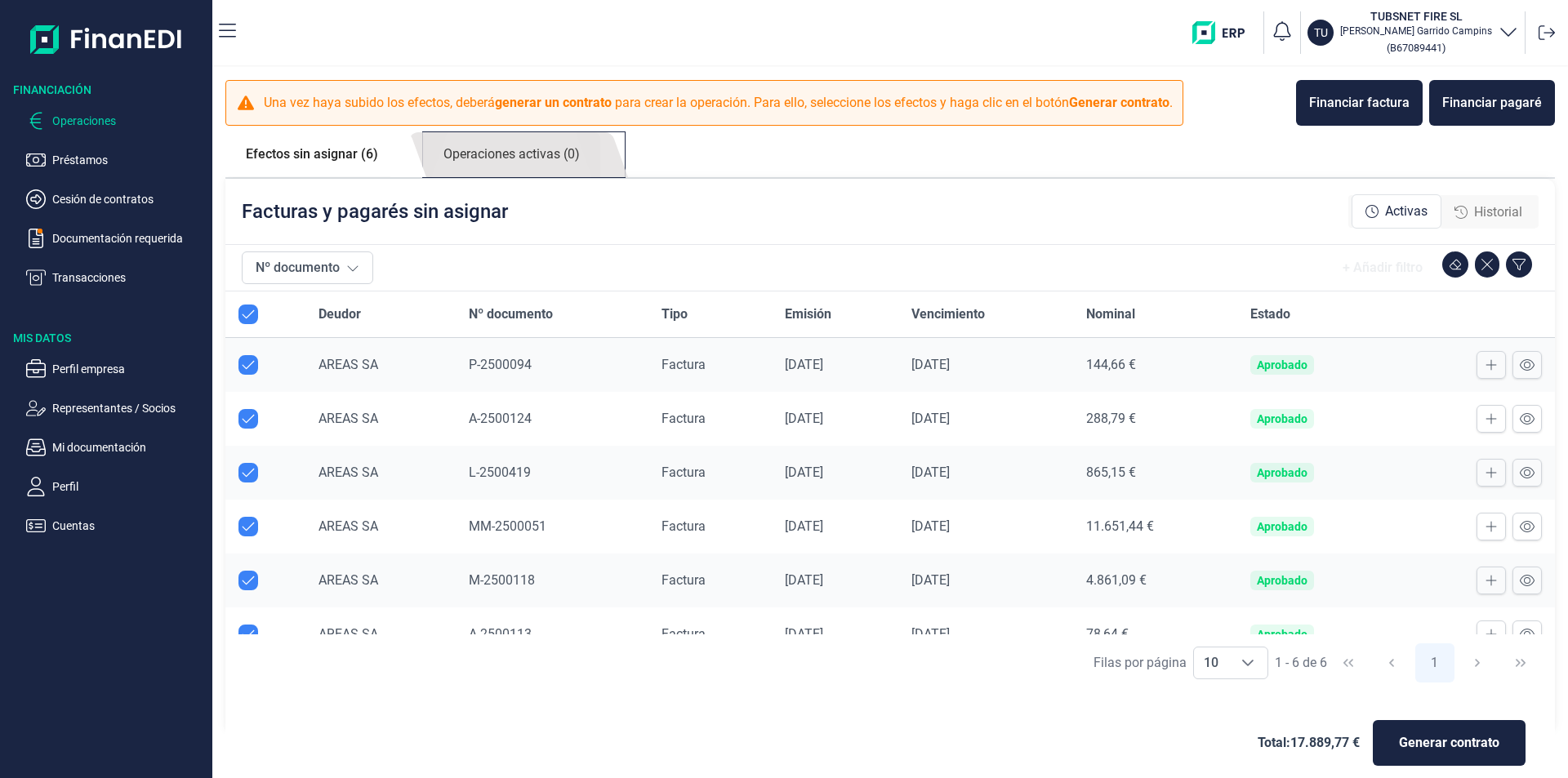
click at [434, 152] on link "Operaciones activas (0)" at bounding box center [511, 155] width 177 height 45
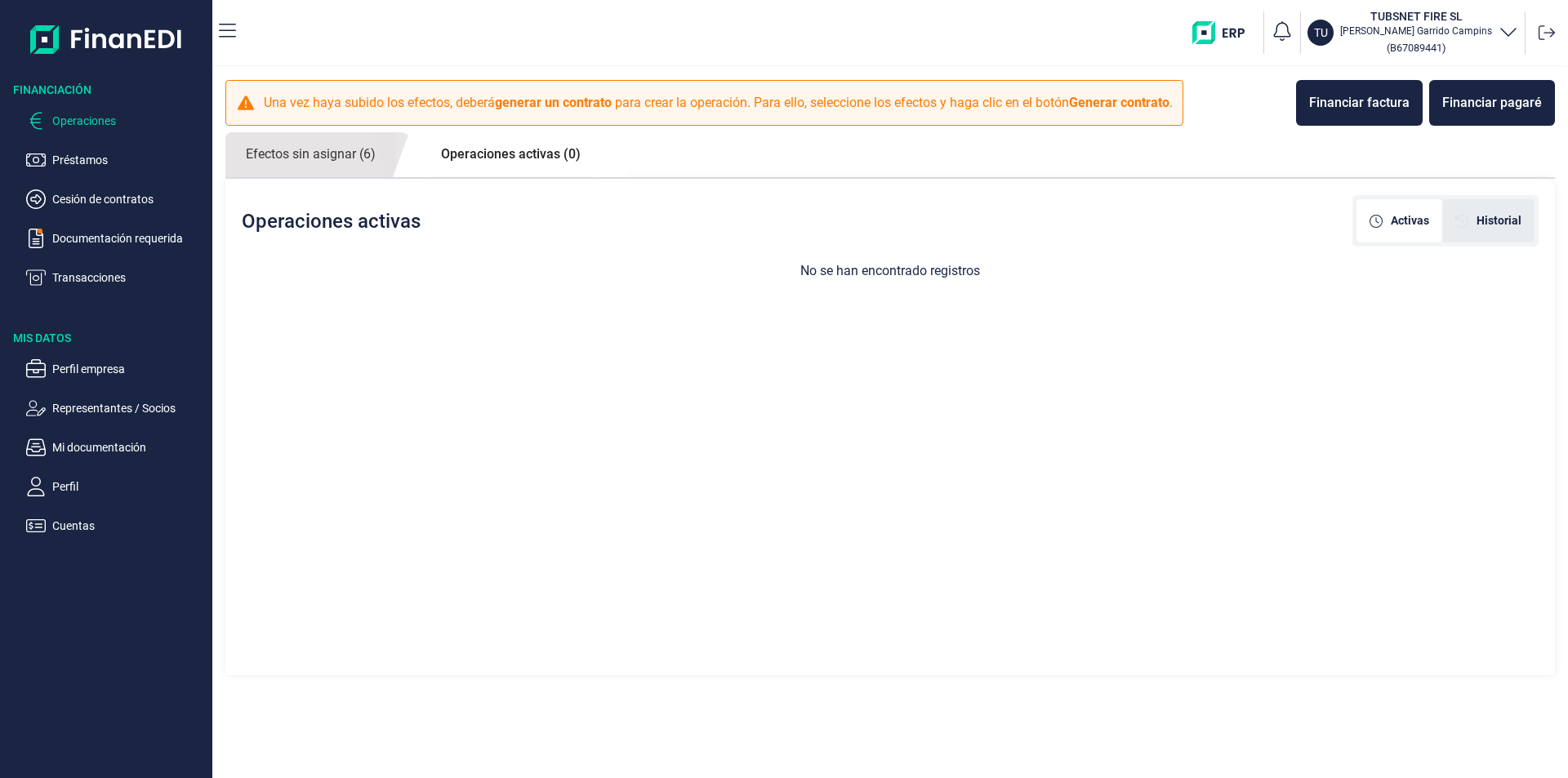
click at [1514, 208] on div "Historial" at bounding box center [1489, 220] width 92 height 43
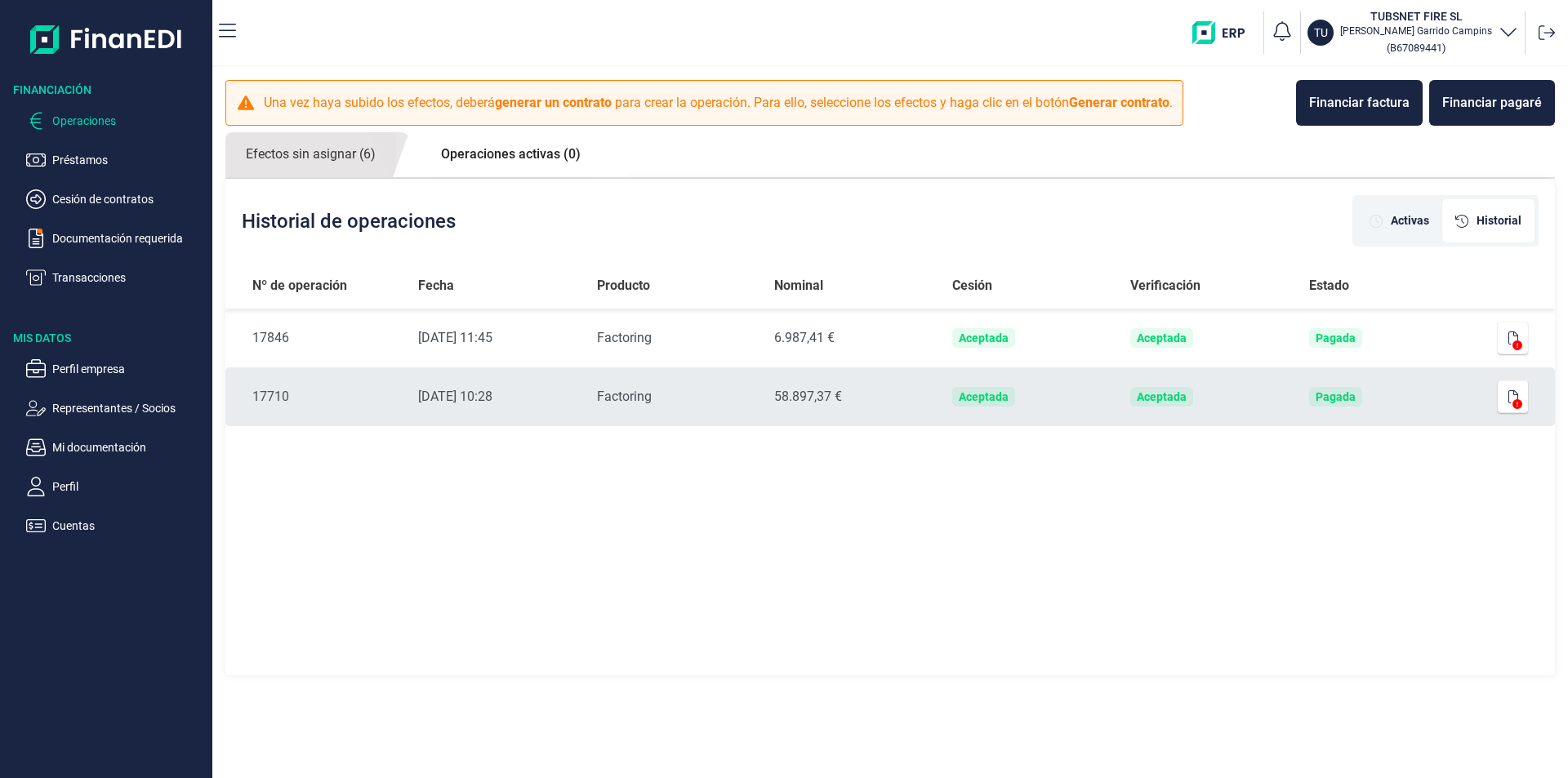
click at [1515, 405] on icon at bounding box center [1517, 404] width 10 height 10
click at [1515, 402] on icon at bounding box center [1517, 404] width 10 height 10
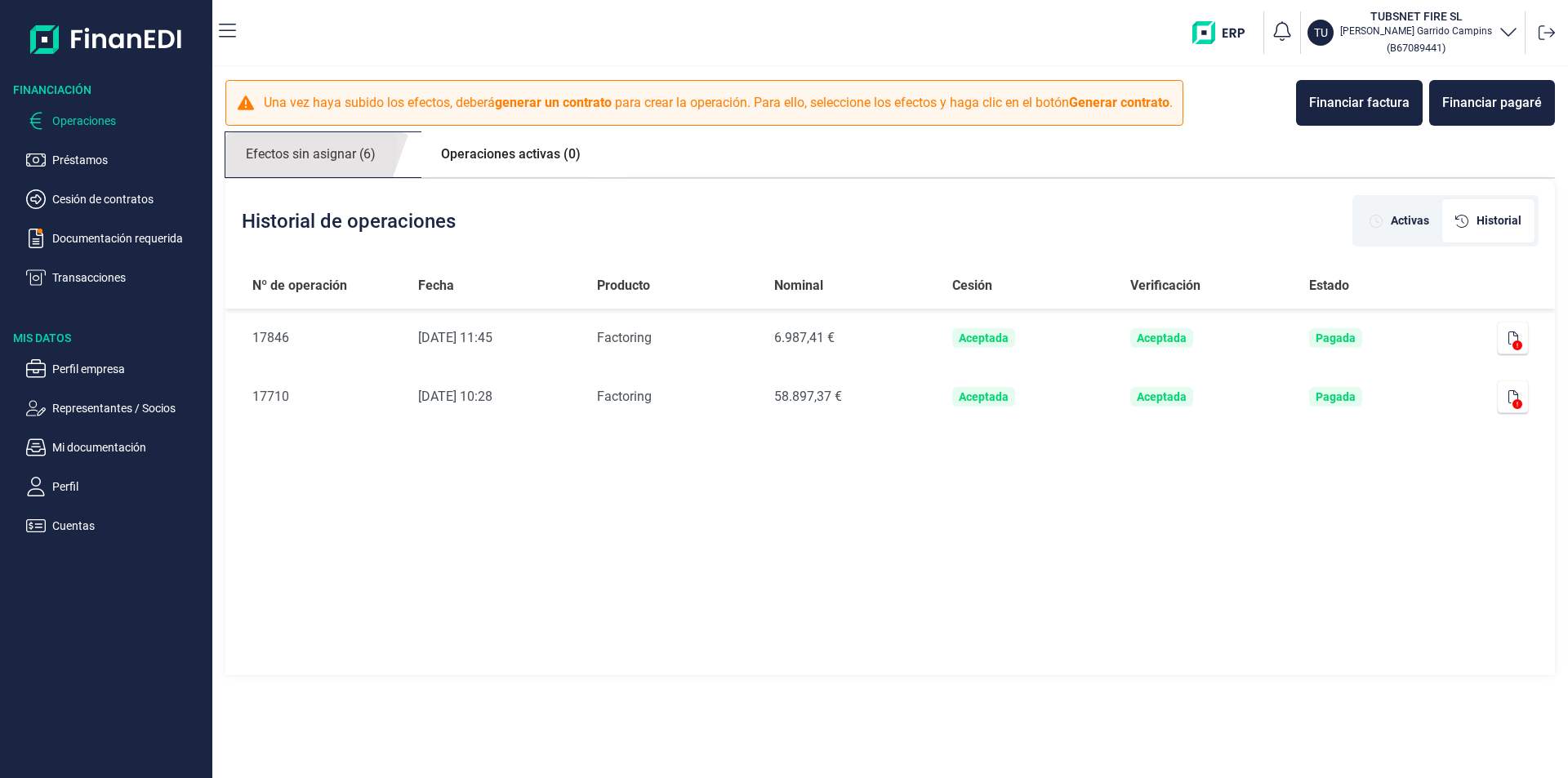
click at [357, 169] on link "Efectos sin asignar (6)" at bounding box center [310, 155] width 170 height 45
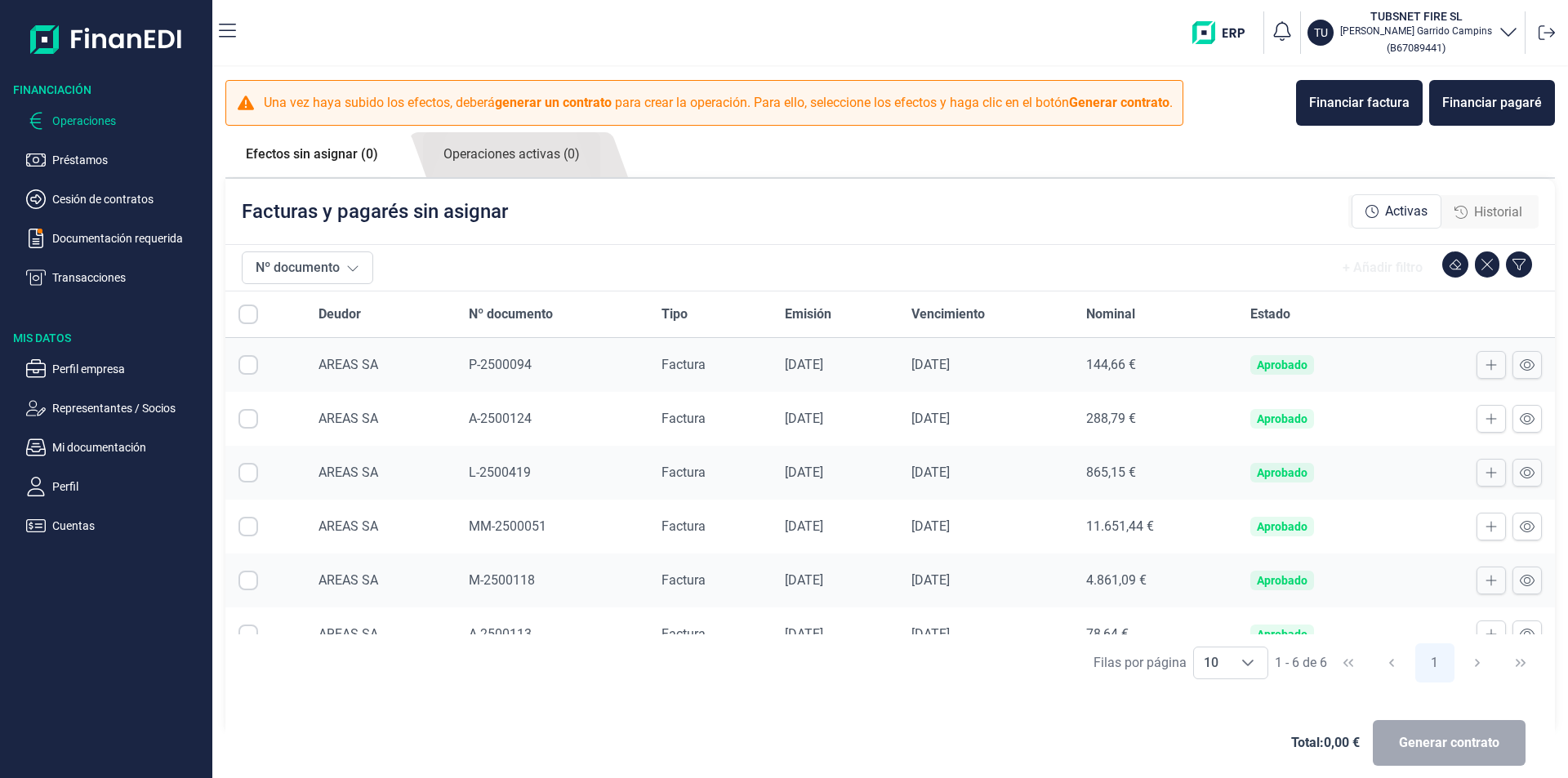
checkbox input "true"
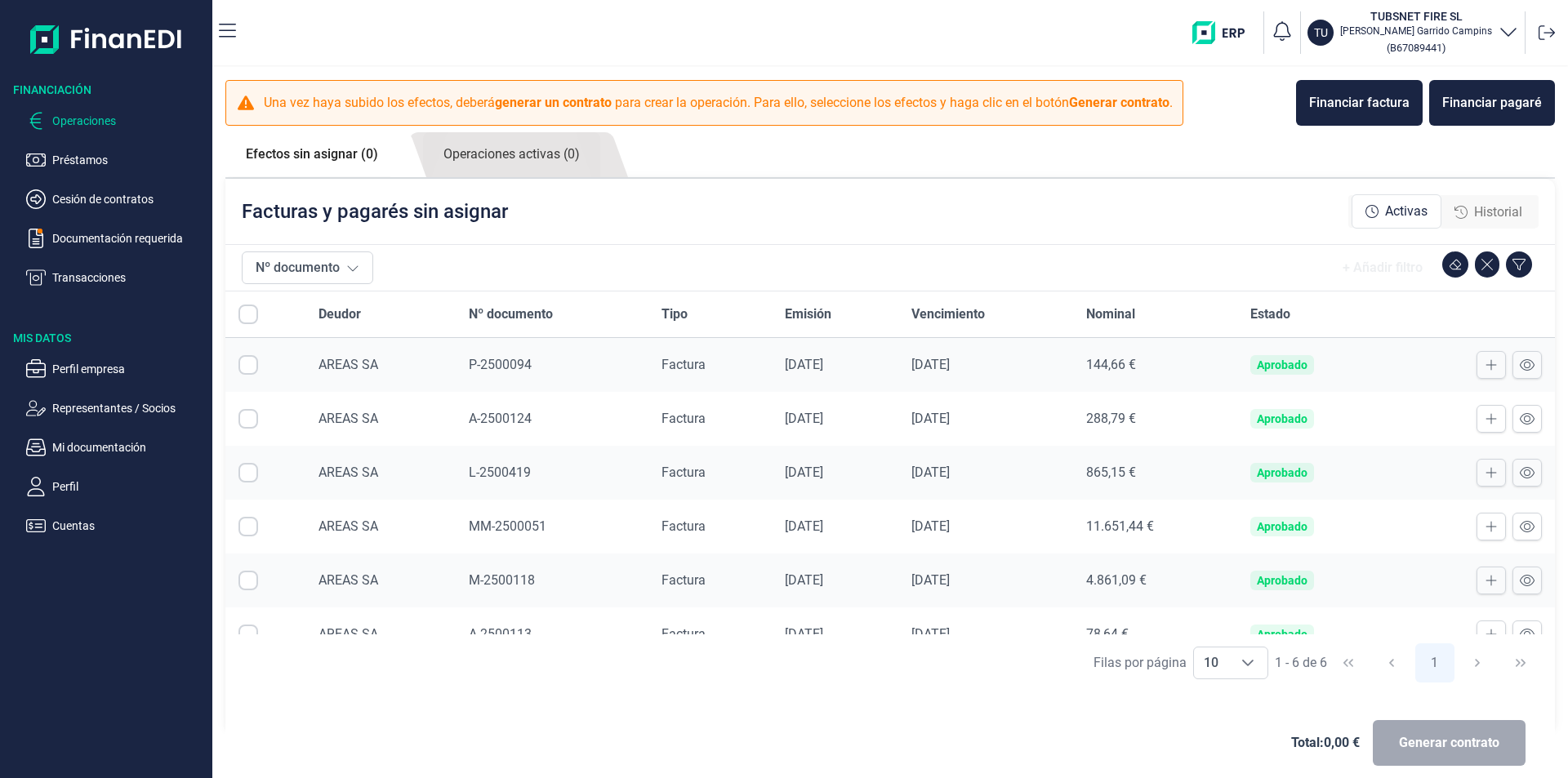
checkbox input "true"
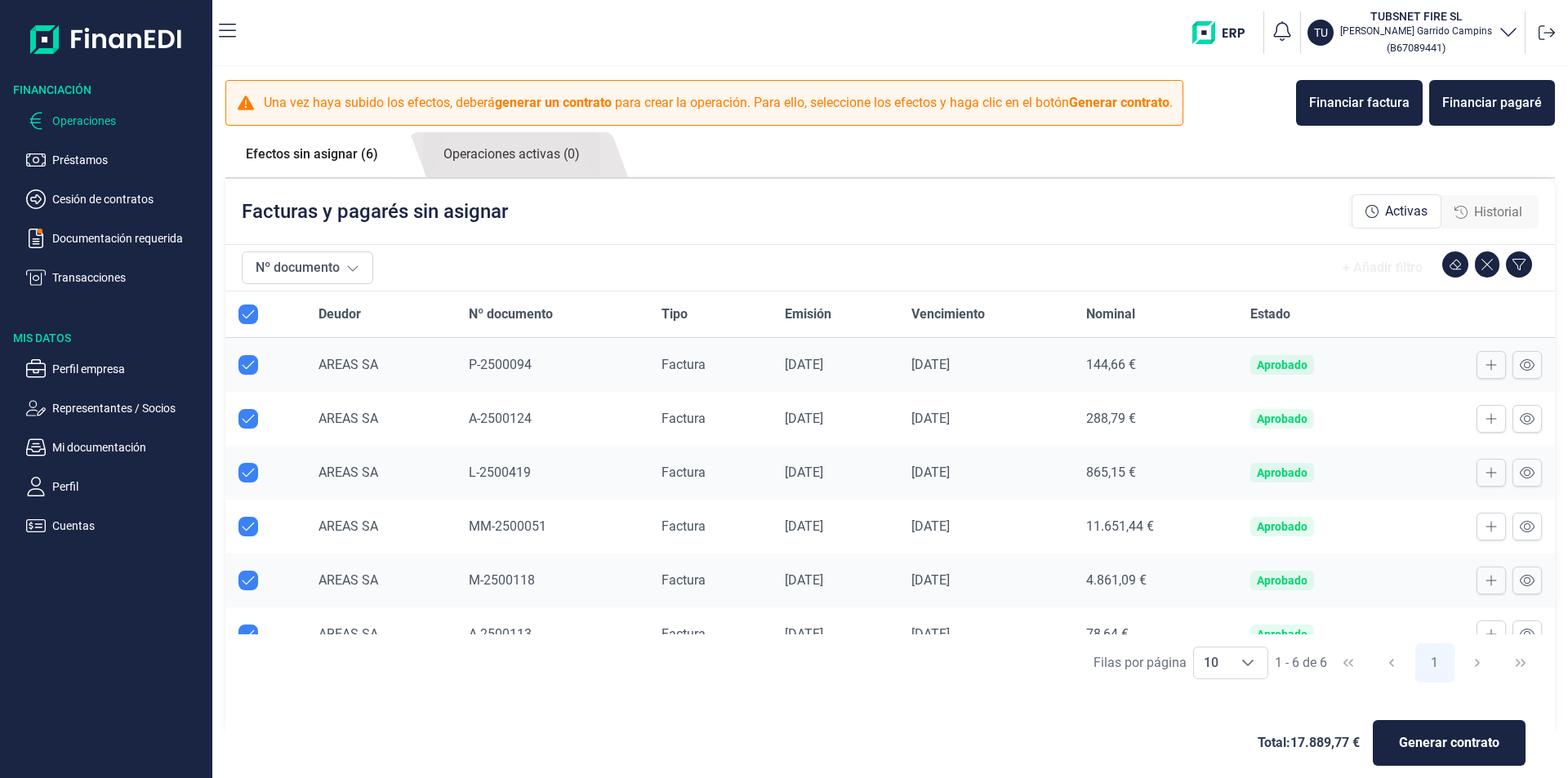
checkbox input "true"
drag, startPoint x: 475, startPoint y: 521, endPoint x: 525, endPoint y: 525, distance: 50.2
click at [525, 525] on span "MM-2500051" at bounding box center [508, 526] width 77 height 16
click at [520, 149] on link "Operaciones activas (0)" at bounding box center [511, 155] width 177 height 45
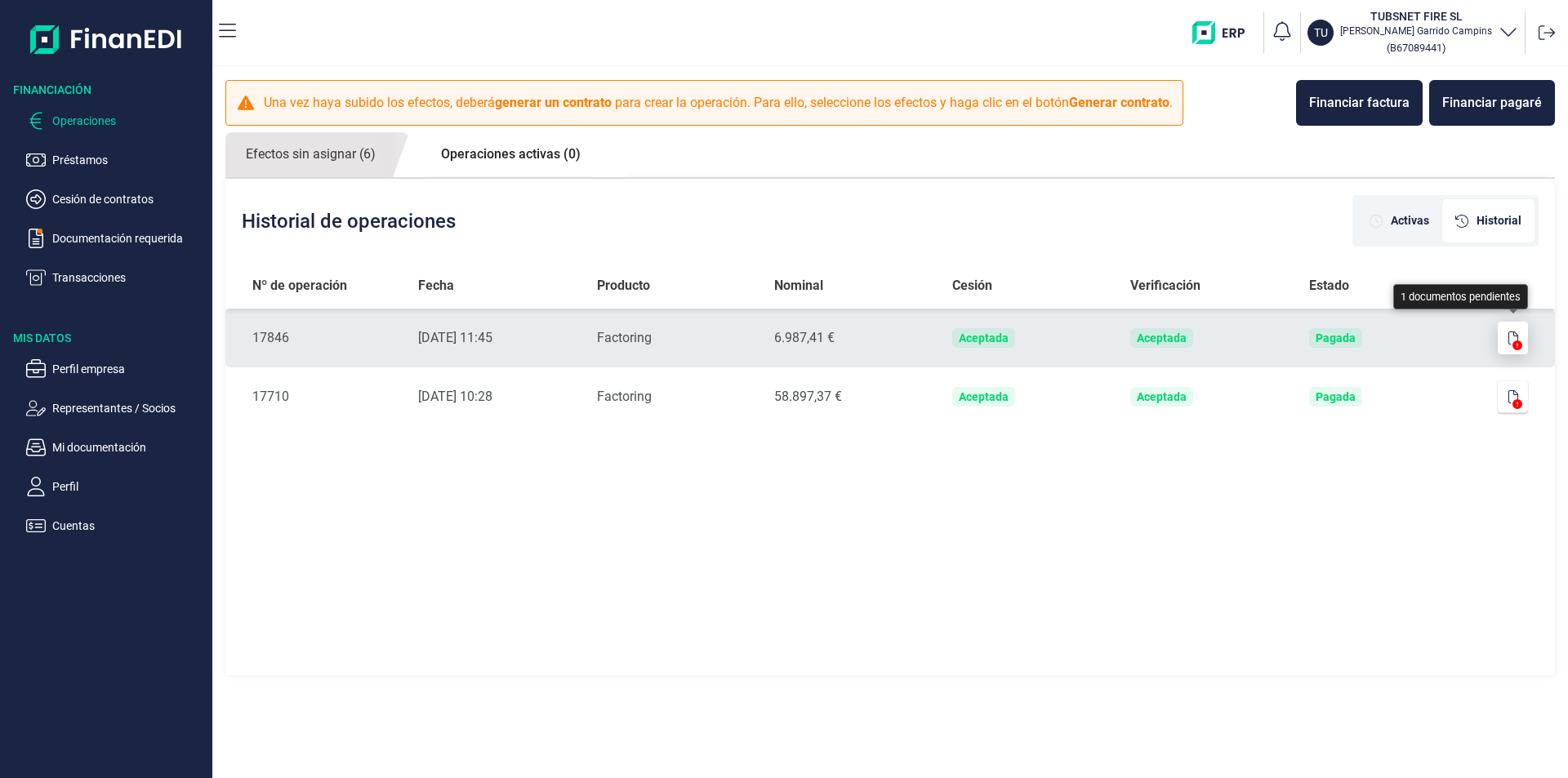
click at [1515, 339] on icon "button" at bounding box center [1513, 338] width 10 height 13
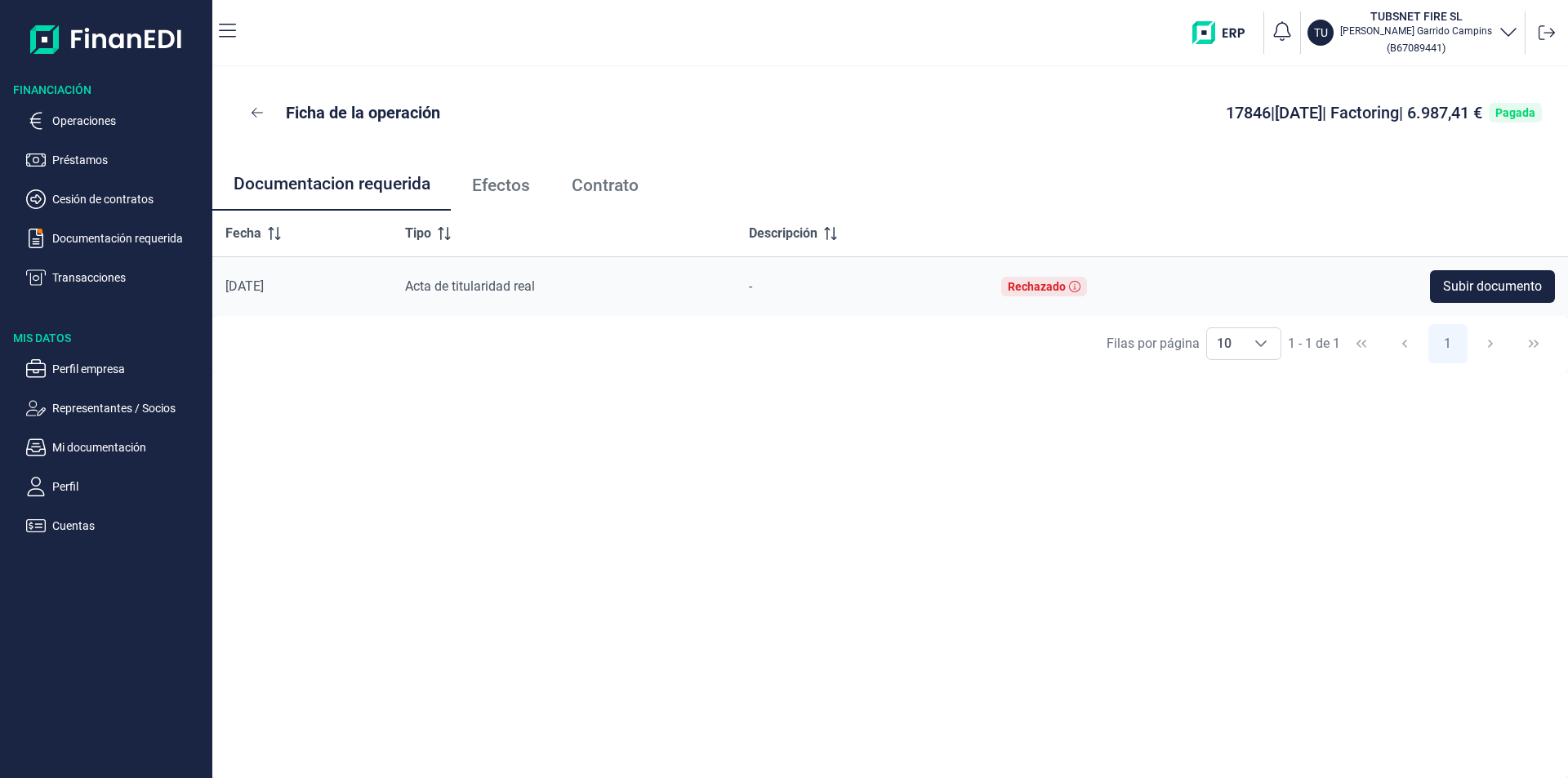
click at [486, 292] on span "Acta de titularidad real" at bounding box center [470, 285] width 130 height 16
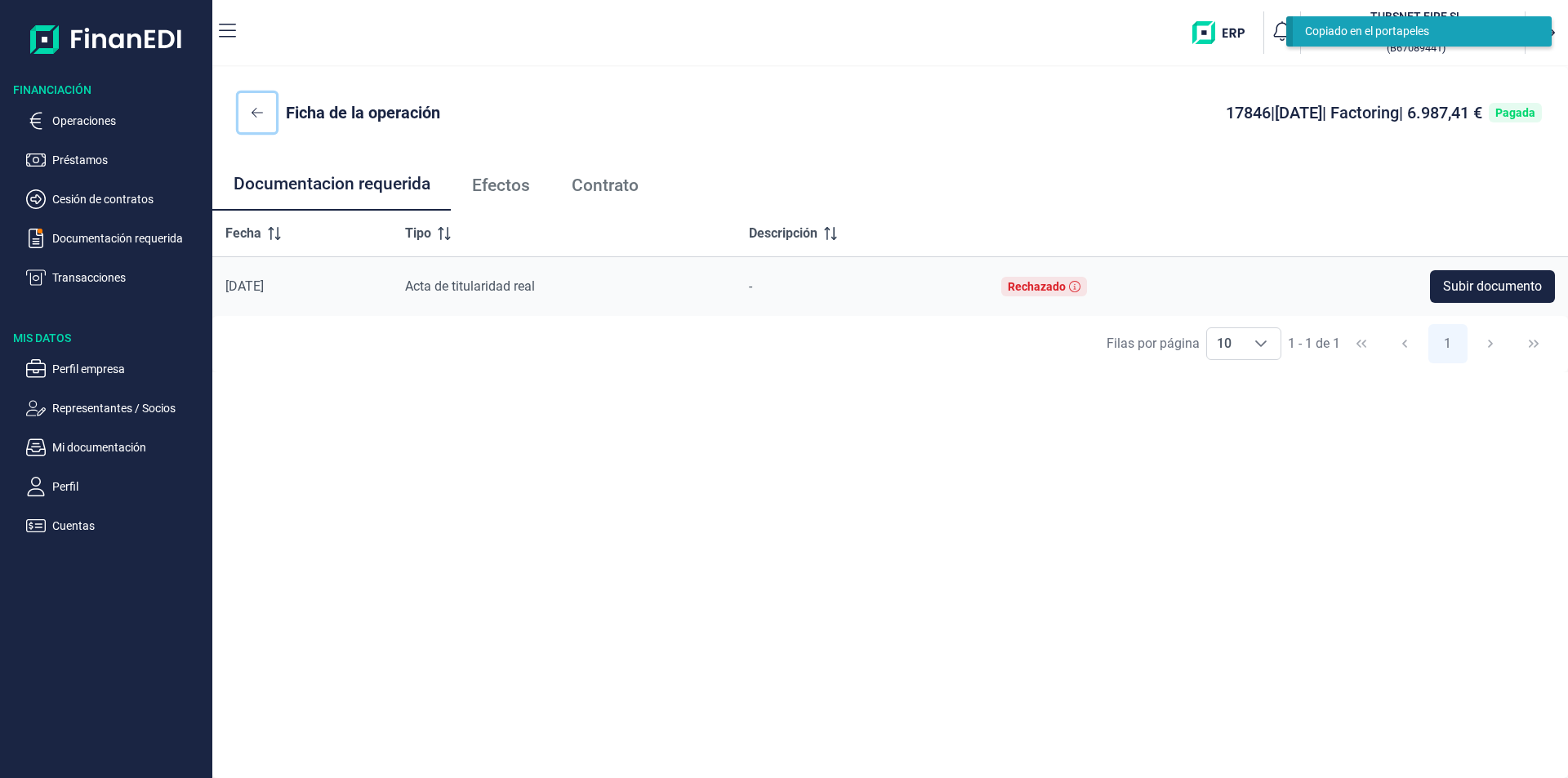
click at [263, 112] on button at bounding box center [257, 112] width 38 height 40
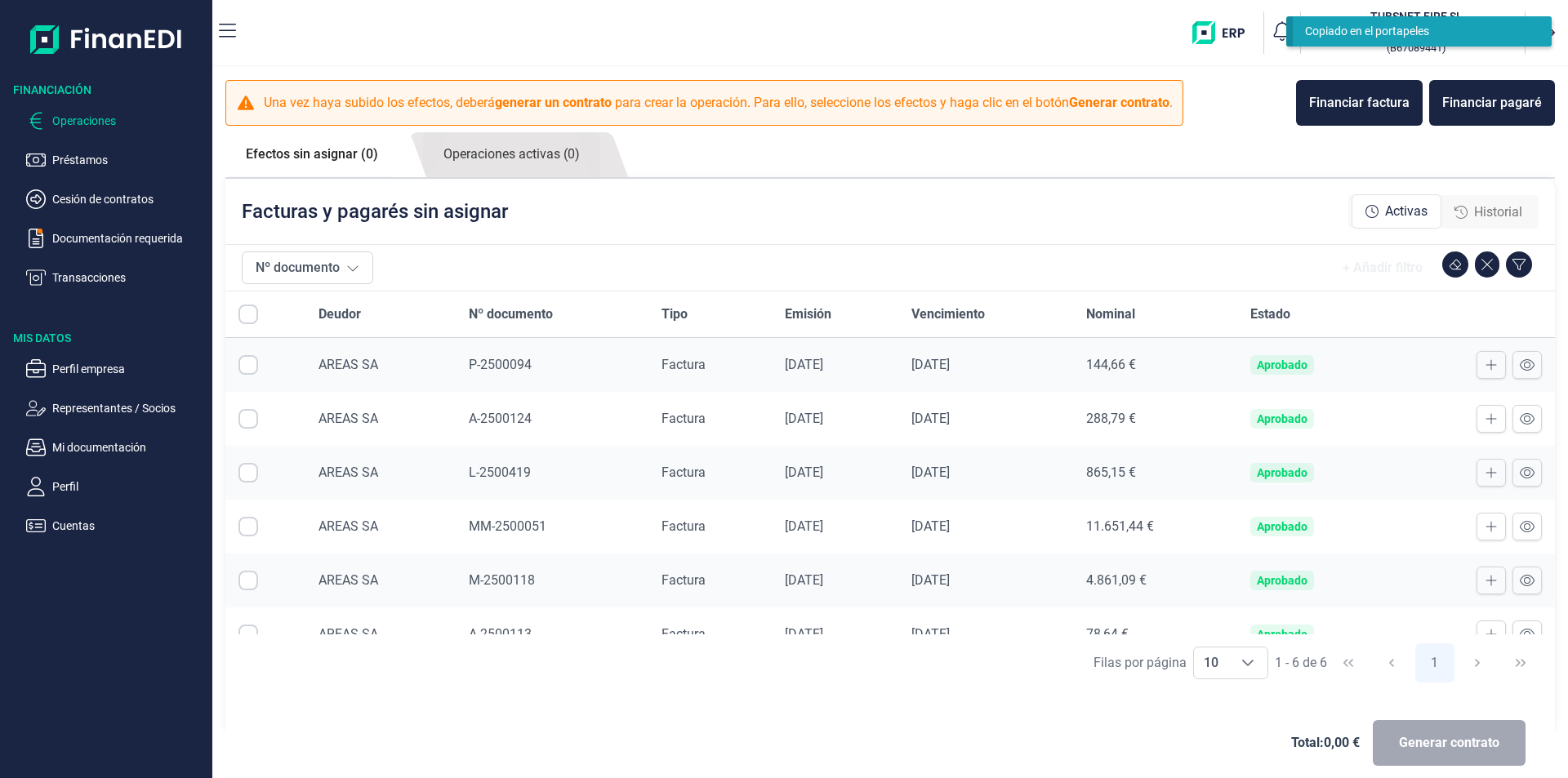
checkbox input "true"
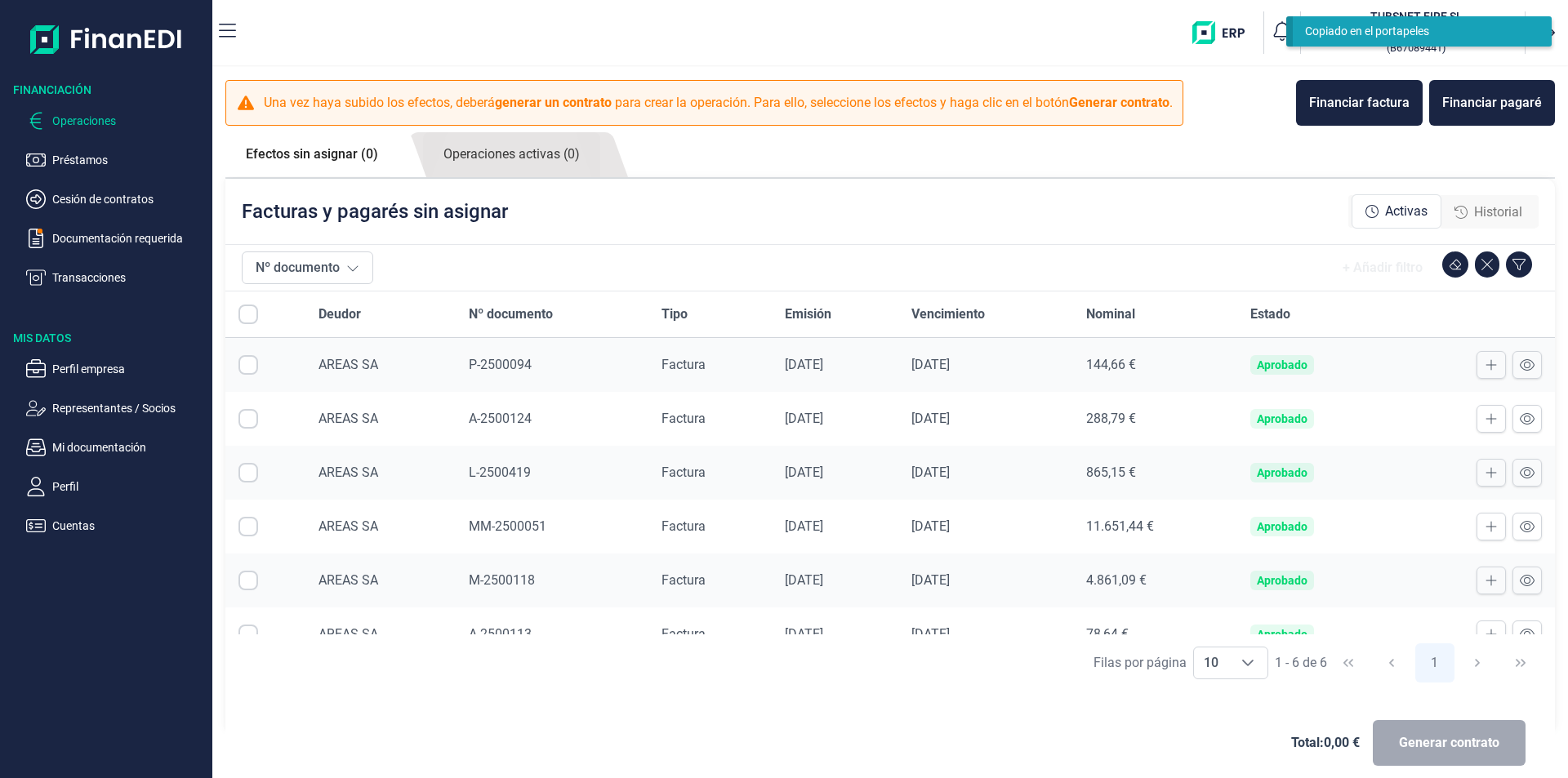
checkbox input "true"
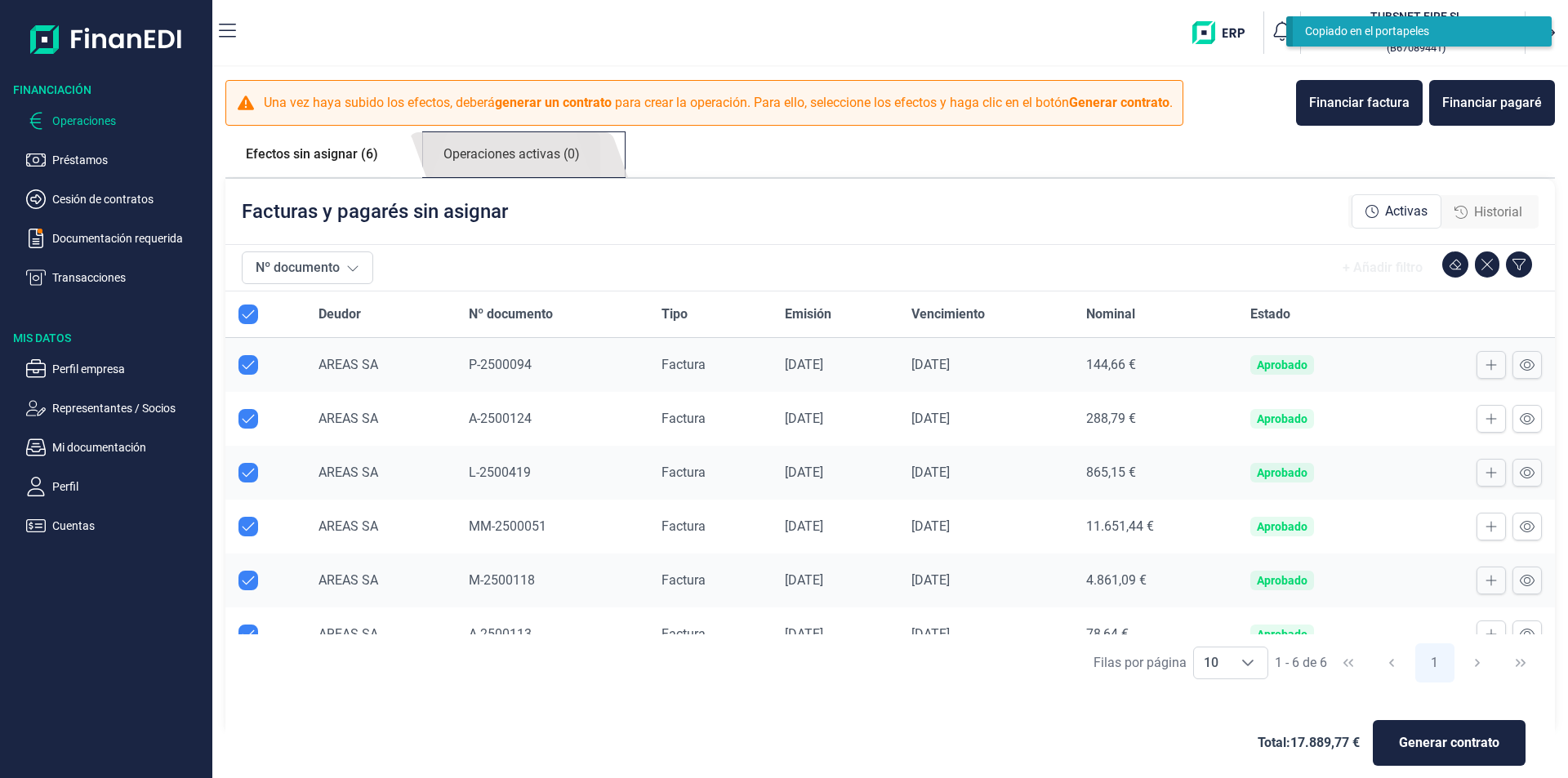
click at [484, 138] on link "Operaciones activas (0)" at bounding box center [511, 155] width 177 height 45
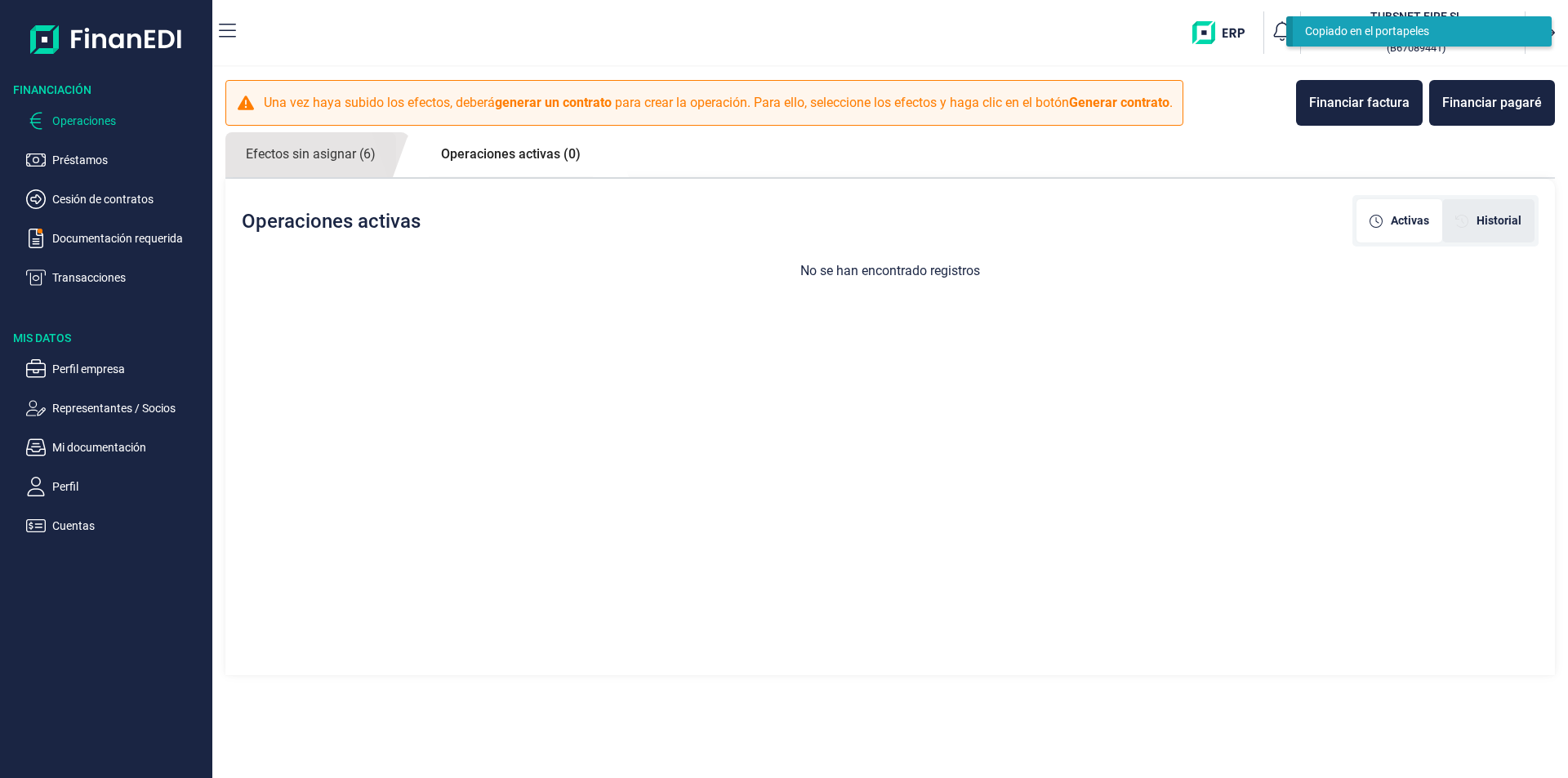
click at [1494, 219] on span "Historial" at bounding box center [1499, 221] width 45 height 17
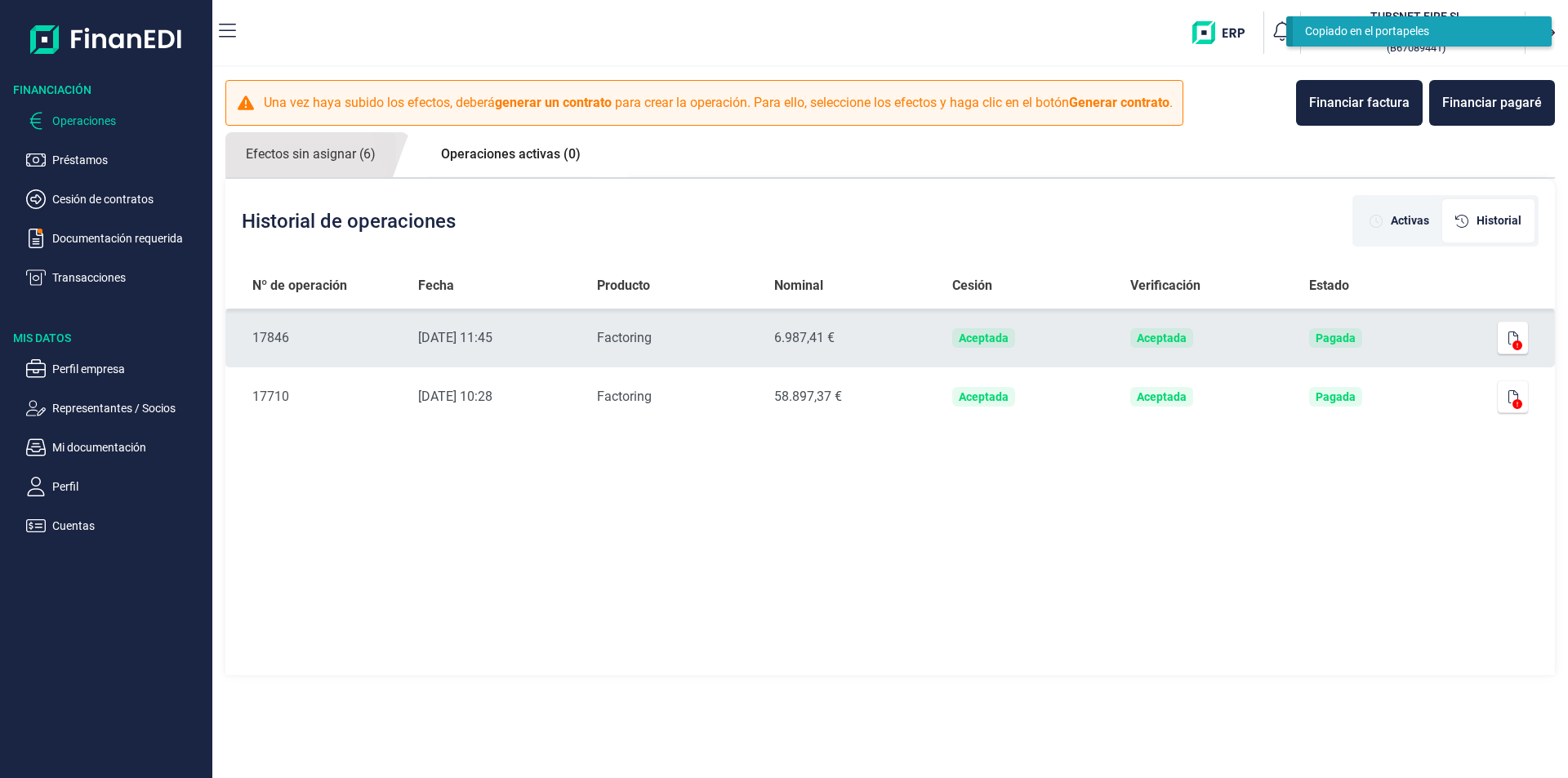
click at [1513, 345] on icon at bounding box center [1517, 345] width 10 height 10
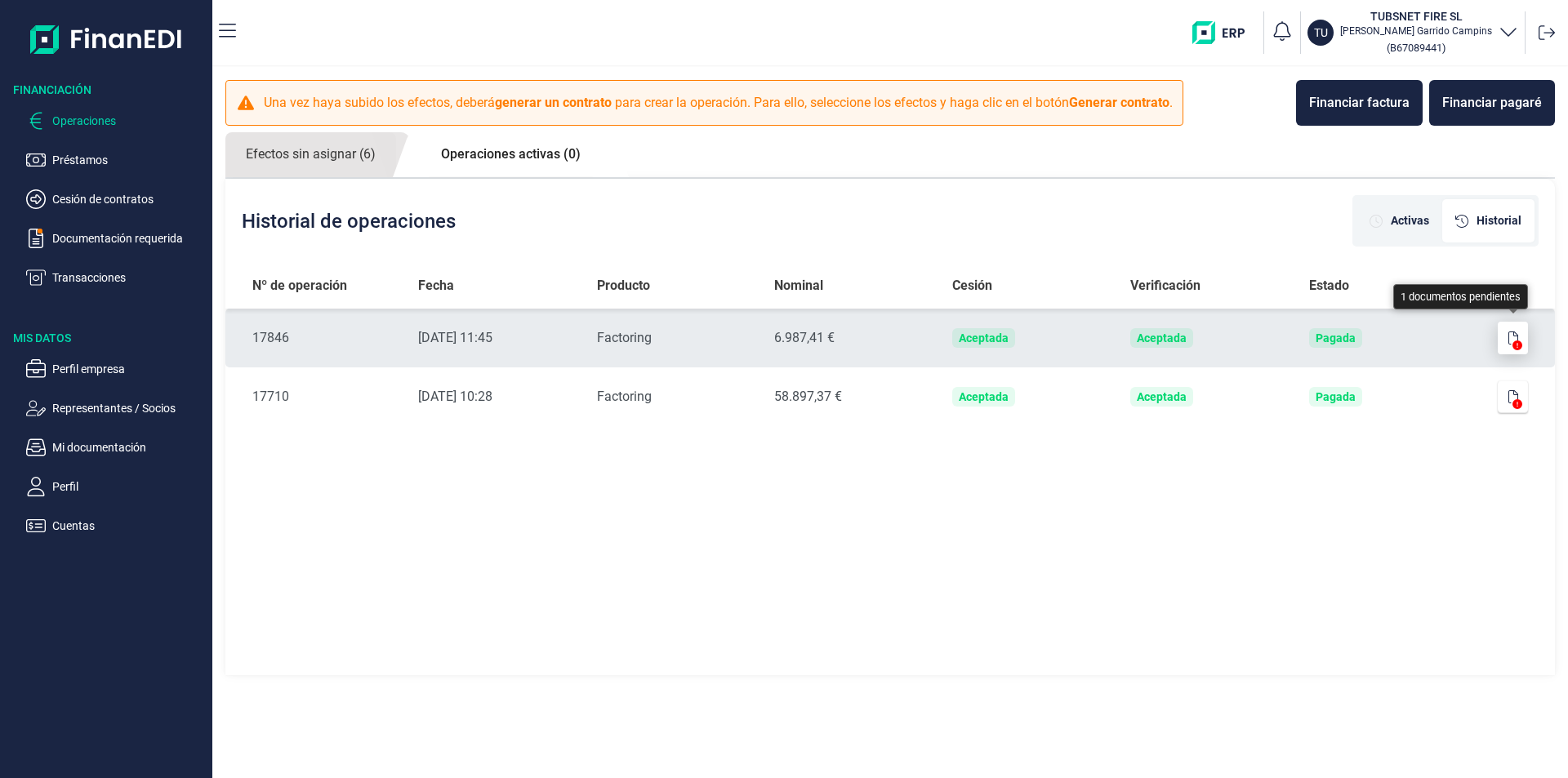
click at [1516, 339] on icon "button" at bounding box center [1513, 338] width 10 height 13
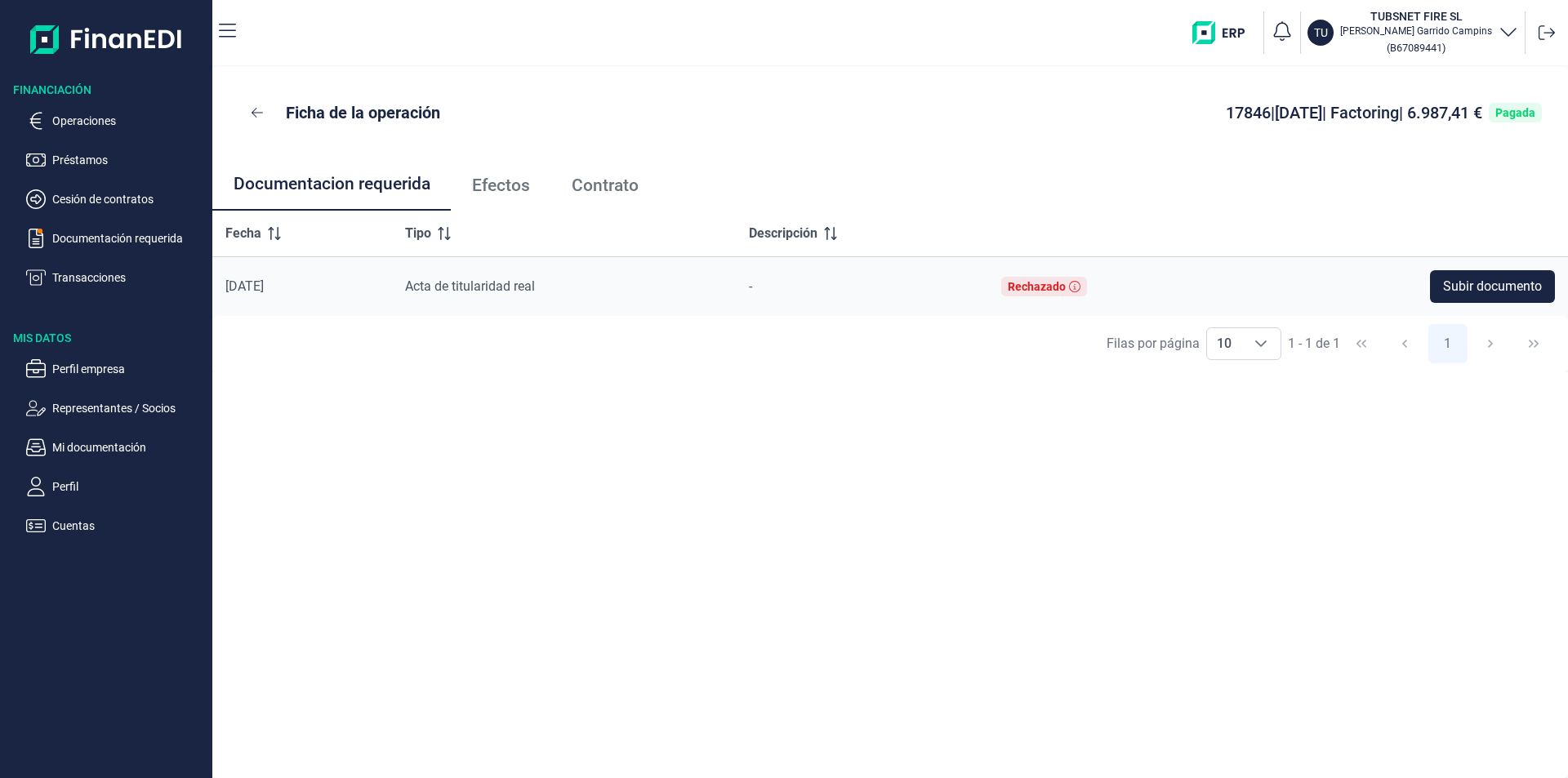
click at [524, 180] on span "Efectos" at bounding box center [500, 185] width 58 height 17
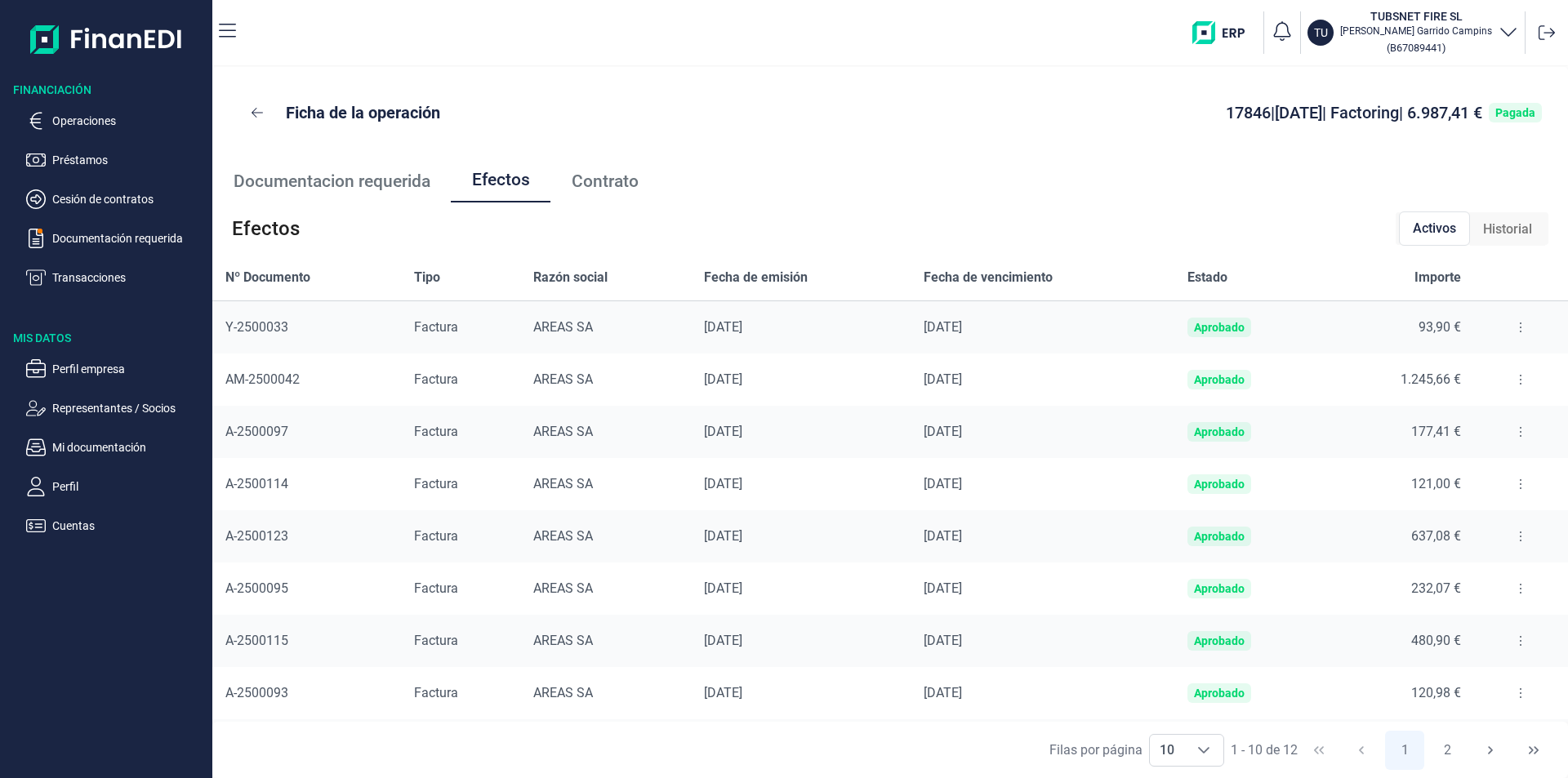
scroll to position [108, 0]
click at [1436, 749] on button "2" at bounding box center [1448, 749] width 40 height 40
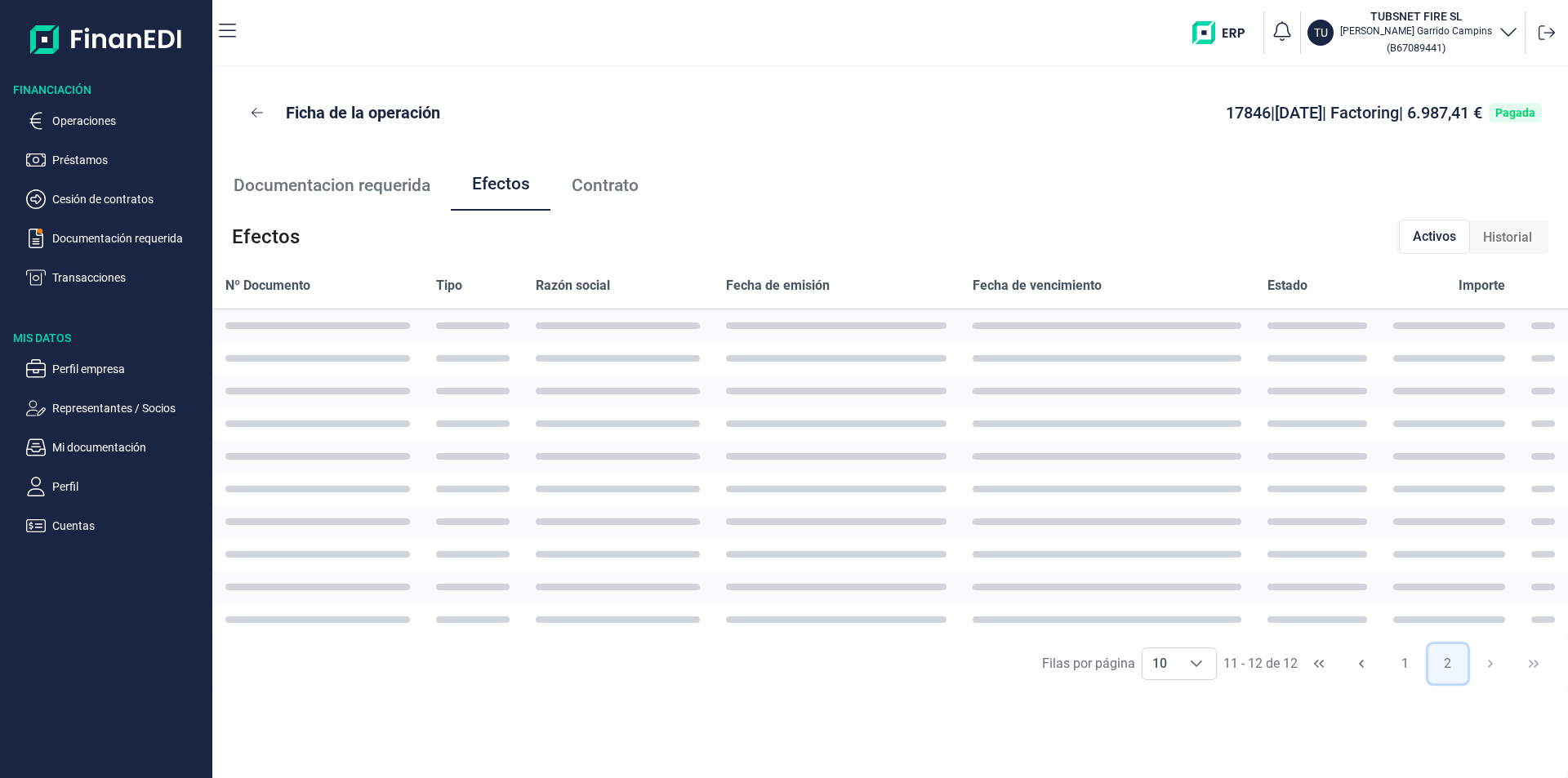
scroll to position [0, 0]
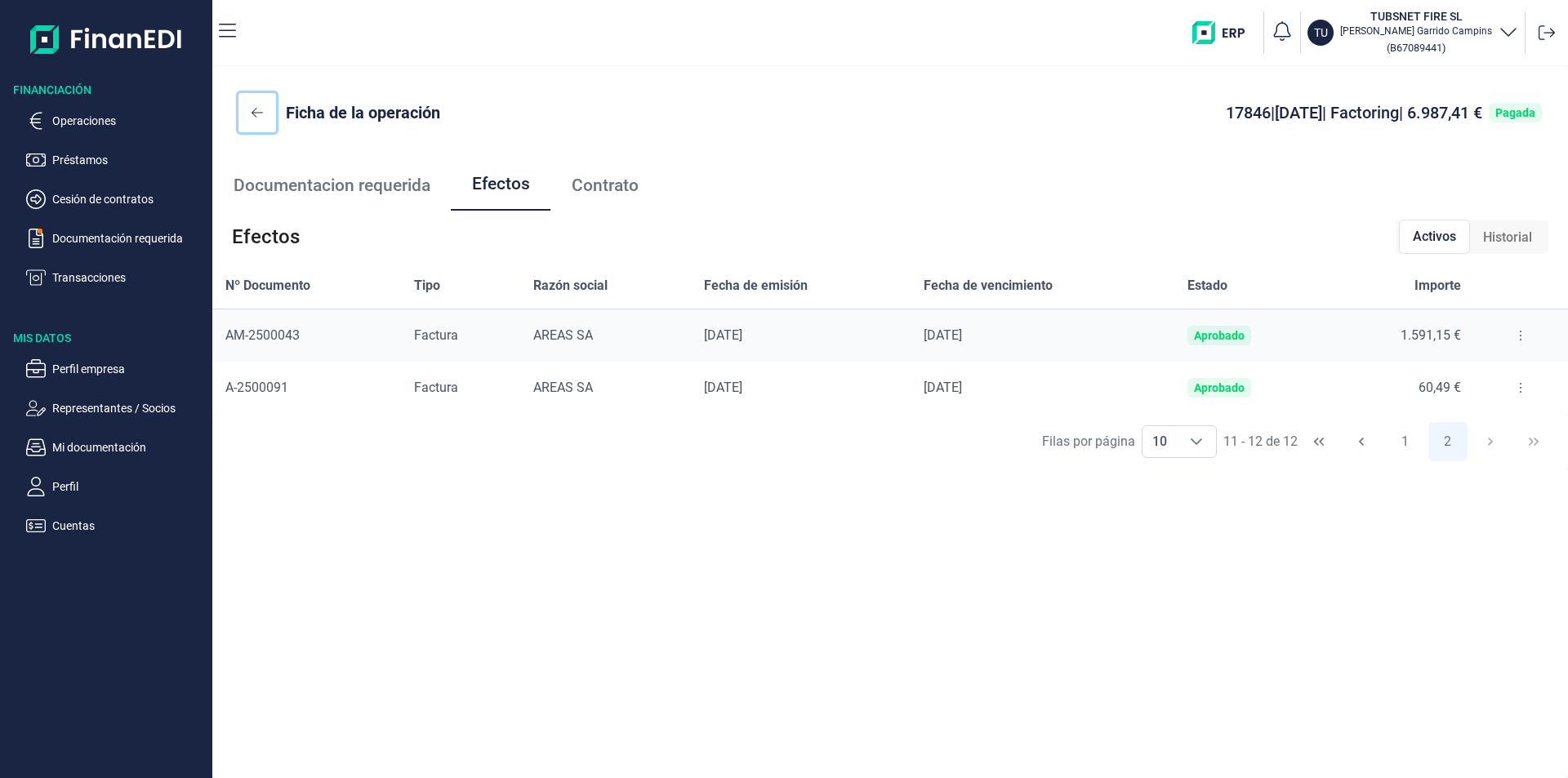
click at [248, 117] on button at bounding box center [257, 112] width 38 height 40
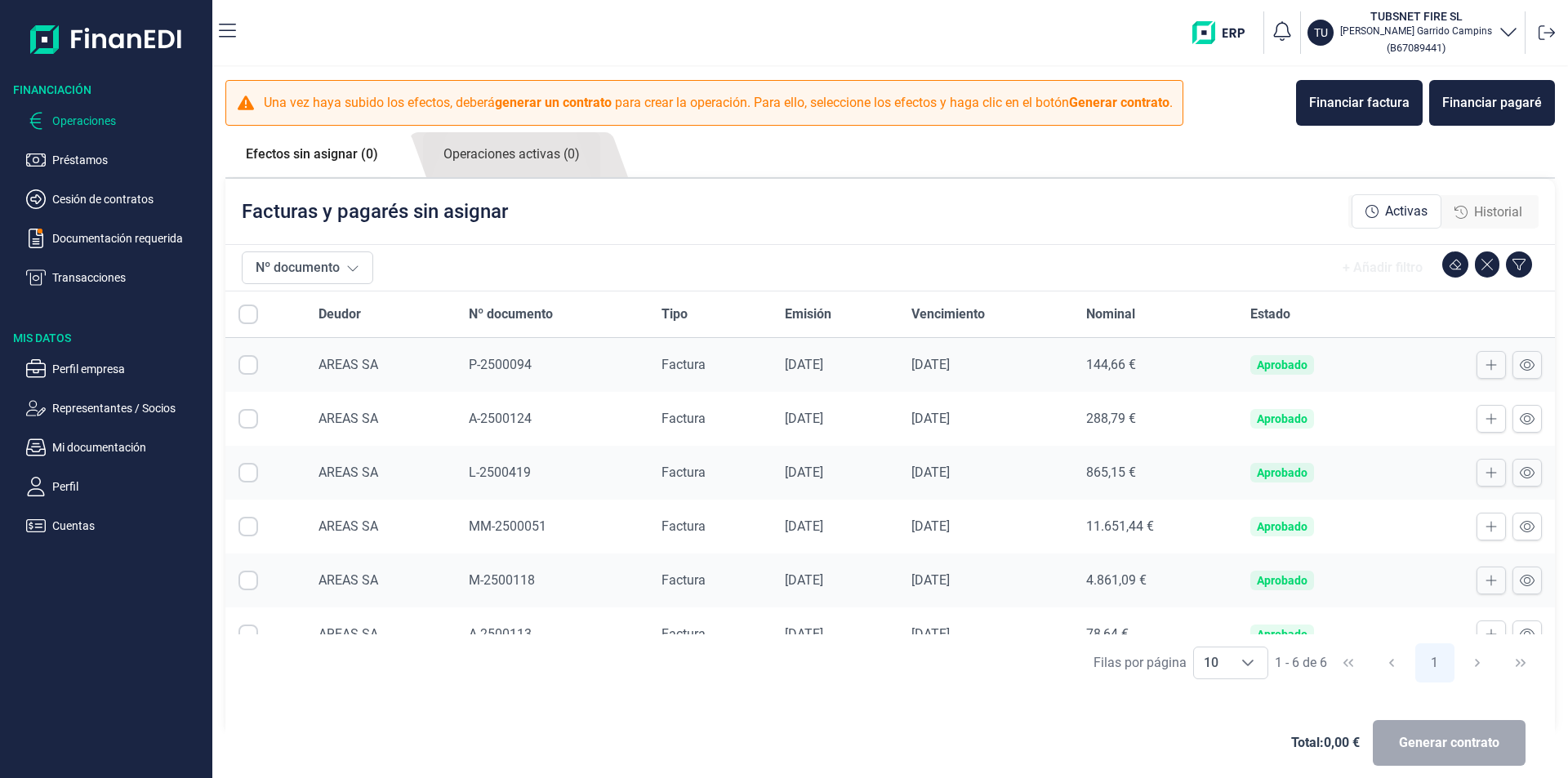
checkbox input "true"
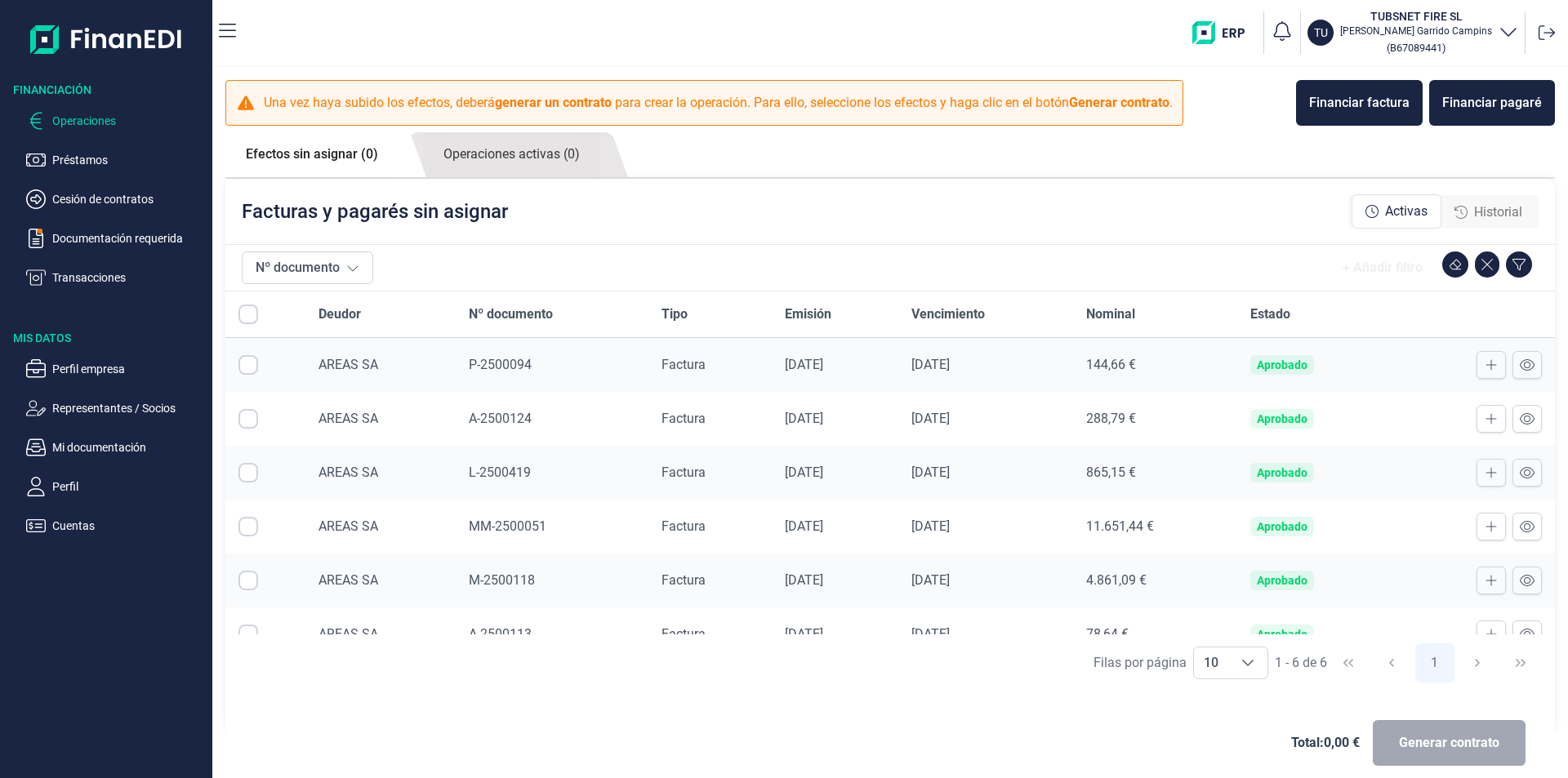
checkbox input "true"
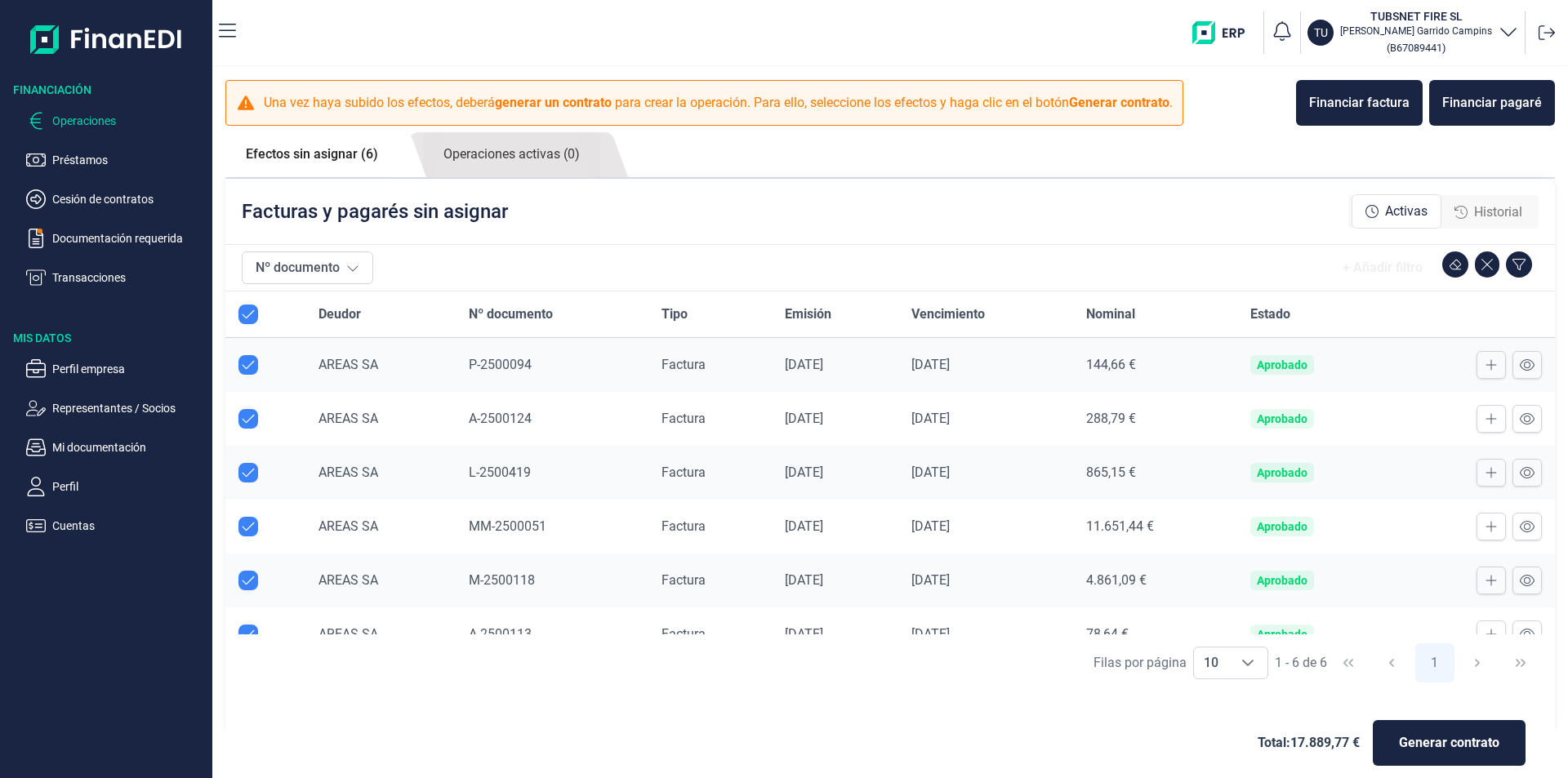
click at [558, 126] on div "Una vez haya subido los efectos, [PERSON_NAME] generar un contrato para crear l…" at bounding box center [891, 377] width 1356 height 621
click at [558, 157] on link "Operaciones activas (0)" at bounding box center [511, 155] width 177 height 45
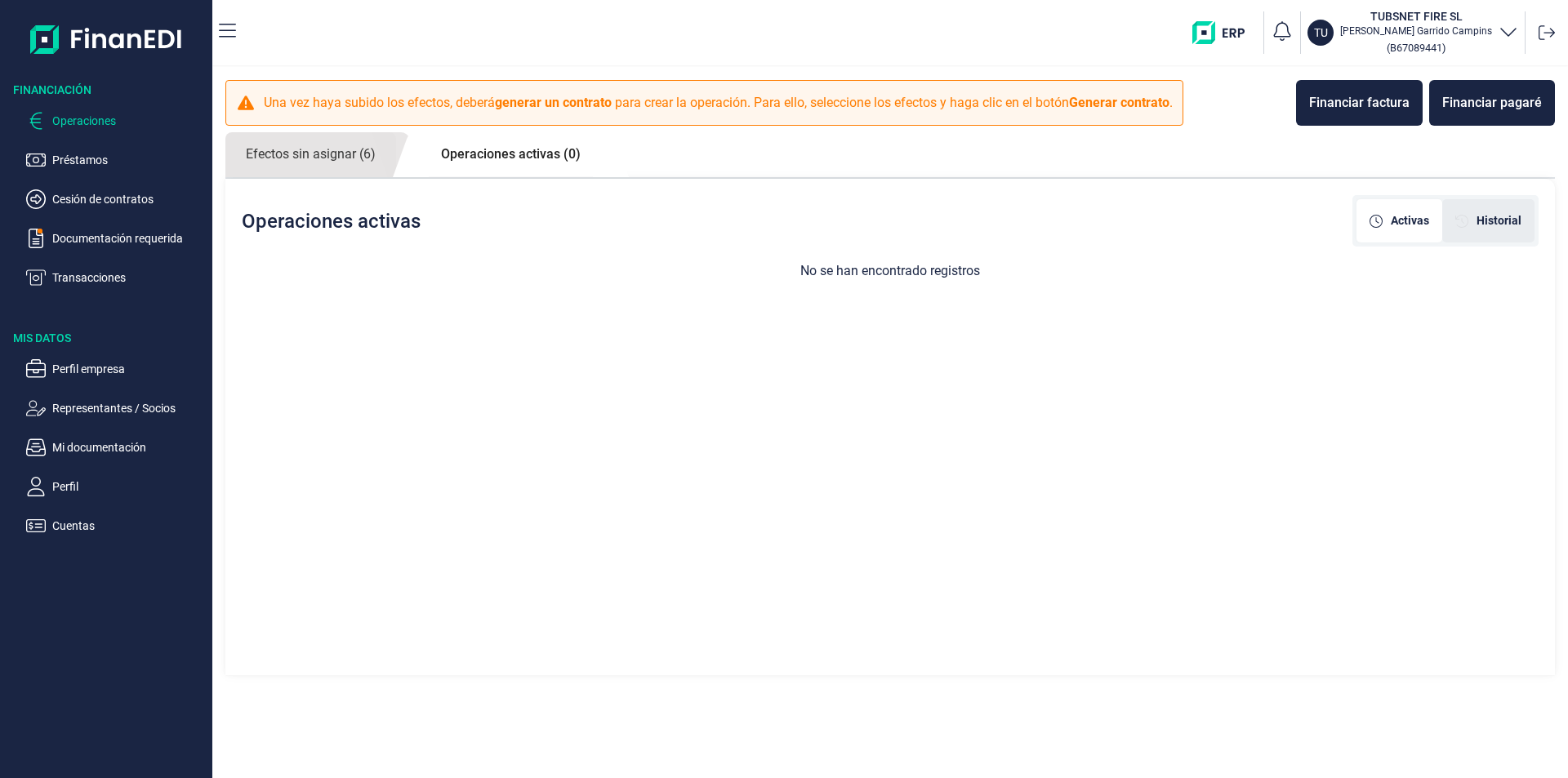
click at [1524, 226] on div "Operaciones activas Activas Historial" at bounding box center [890, 220] width 1329 height 84
click at [1523, 226] on div "Historial" at bounding box center [1489, 220] width 92 height 43
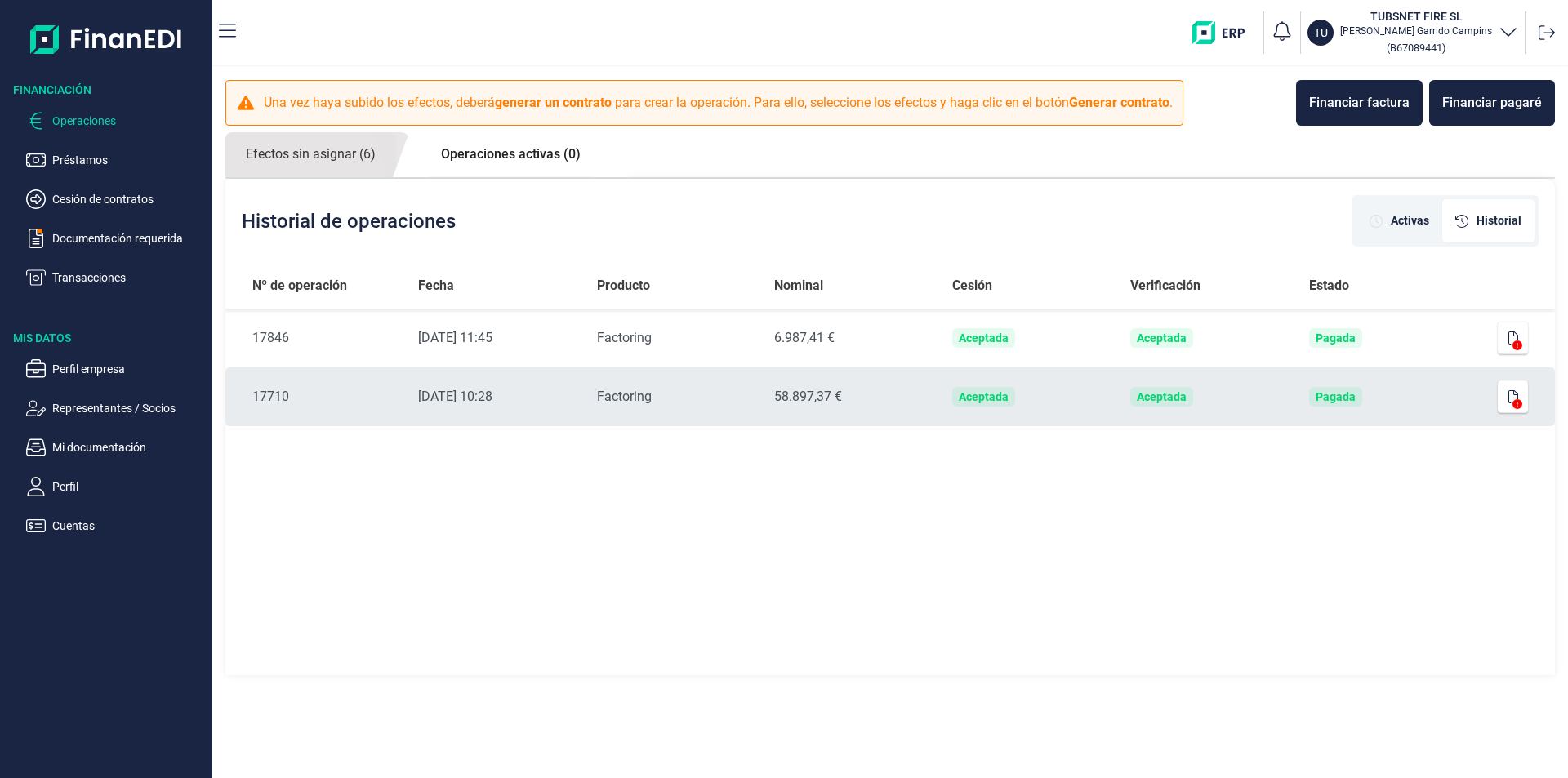
click at [1515, 401] on icon at bounding box center [1517, 404] width 10 height 10
click at [1513, 392] on icon "button" at bounding box center [1513, 397] width 10 height 13
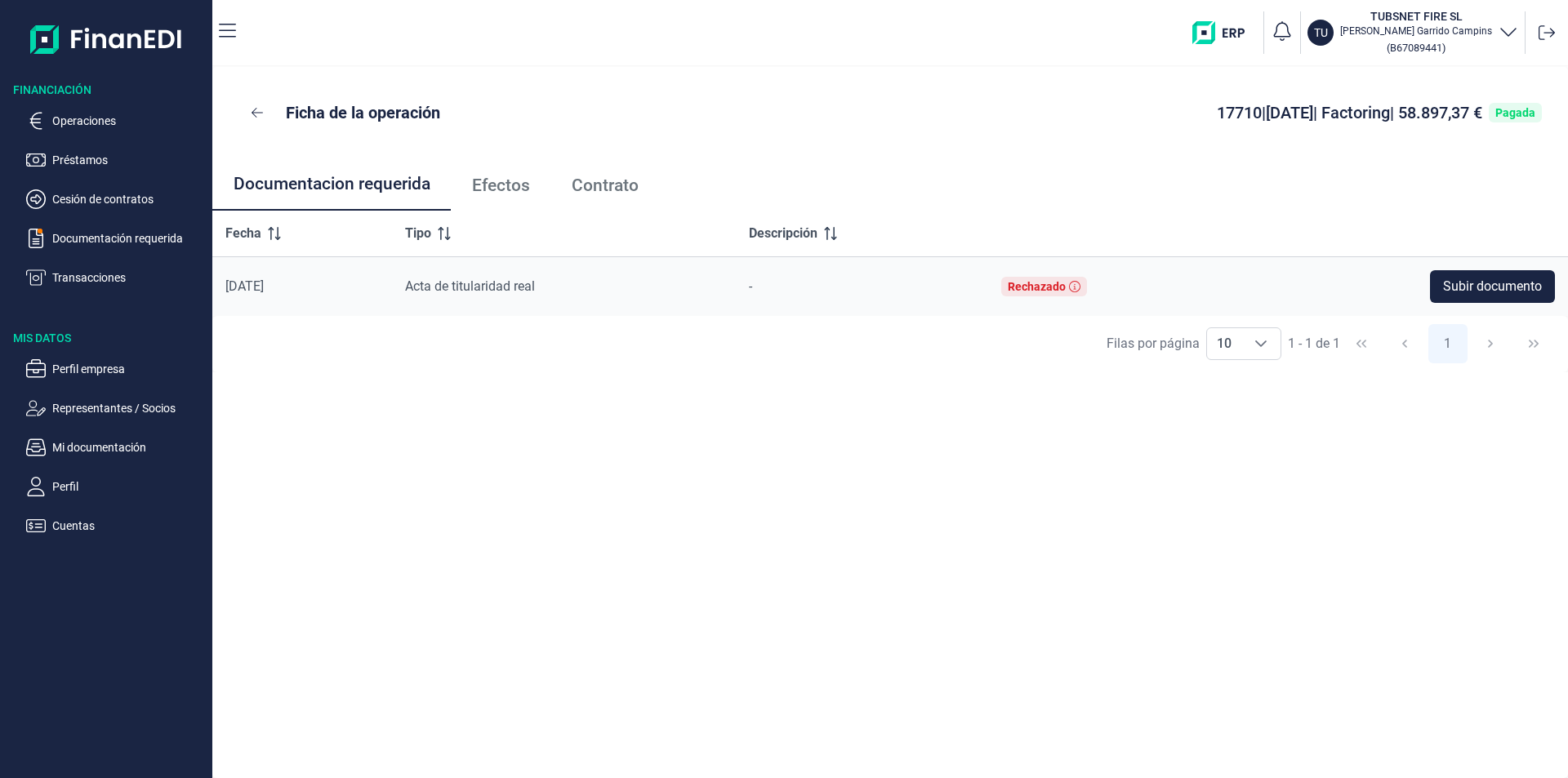
click at [640, 270] on td "Acta de titularidad real" at bounding box center [564, 286] width 344 height 60
click at [456, 280] on span "Acta de titularidad real" at bounding box center [470, 285] width 130 height 16
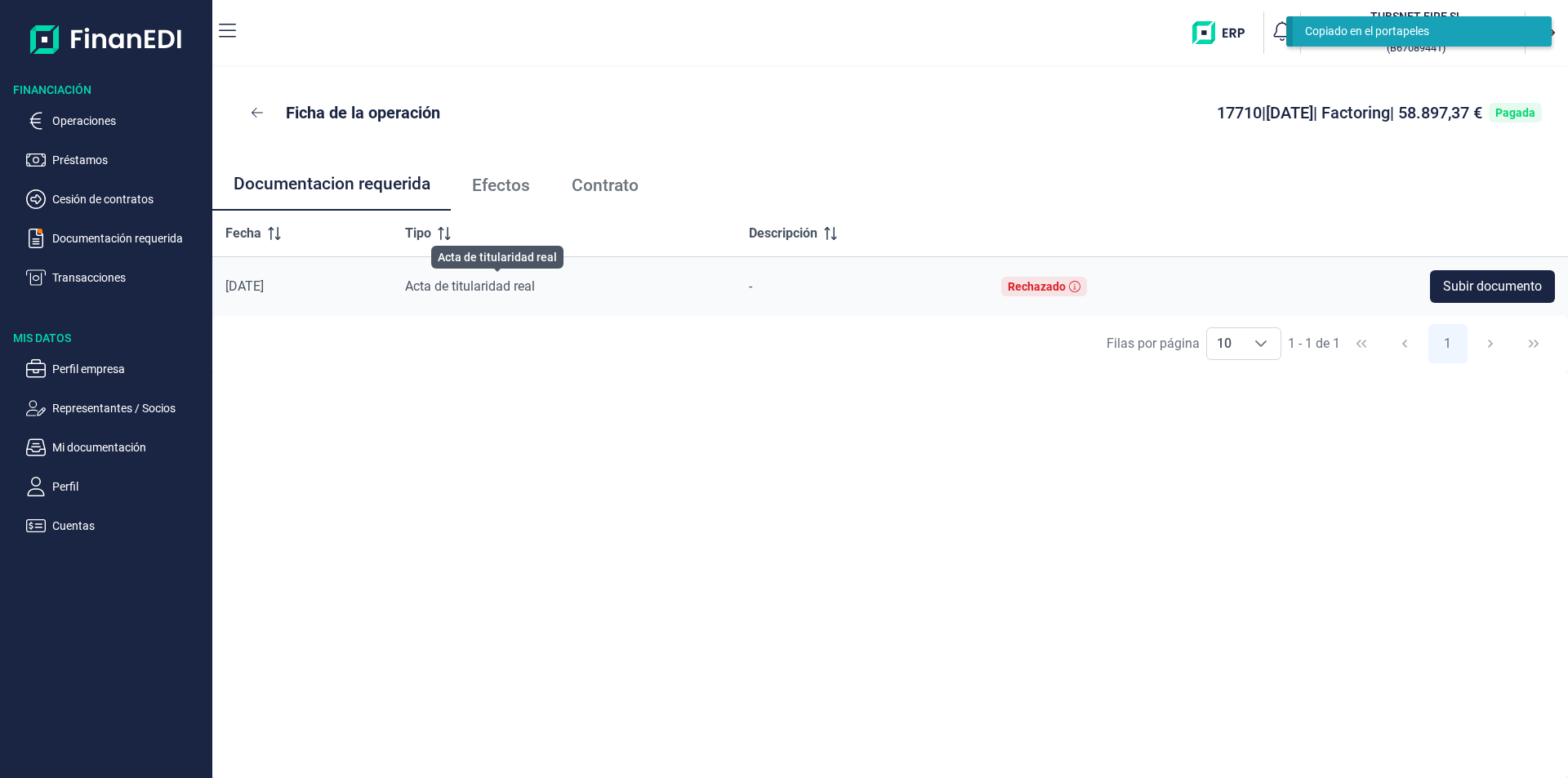
click at [462, 195] on link "Efectos" at bounding box center [500, 185] width 99 height 54
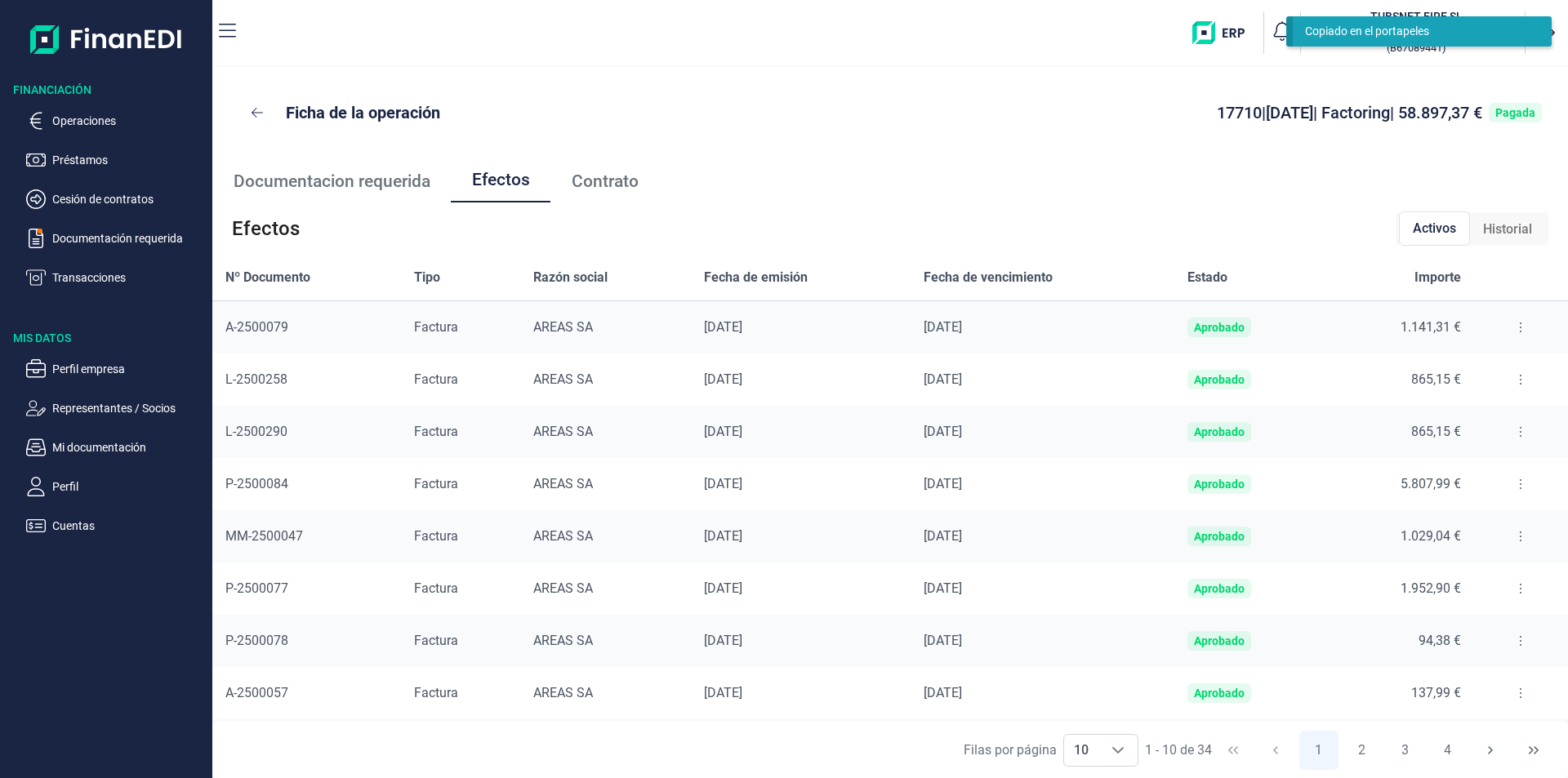
scroll to position [108, 0]
click at [1354, 744] on button "2" at bounding box center [1362, 749] width 40 height 40
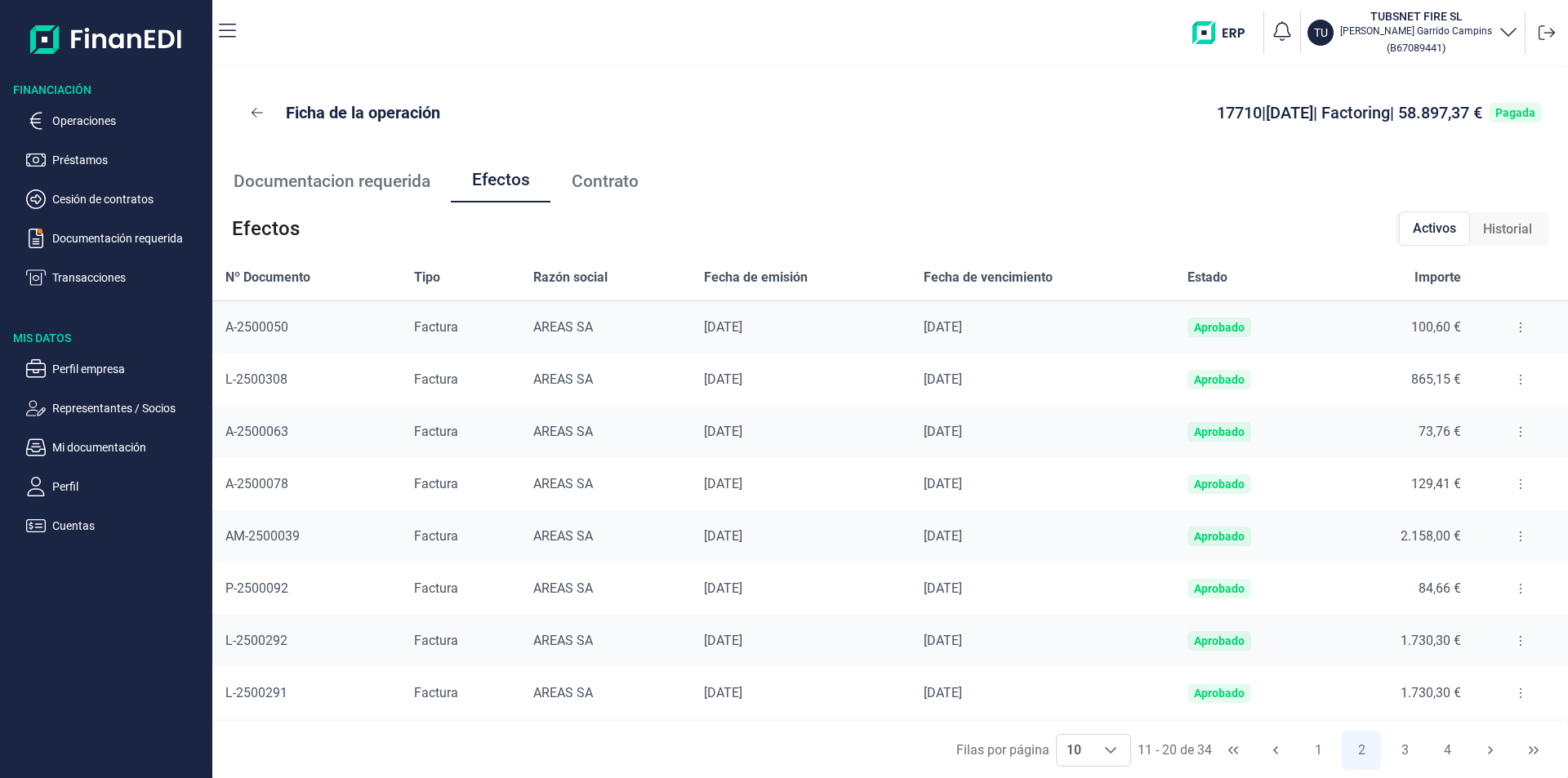
click at [320, 111] on p "Ficha de la operación" at bounding box center [363, 112] width 155 height 23
click at [255, 111] on icon at bounding box center [257, 112] width 11 height 13
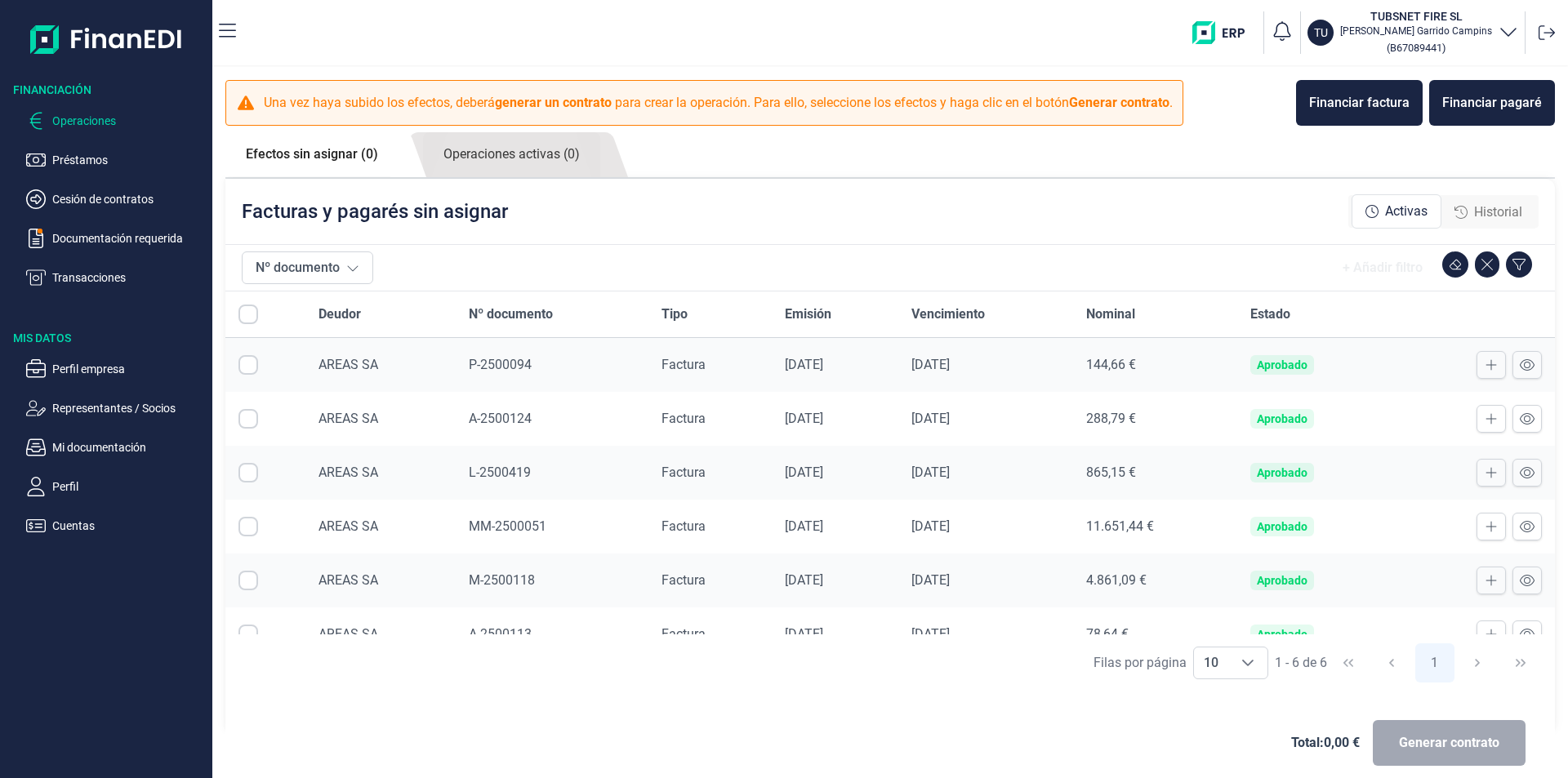
checkbox input "true"
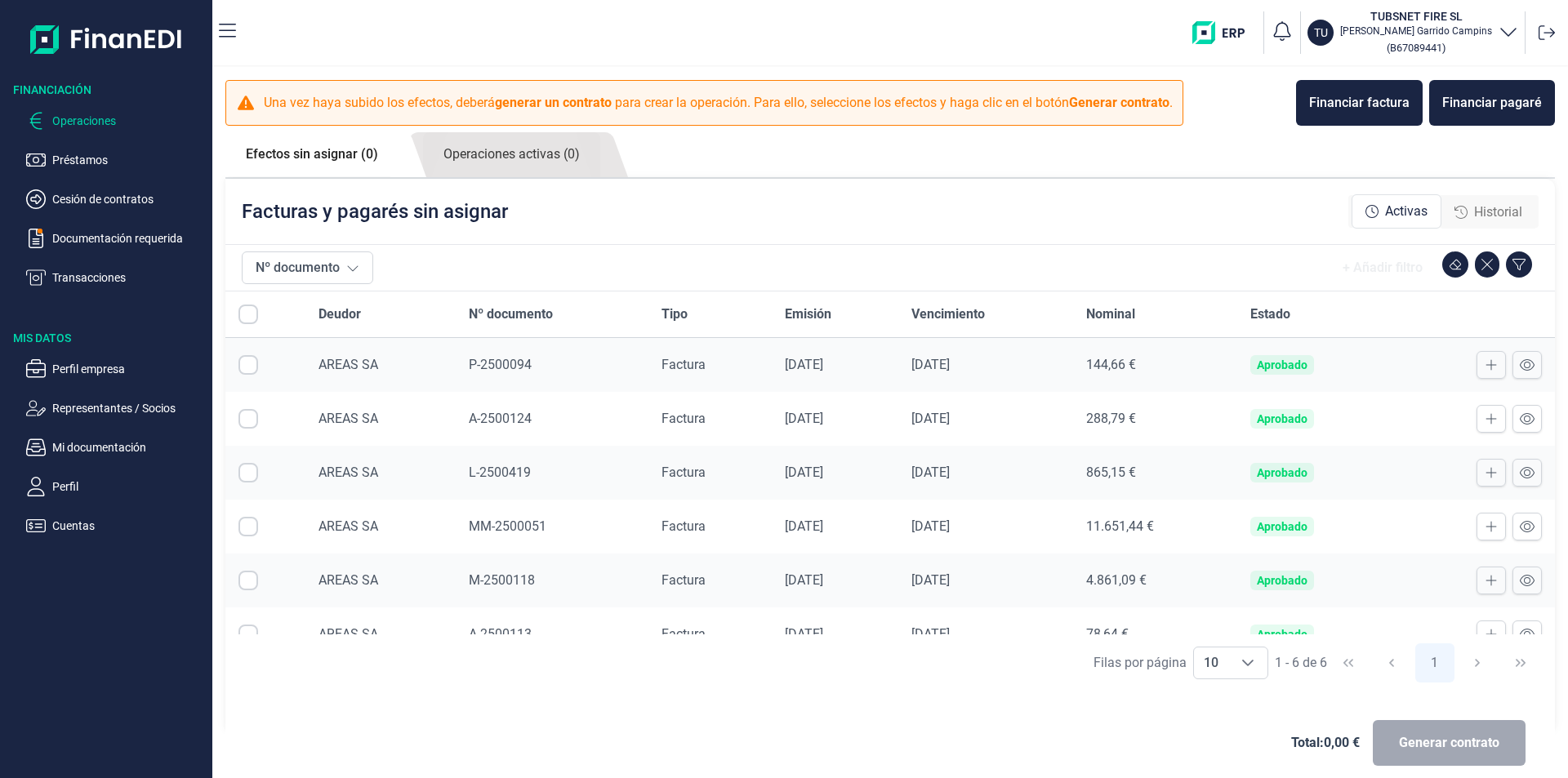
checkbox input "true"
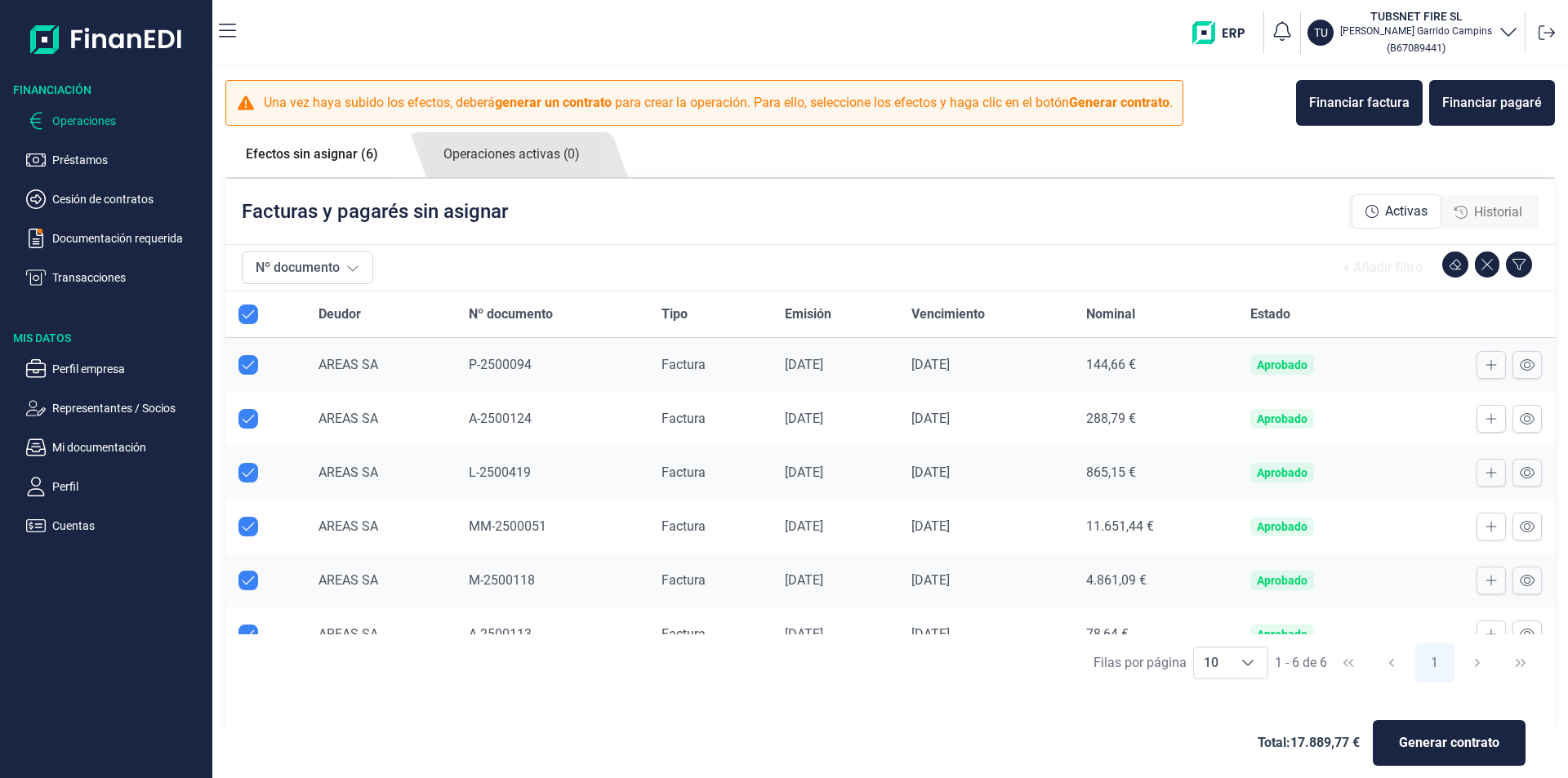
checkbox input "true"
click at [319, 161] on link "Efectos sin asignar (6)" at bounding box center [312, 155] width 173 height 44
click at [332, 255] on button "Nº documento" at bounding box center [307, 267] width 132 height 32
drag, startPoint x: 330, startPoint y: 391, endPoint x: 312, endPoint y: 372, distance: 26.2
click at [328, 391] on div at bounding box center [364, 365] width 245 height 62
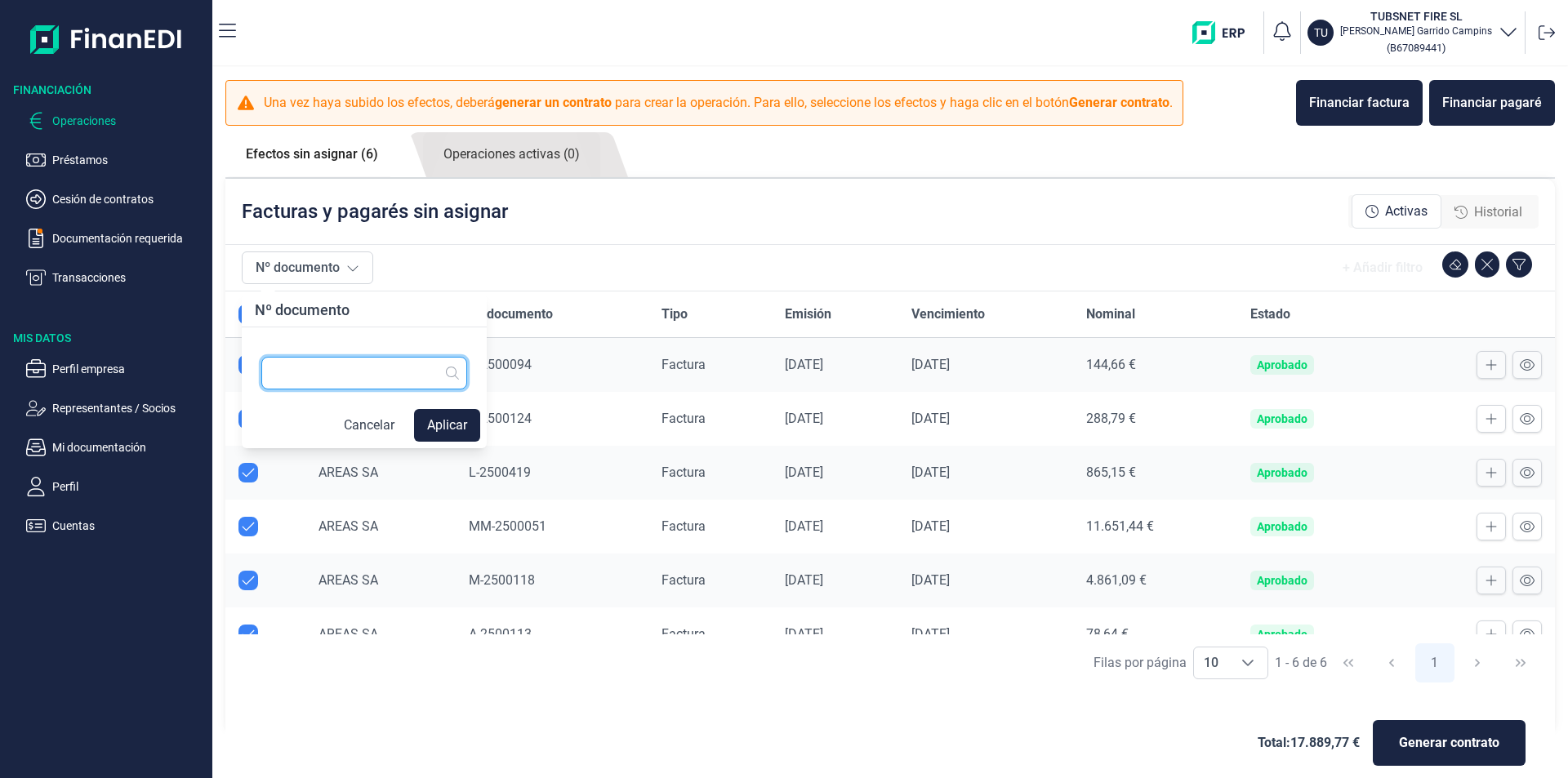
click at [312, 372] on input "text" at bounding box center [364, 372] width 205 height 32
type input "2500033"
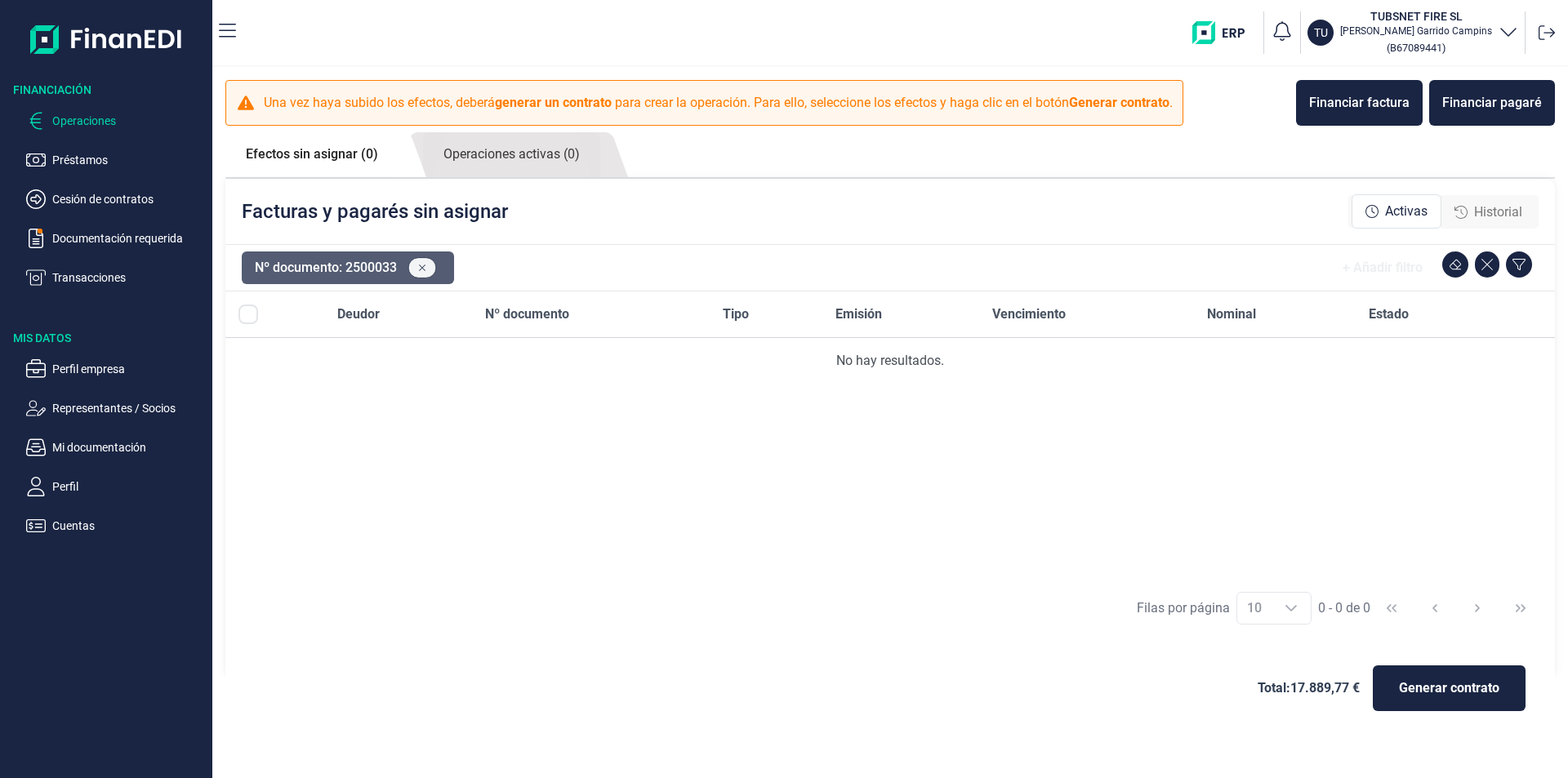
click at [418, 269] on button at bounding box center [422, 267] width 29 height 21
checkbox input "true"
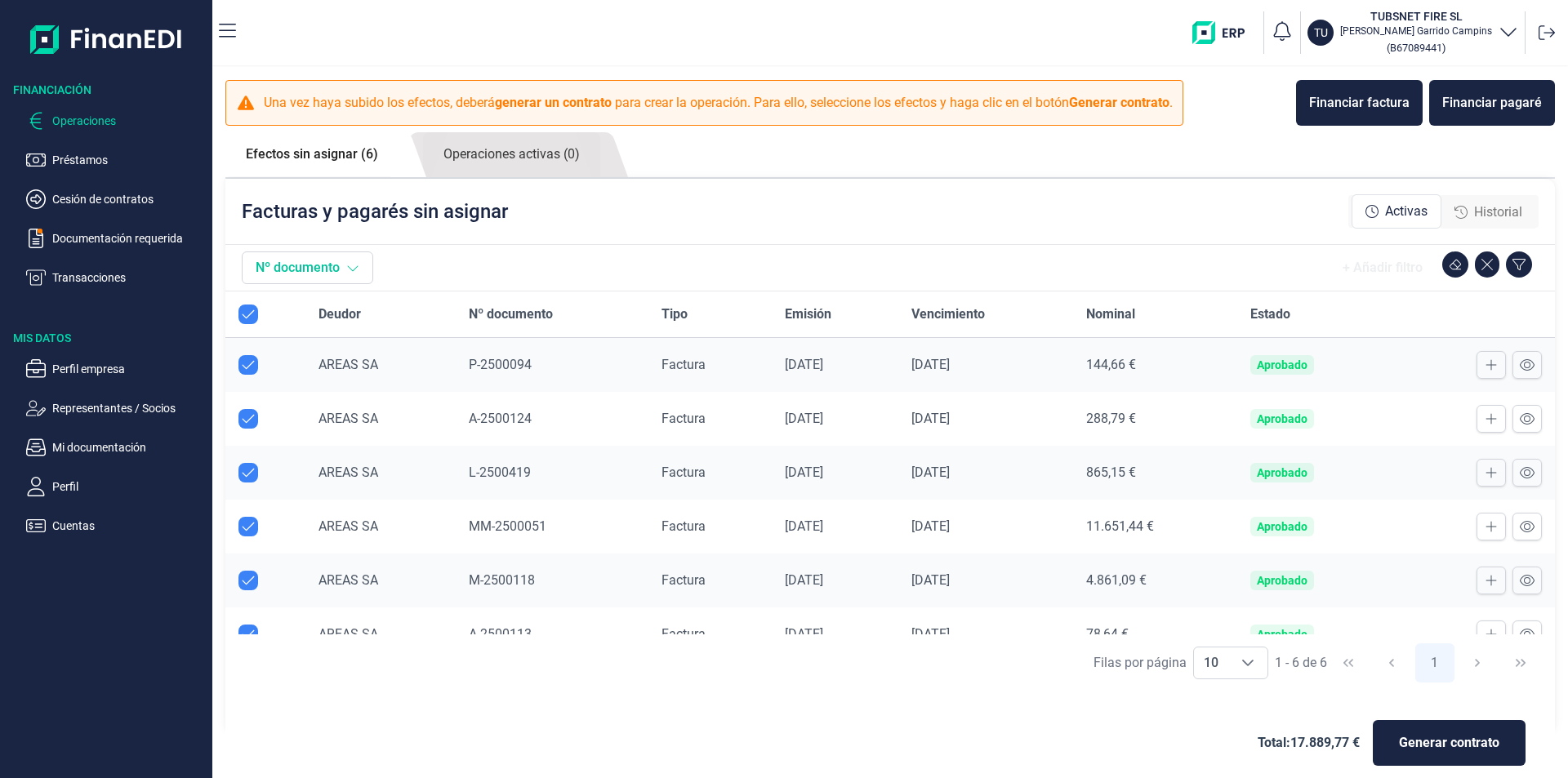
click at [313, 277] on button "Nº documento" at bounding box center [307, 267] width 132 height 32
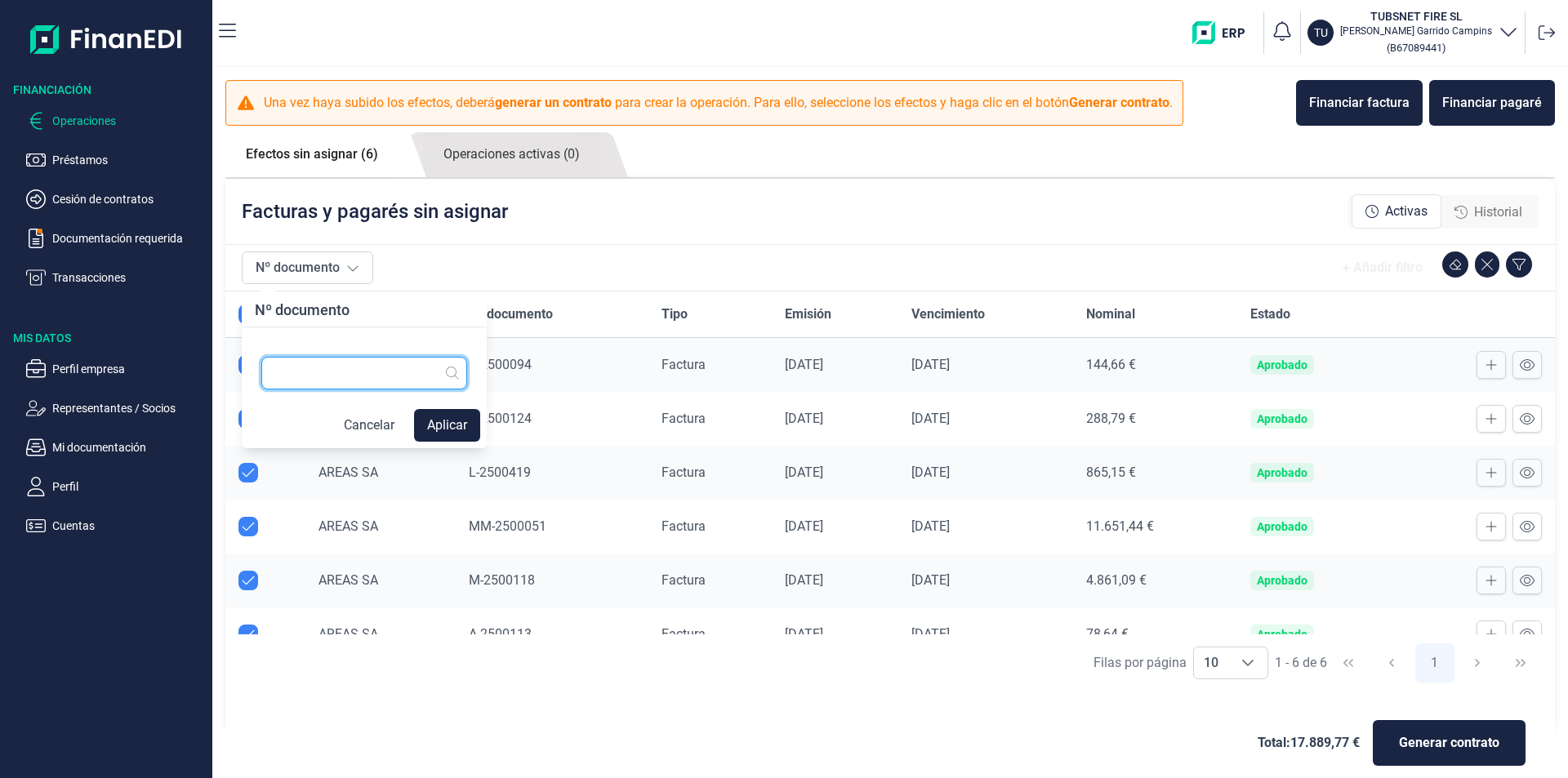
click at [300, 375] on input "text" at bounding box center [364, 372] width 205 height 32
type input "2500010"
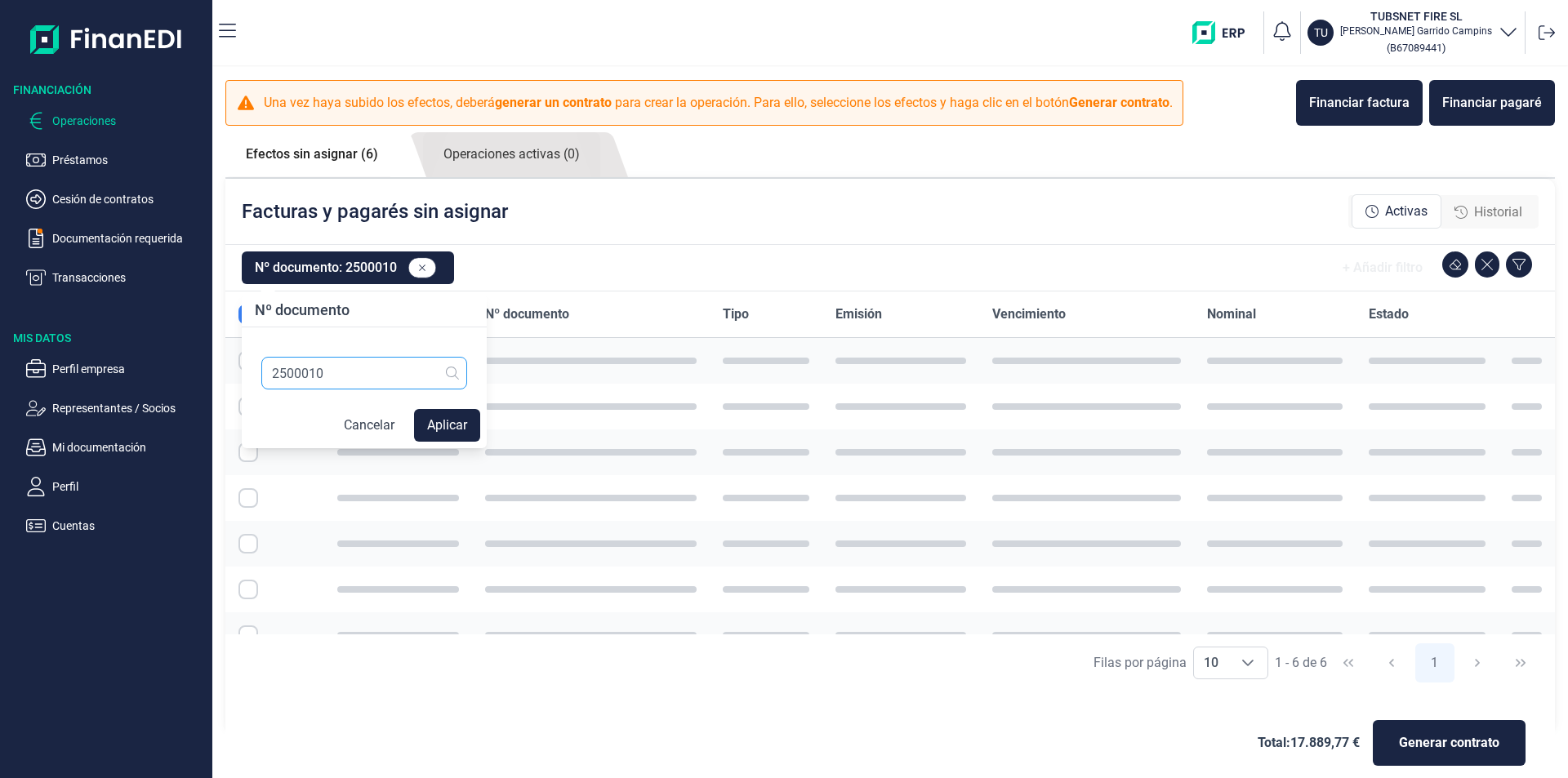
checkbox input "false"
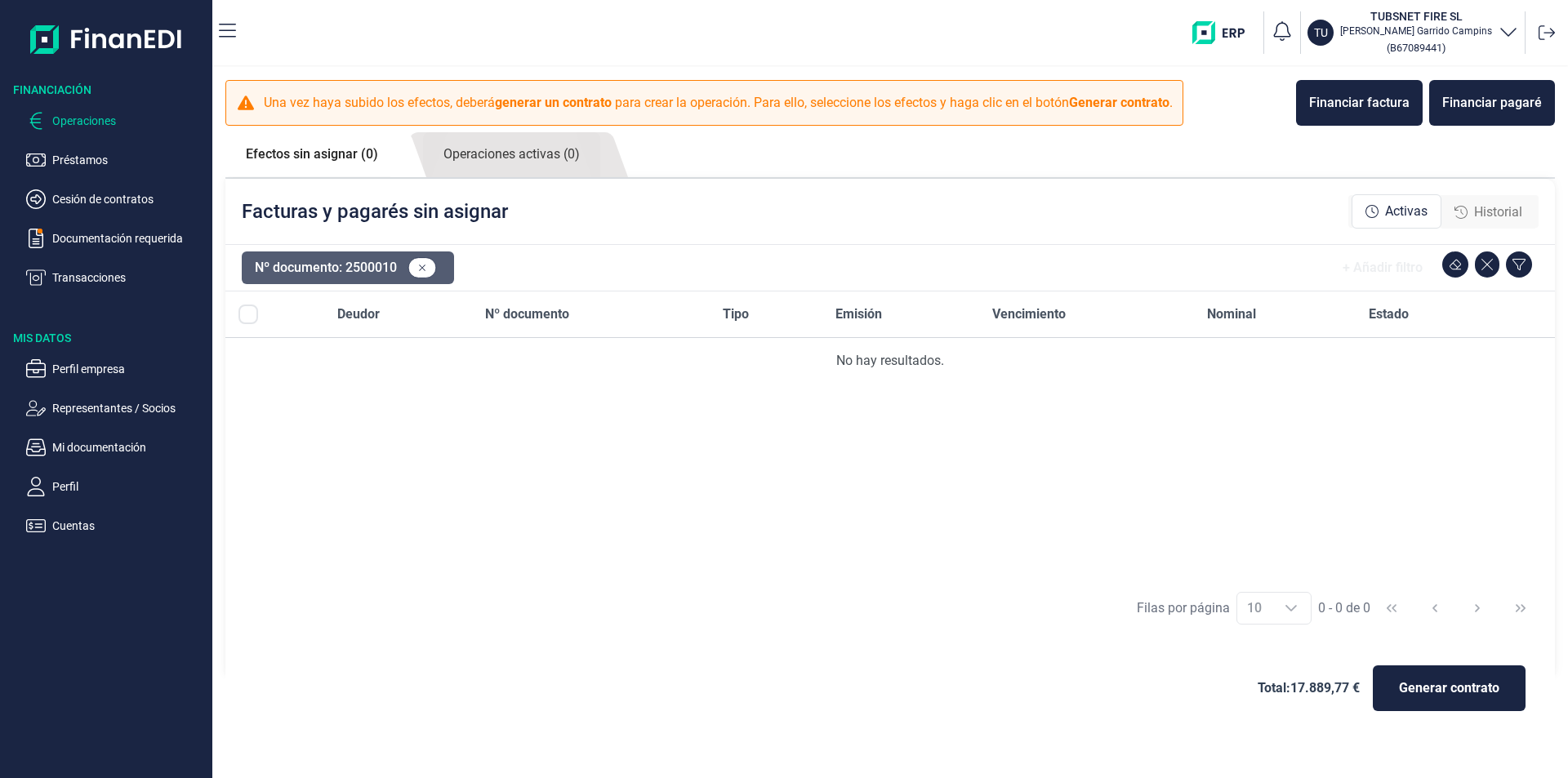
click at [334, 258] on button "Nº documento: 2500010" at bounding box center [347, 267] width 213 height 32
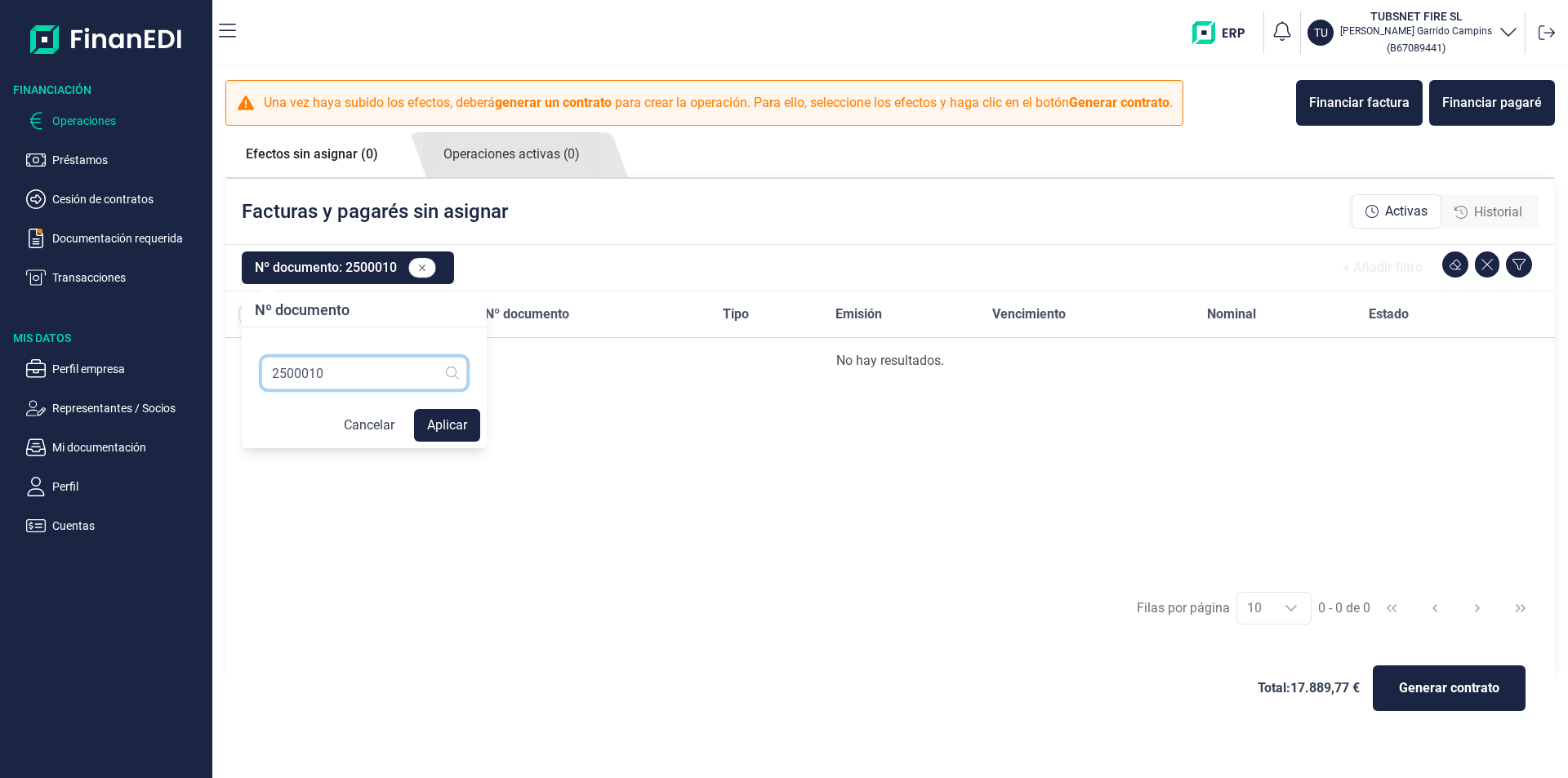
drag, startPoint x: 339, startPoint y: 371, endPoint x: -342, endPoint y: 279, distance: 687.2
click at [0, 279] on html "Financiación Operaciones Préstamos Cesión de contratos Documentación requerida …" at bounding box center [784, 389] width 1568 height 778
type input "2500149"
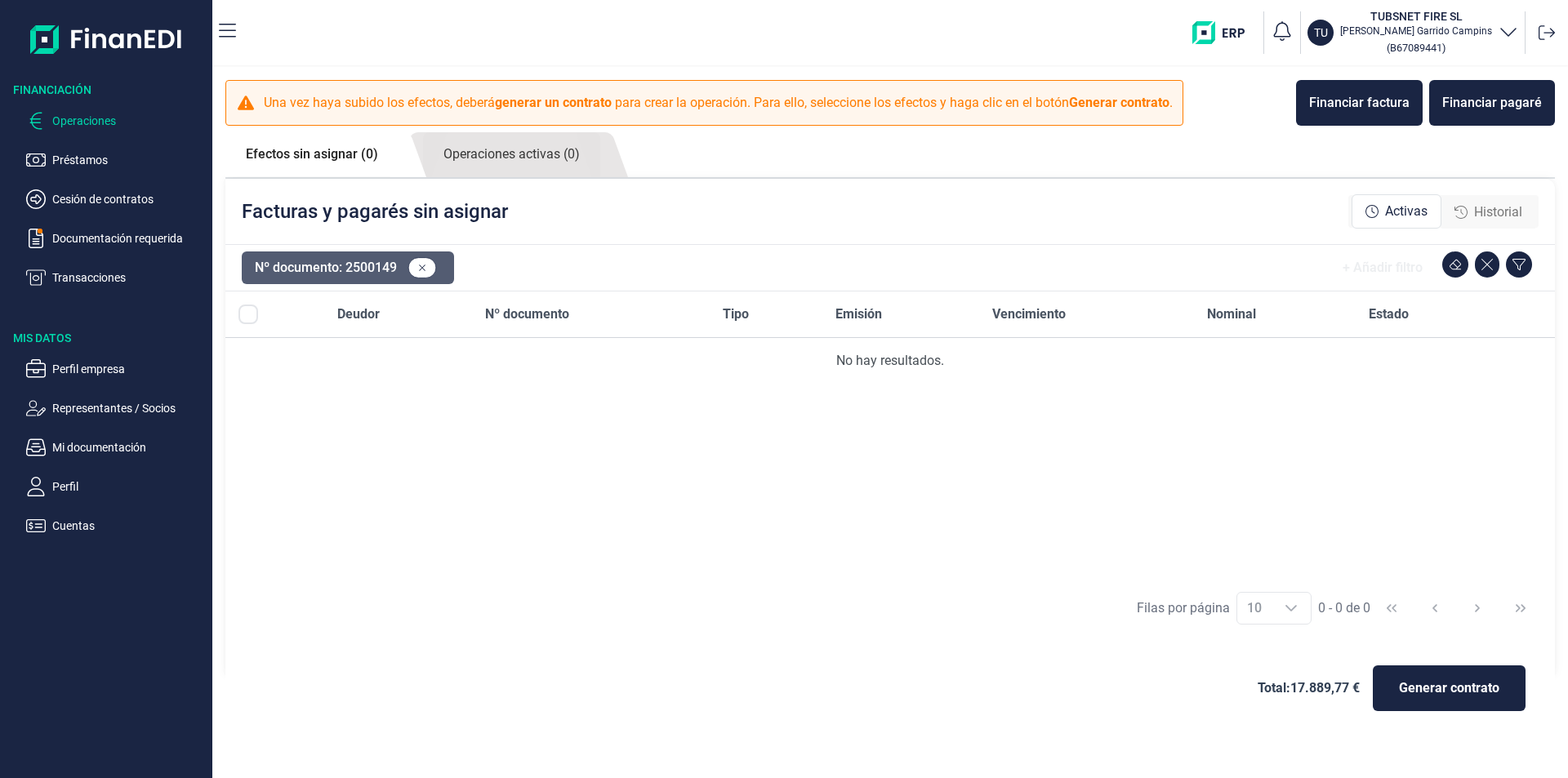
click at [388, 277] on button "Nº documento: 2500149" at bounding box center [347, 267] width 213 height 32
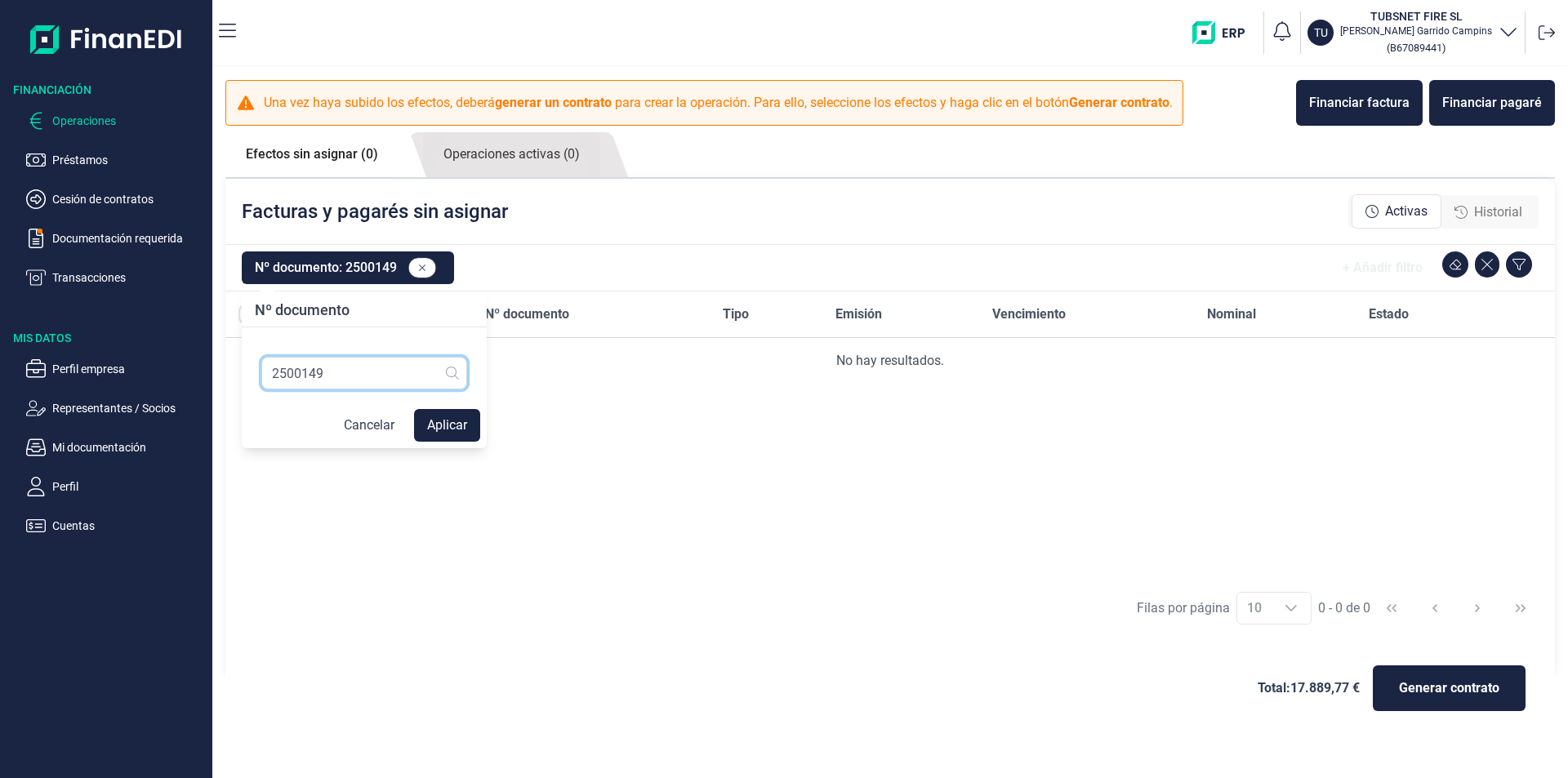
drag, startPoint x: -393, startPoint y: 338, endPoint x: -439, endPoint y: 338, distance: 46.0
click at [0, 338] on html "Financiación Operaciones Préstamos Cesión de contratos Documentación requerida …" at bounding box center [784, 389] width 1568 height 778
type input "2500056"
click at [584, 165] on link "Operaciones activas (0)" at bounding box center [511, 155] width 177 height 45
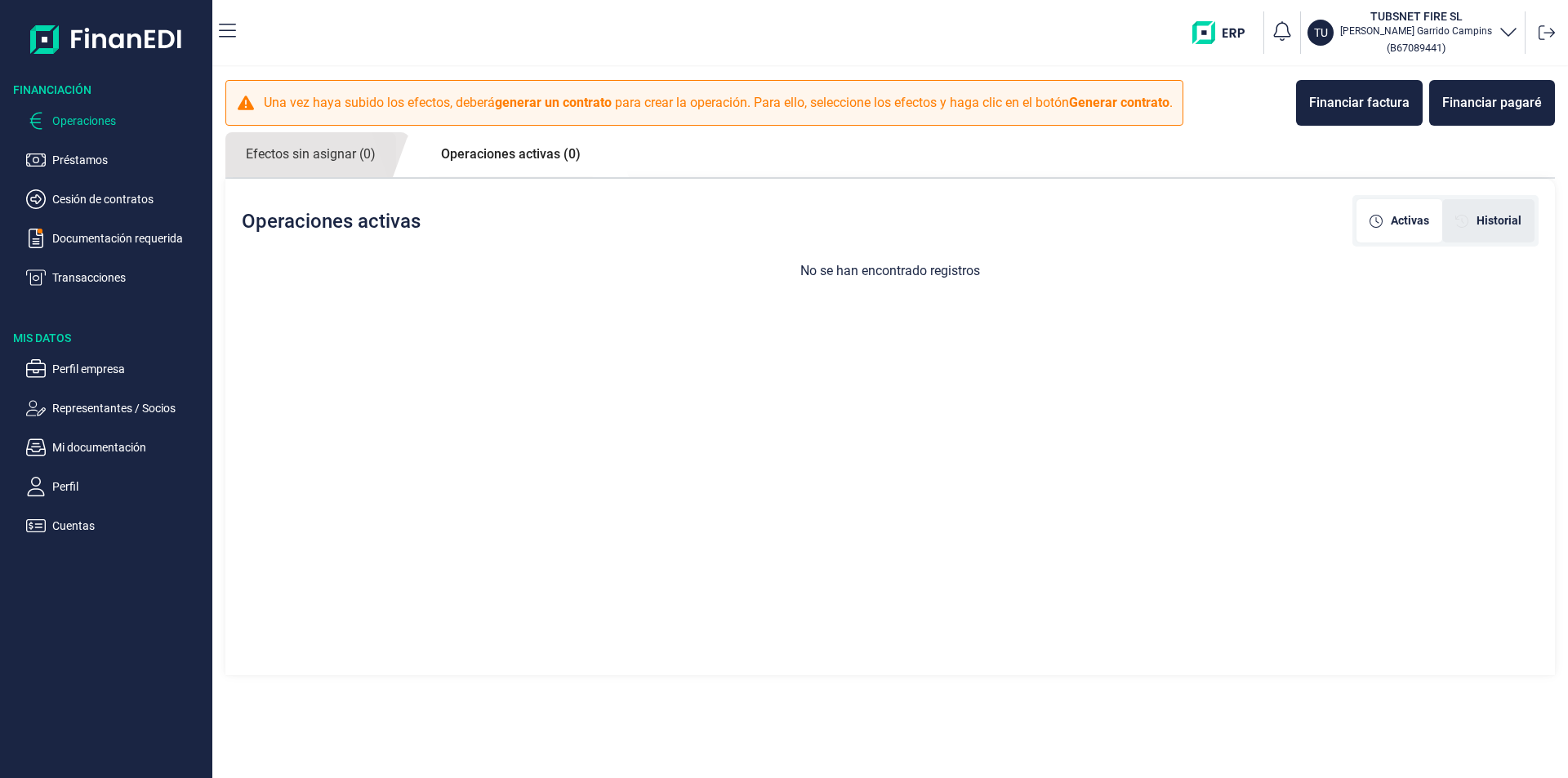
click at [1491, 225] on span "Historial" at bounding box center [1499, 221] width 45 height 17
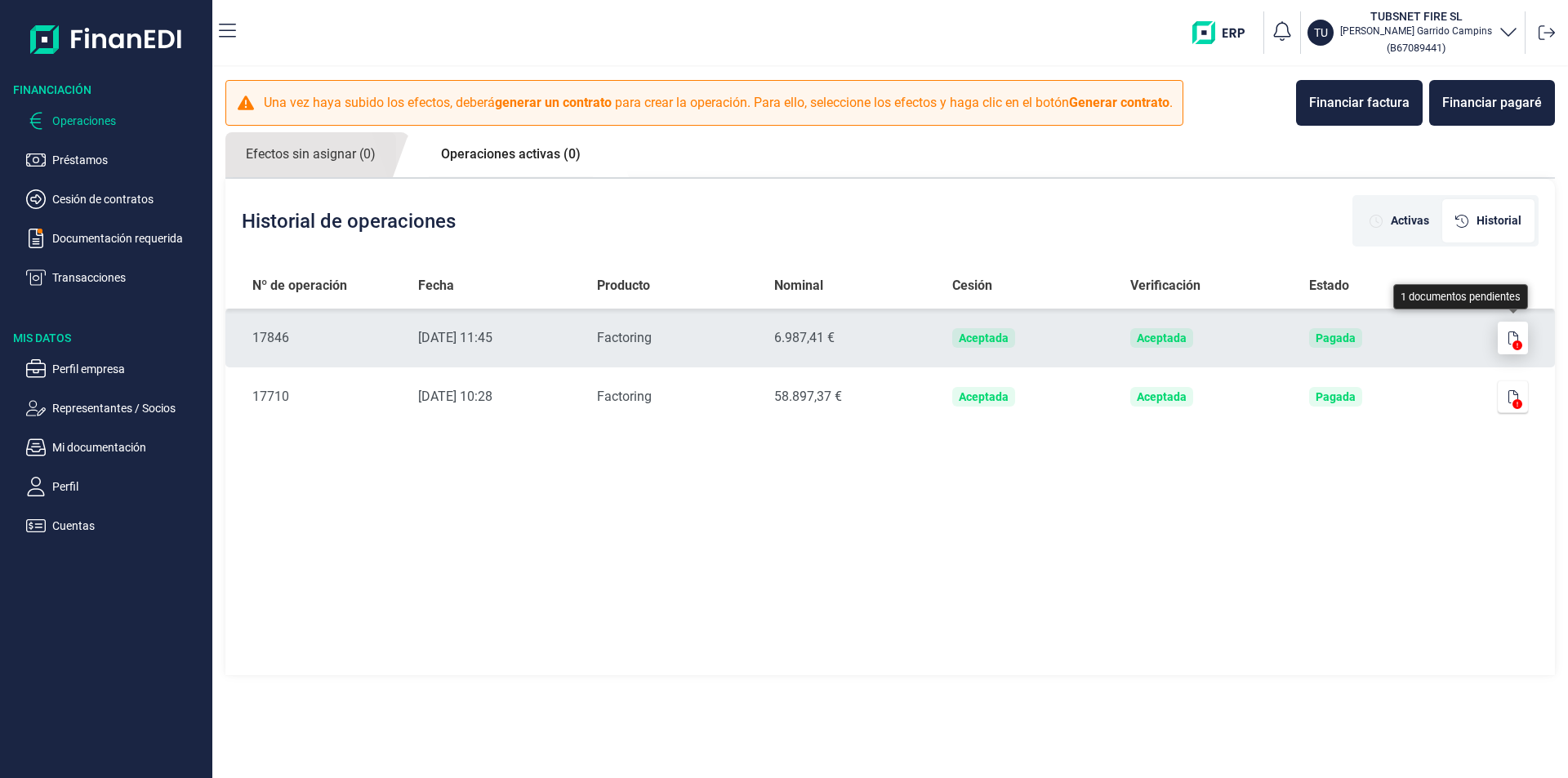
click at [1518, 331] on button "button" at bounding box center [1514, 337] width 31 height 32
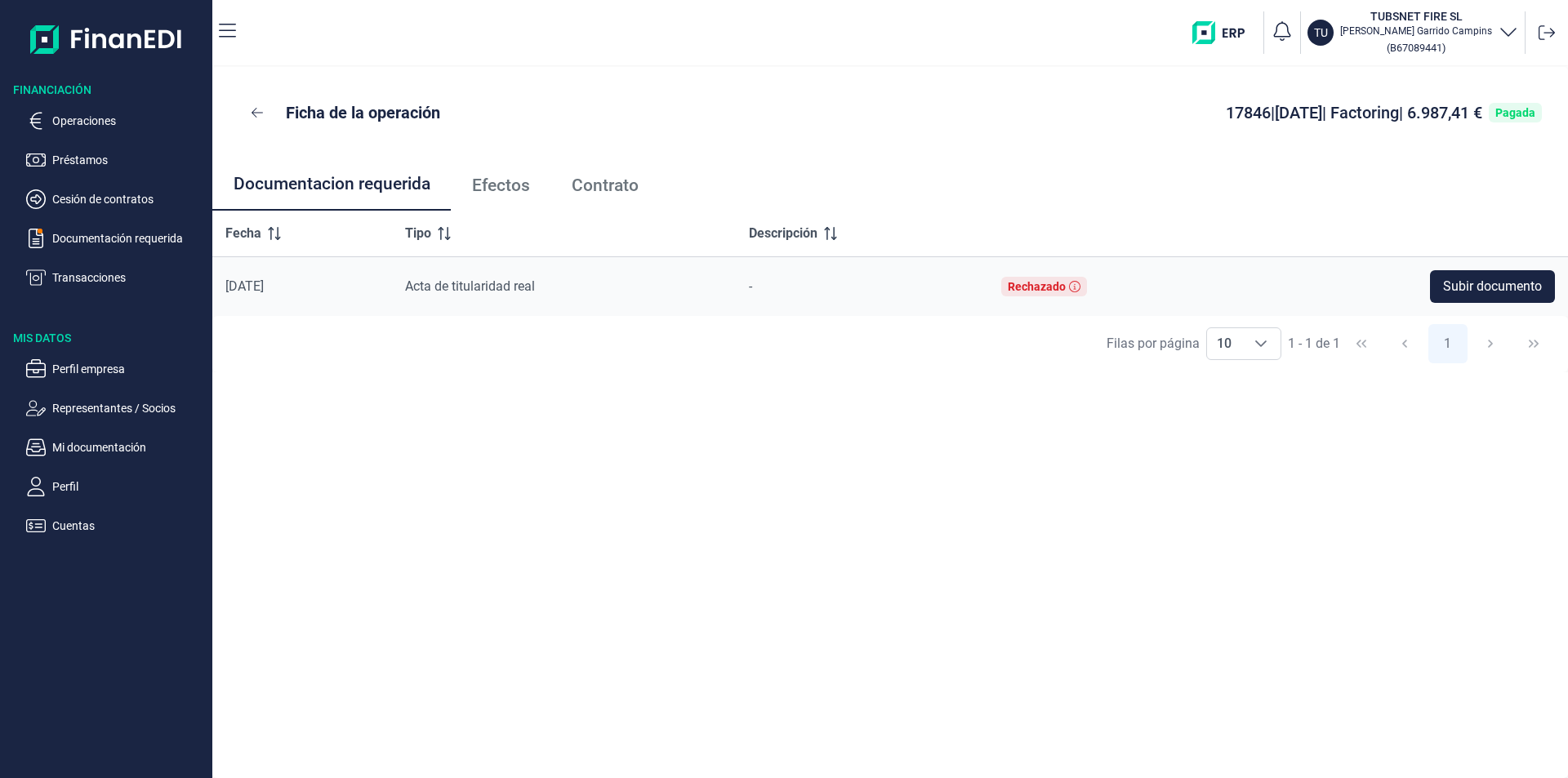
click at [519, 168] on link "Efectos" at bounding box center [500, 185] width 99 height 54
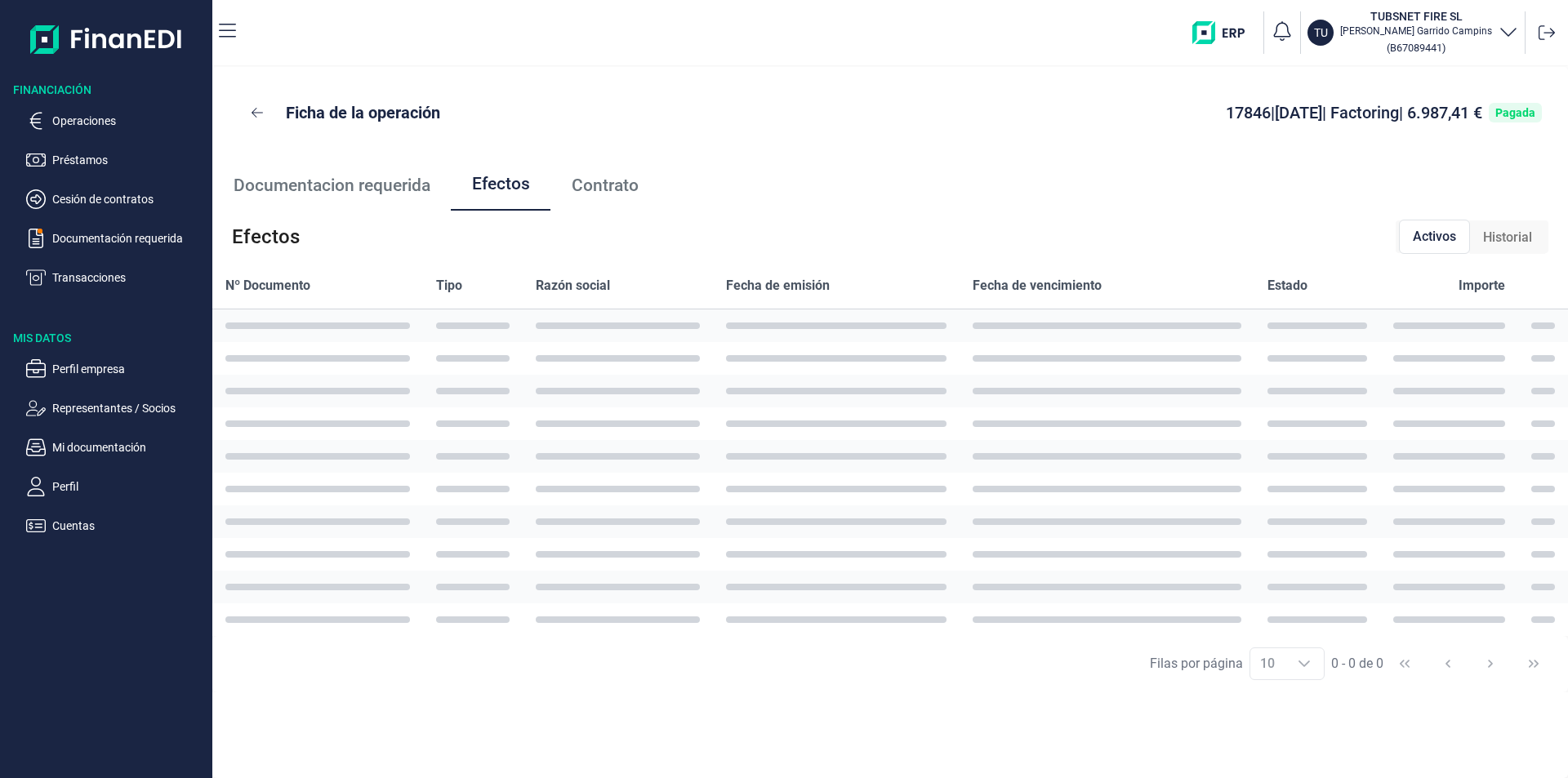
click at [514, 183] on span "Efectos" at bounding box center [500, 184] width 58 height 17
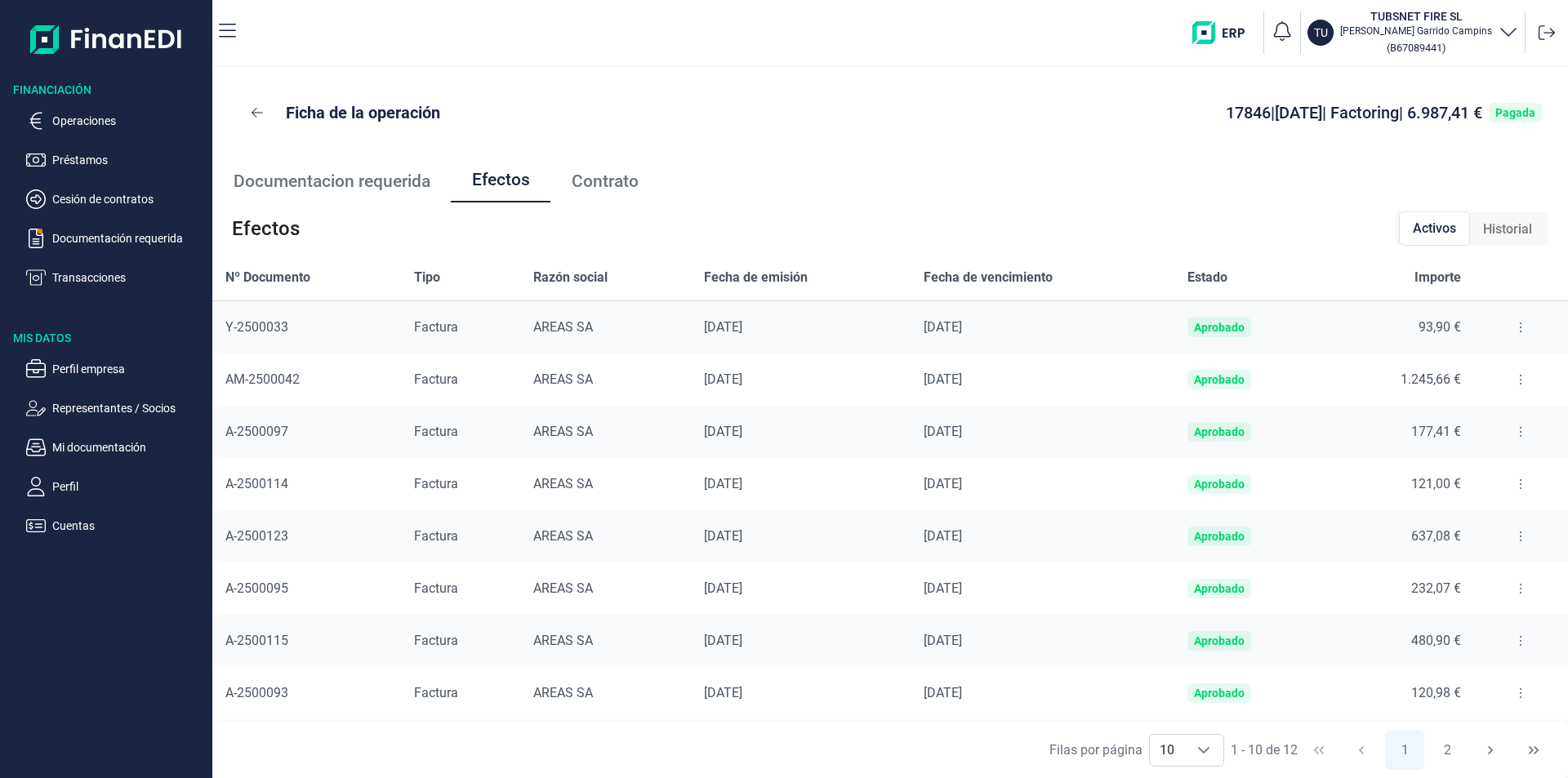
click at [277, 283] on span "Nº Documento" at bounding box center [268, 277] width 85 height 19
drag, startPoint x: 252, startPoint y: 319, endPoint x: 1019, endPoint y: 681, distance: 848.1
click at [1019, 681] on tbody "Y-2500033 Factura AREAS [DATE] [DATE] Aprobado 93,90 € AM-2500042 Factura AREAS…" at bounding box center [891, 563] width 1356 height 523
click at [828, 96] on div "Ficha de la operación 17846 | [DATE] | Factoring | 6.987,41 € Pagada" at bounding box center [890, 112] width 1304 height 40
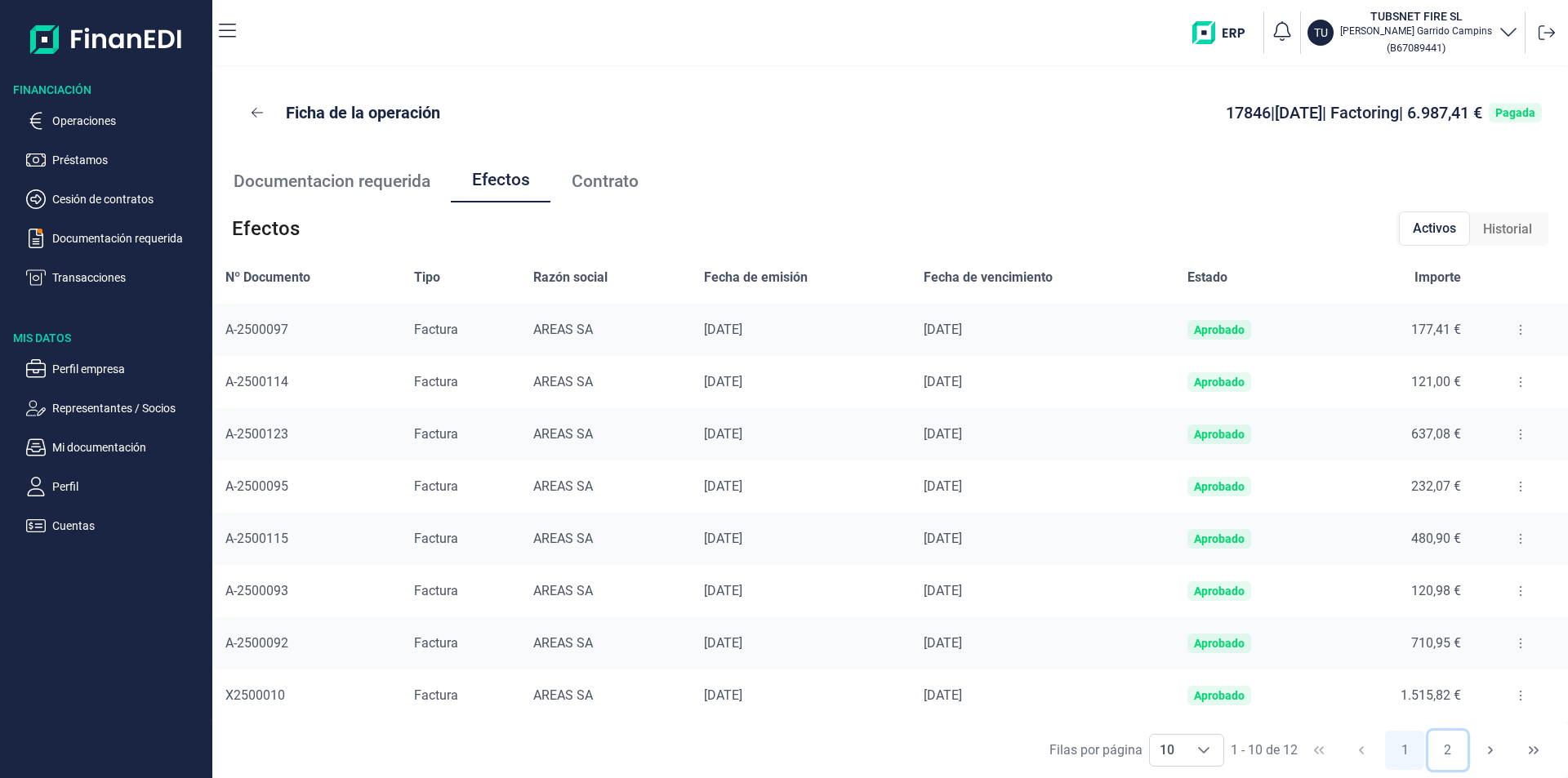
click at [1443, 749] on button "2" at bounding box center [1448, 749] width 40 height 40
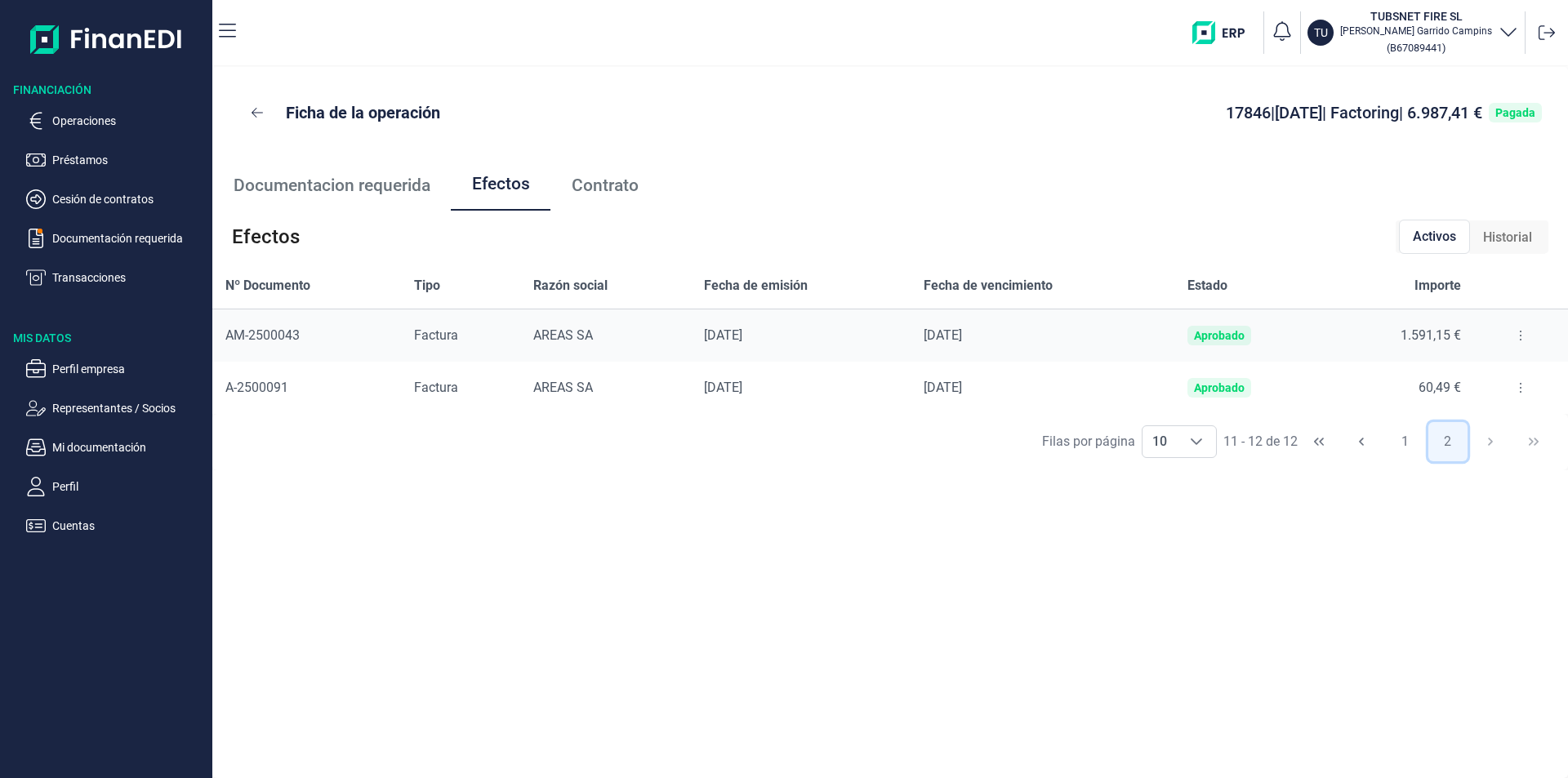
scroll to position [0, 0]
click at [1398, 434] on button "1" at bounding box center [1405, 441] width 40 height 40
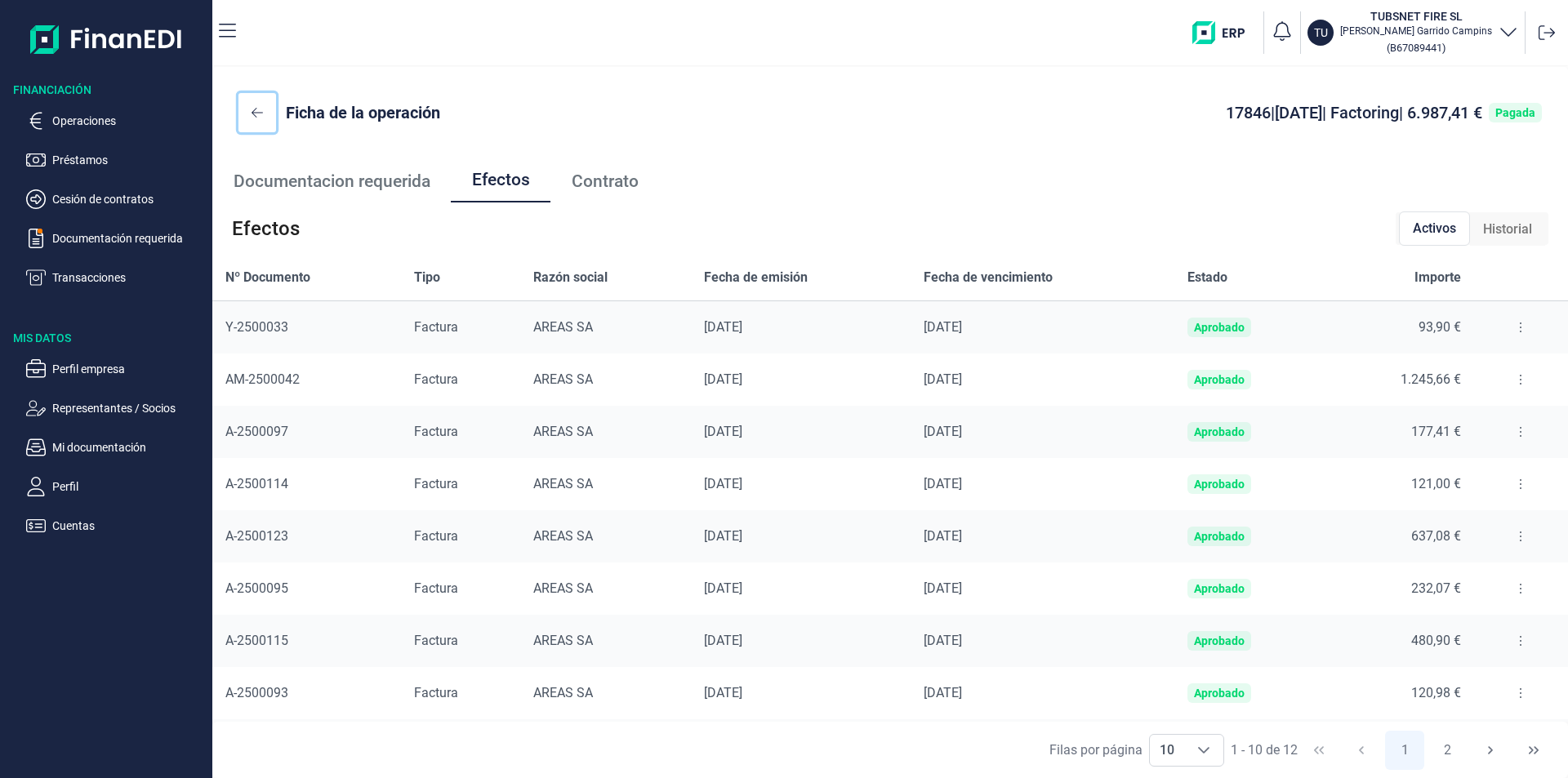
click at [260, 104] on button at bounding box center [257, 112] width 38 height 40
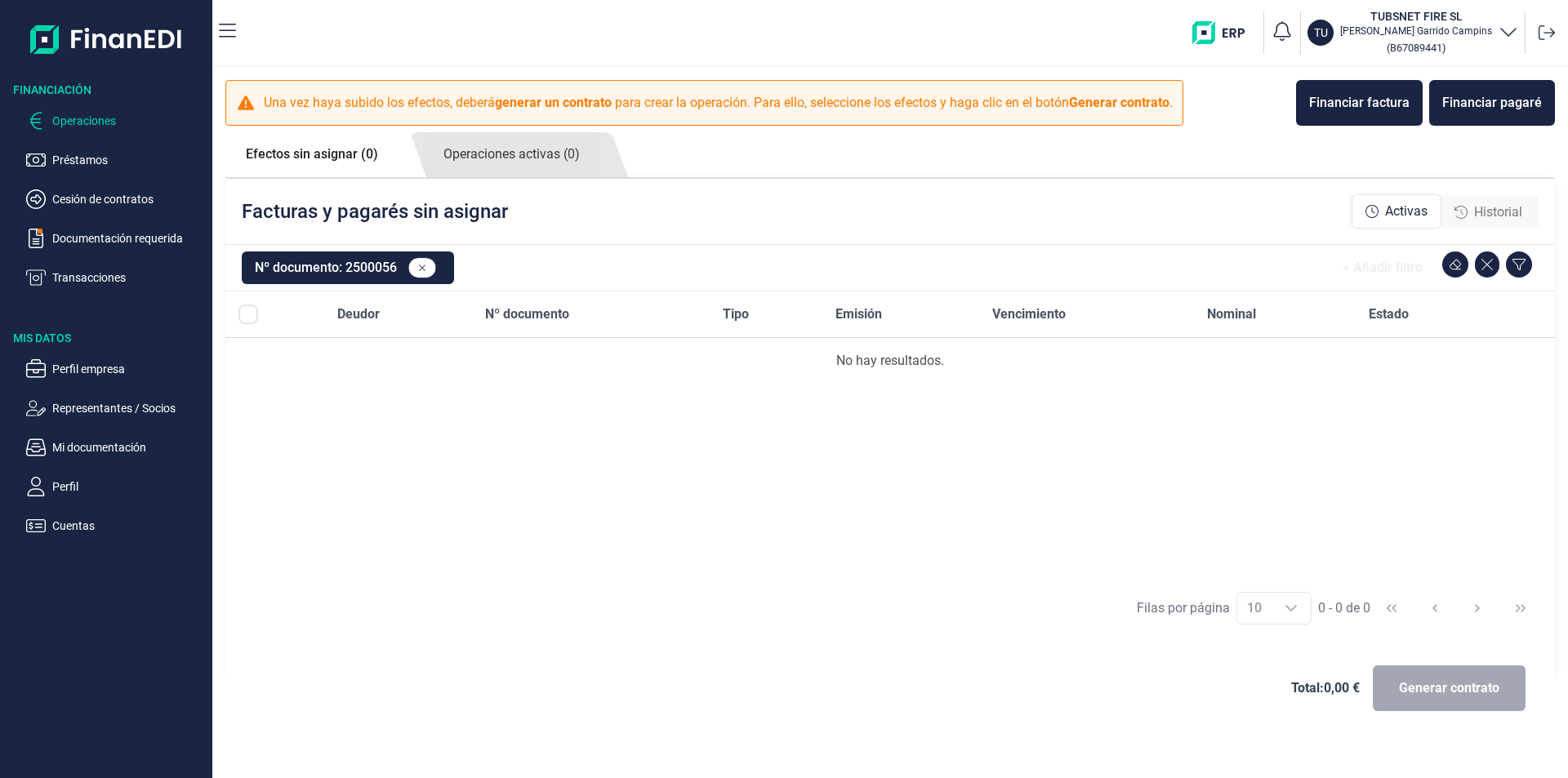
drag, startPoint x: 364, startPoint y: 126, endPoint x: 364, endPoint y: 141, distance: 15.0
click at [362, 126] on div "Una vez haya subido los efectos, [PERSON_NAME] generar un contrato para crear l…" at bounding box center [891, 377] width 1356 height 621
click at [366, 143] on link "Efectos sin asignar (0)" at bounding box center [312, 155] width 173 height 44
click at [361, 151] on link "Efectos sin asignar (0)" at bounding box center [312, 155] width 173 height 44
click at [427, 262] on button at bounding box center [422, 267] width 29 height 21
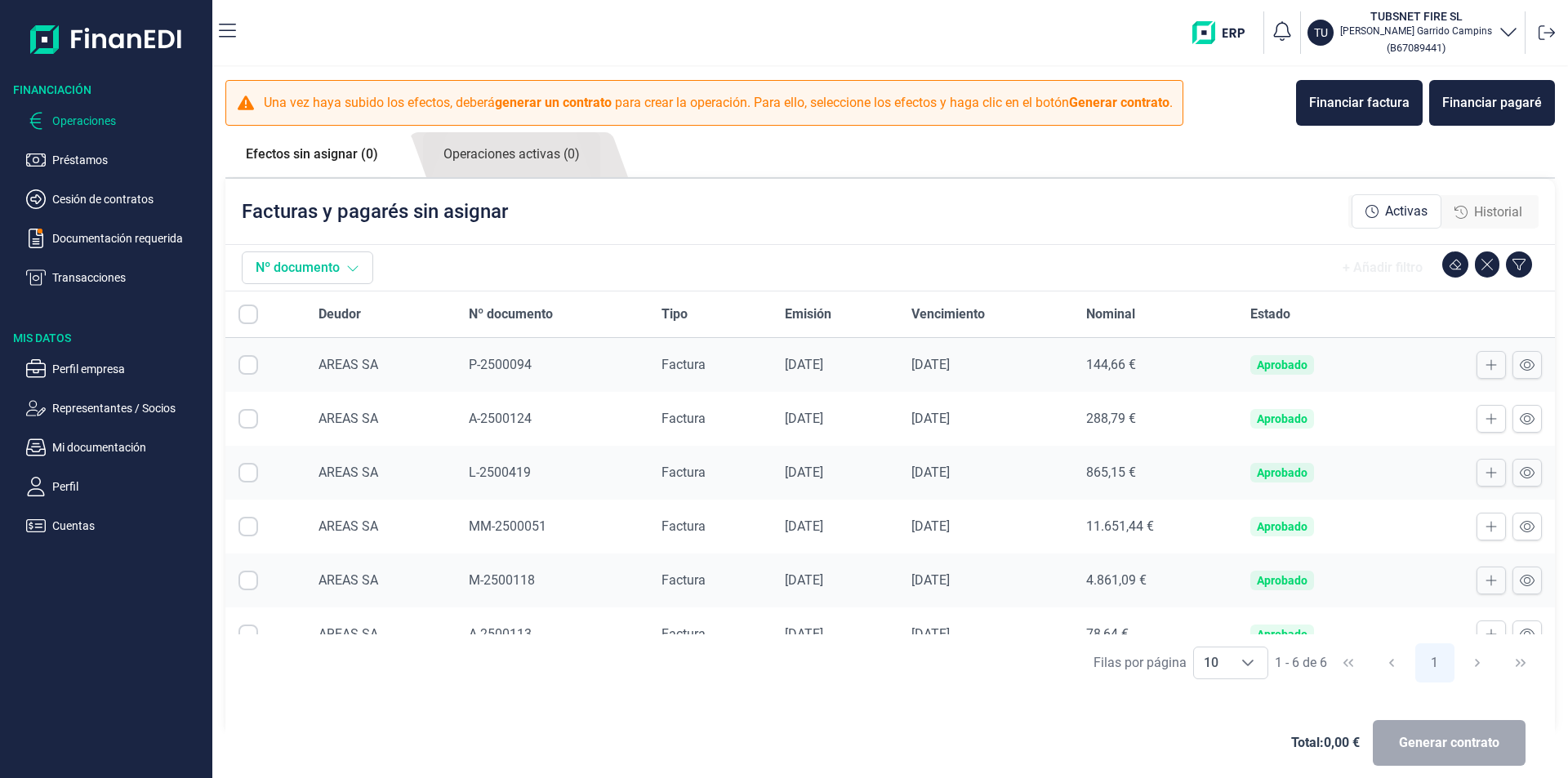
checkbox input "true"
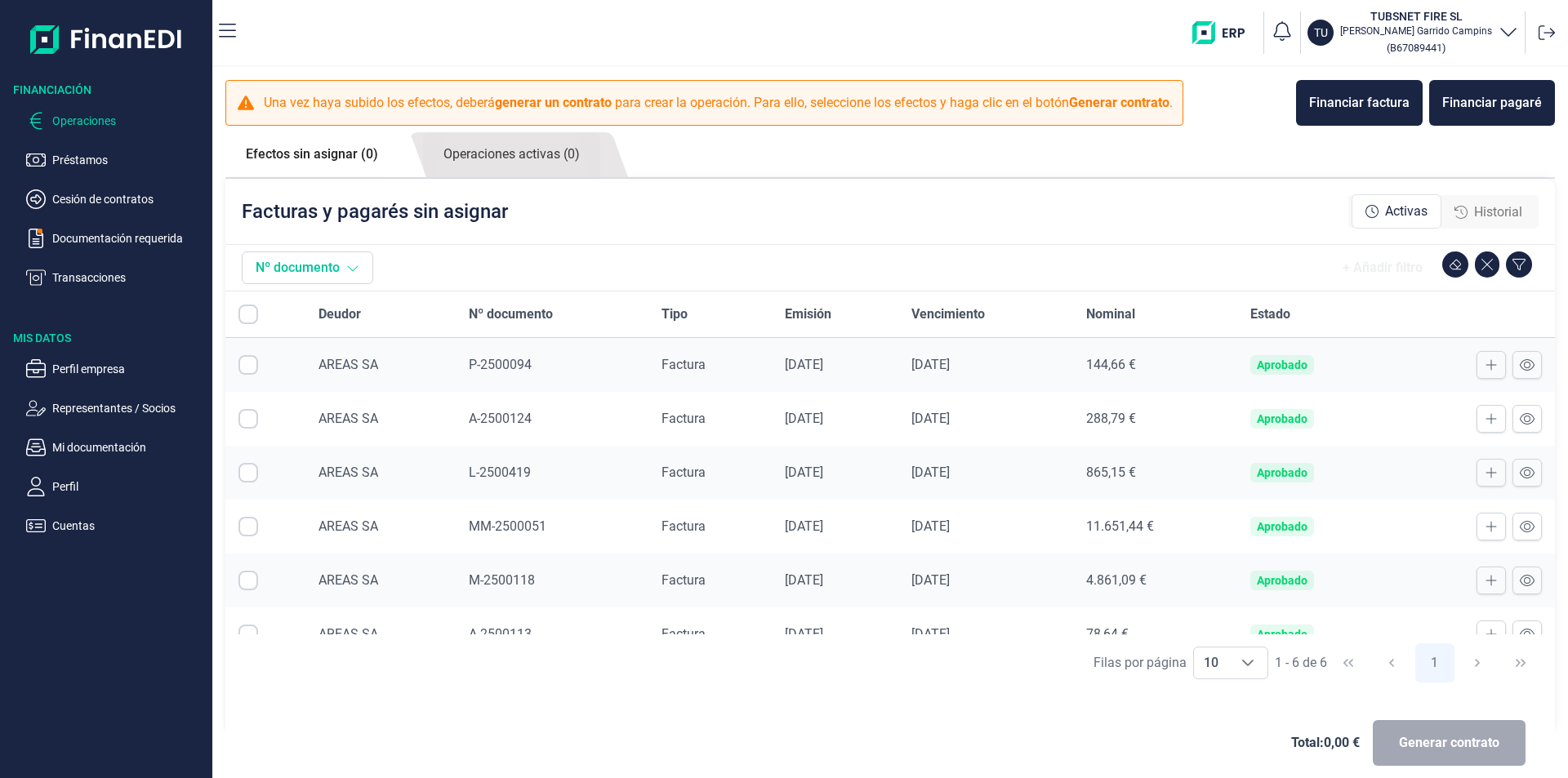
checkbox input "true"
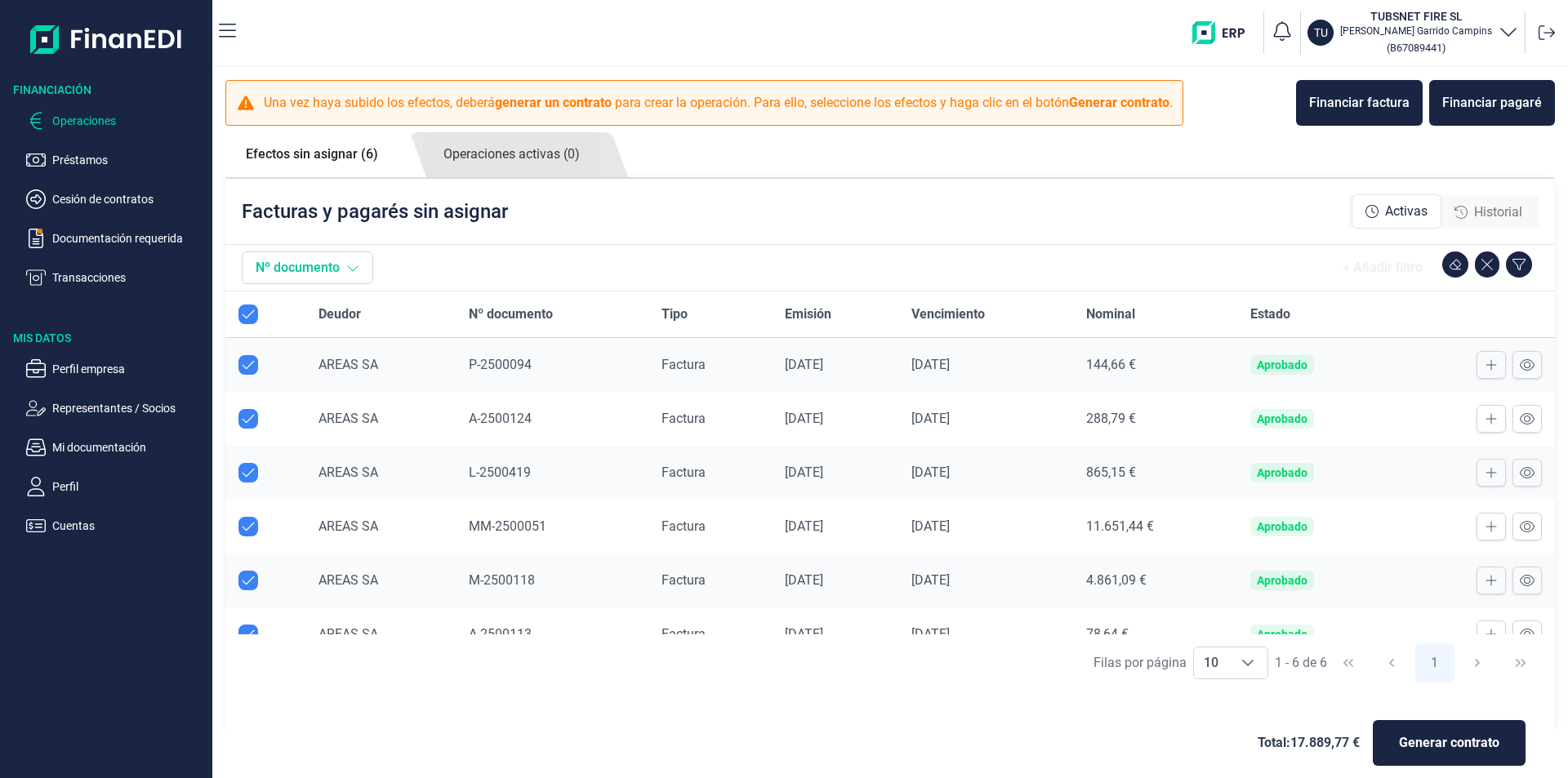
scroll to position [27, 0]
